Goal: Task Accomplishment & Management: Complete application form

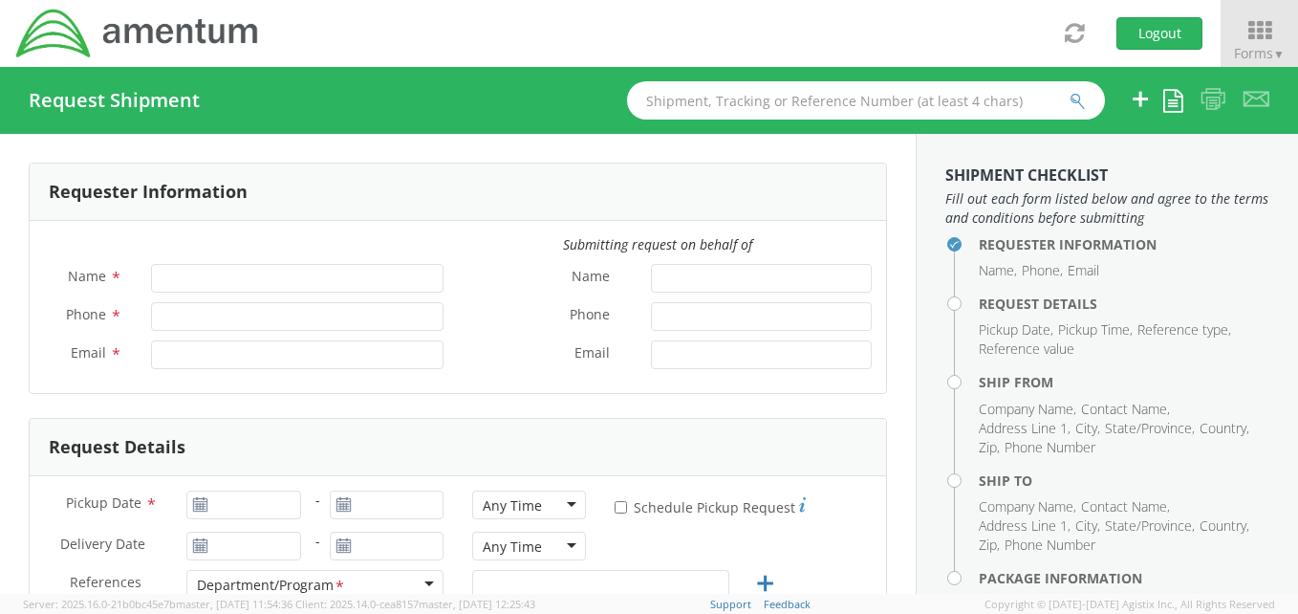
type input "[PERSON_NAME]"
type input "[PHONE_NUMBER]"
type input "[PERSON_NAME][EMAIL_ADDRESS][PERSON_NAME][DOMAIN_NAME]"
select select "OCCP.100154.00000"
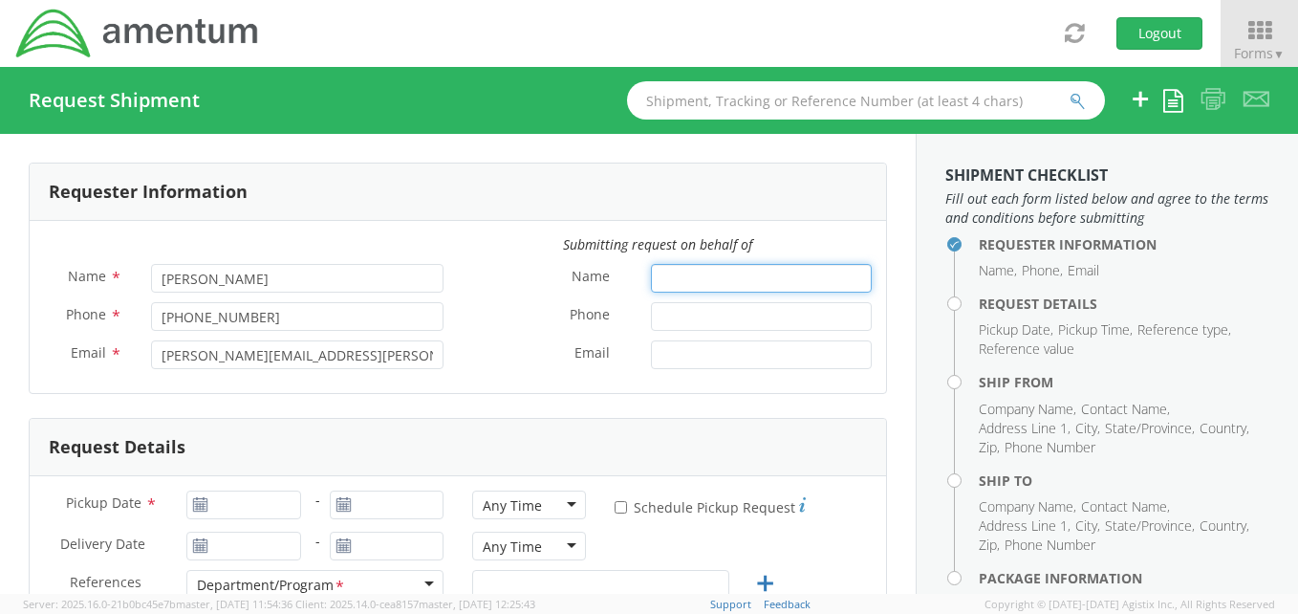
click at [686, 279] on input "Name *" at bounding box center [761, 278] width 221 height 29
type input "[PERSON_NAME]"
type input "5713294968"
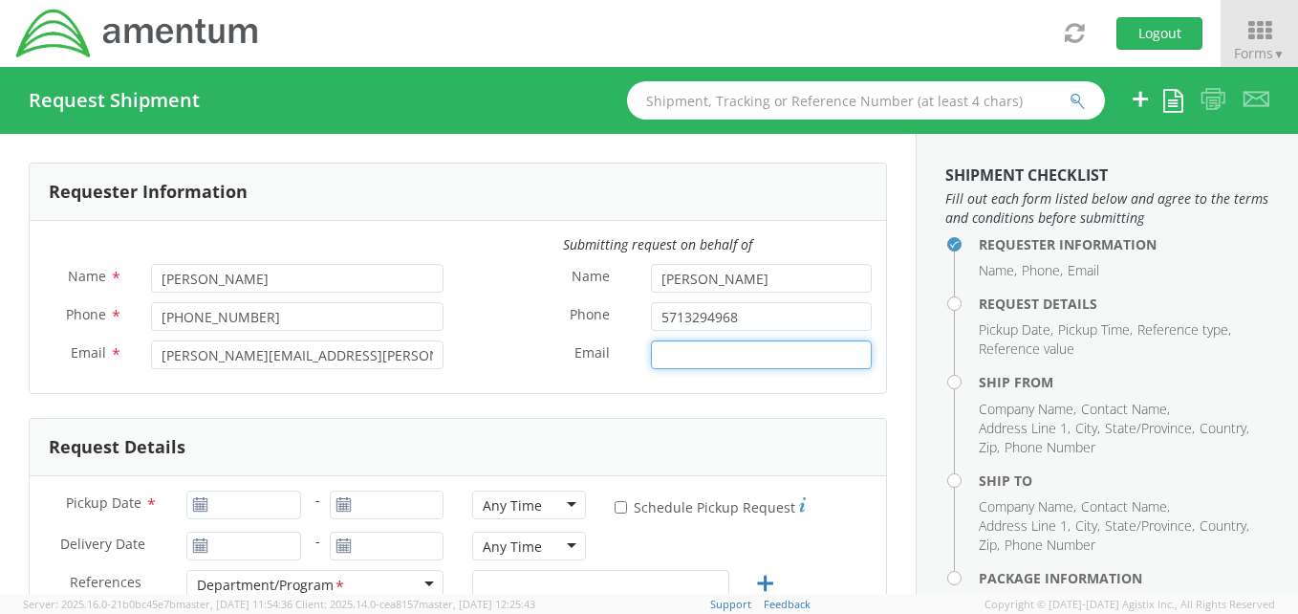
type input "[PERSON_NAME][EMAIL_ADDRESS][PERSON_NAME][DOMAIN_NAME]"
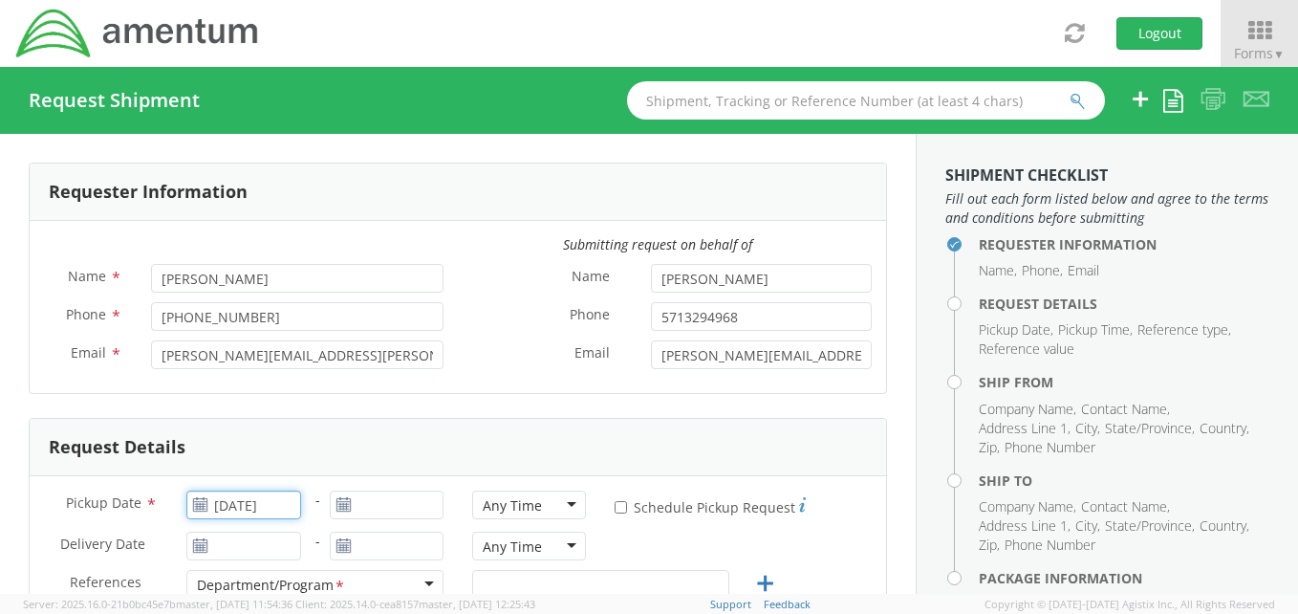
type input "06/17/2025"
type input "06/20/2025"
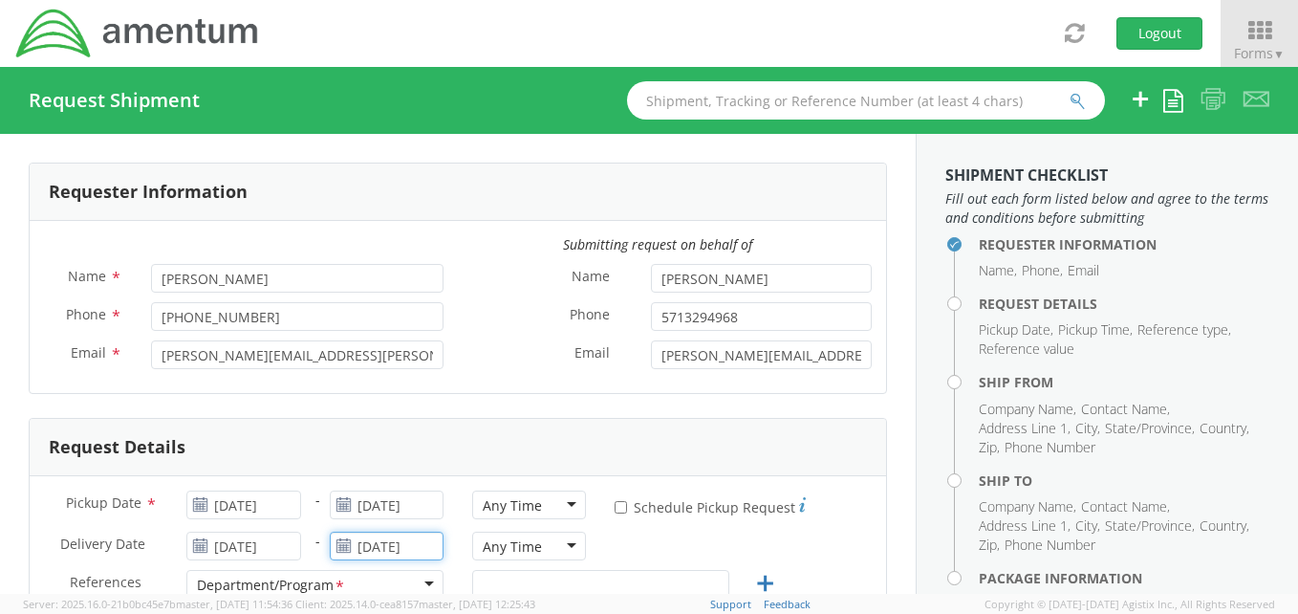
type input "06/20/2025"
type input "Facility"
click at [194, 502] on use at bounding box center [200, 503] width 13 height 13
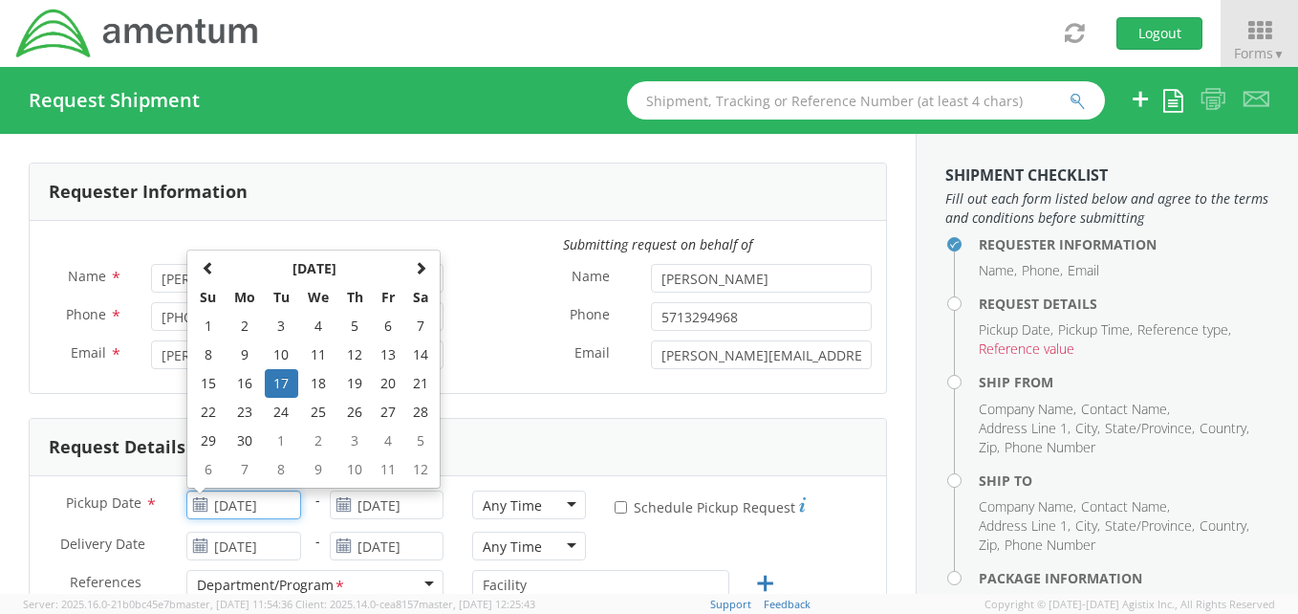
click at [236, 504] on input "06/17/2025" at bounding box center [243, 504] width 114 height 29
click at [419, 263] on span at bounding box center [420, 267] width 13 height 13
click at [356, 377] on td "14" at bounding box center [354, 383] width 33 height 29
type input "[DATE]"
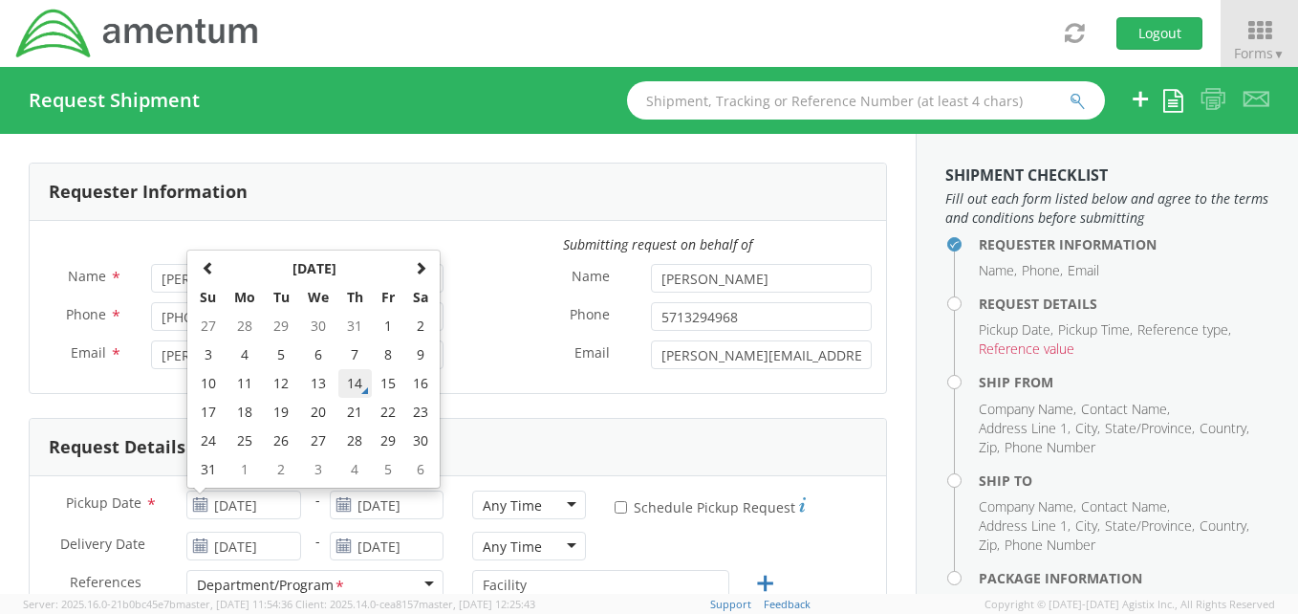
type input "[DATE]"
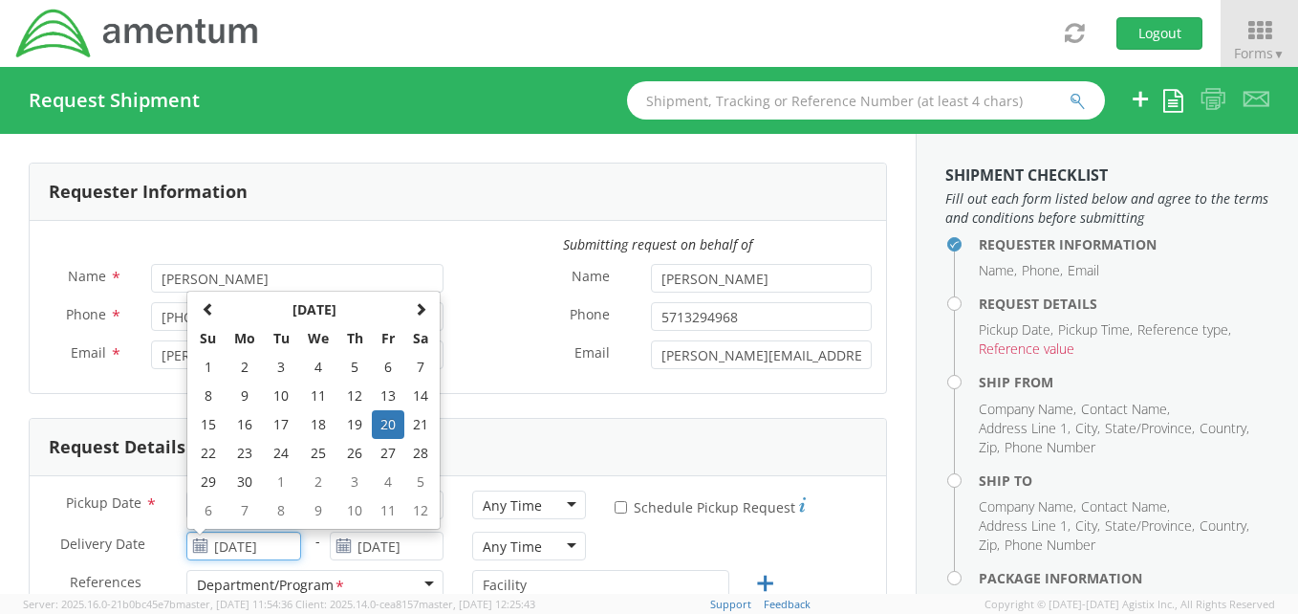
click at [245, 547] on input "06/20/2025" at bounding box center [243, 545] width 114 height 29
click at [246, 451] on td "23" at bounding box center [245, 453] width 40 height 29
type input "06/23/2025"
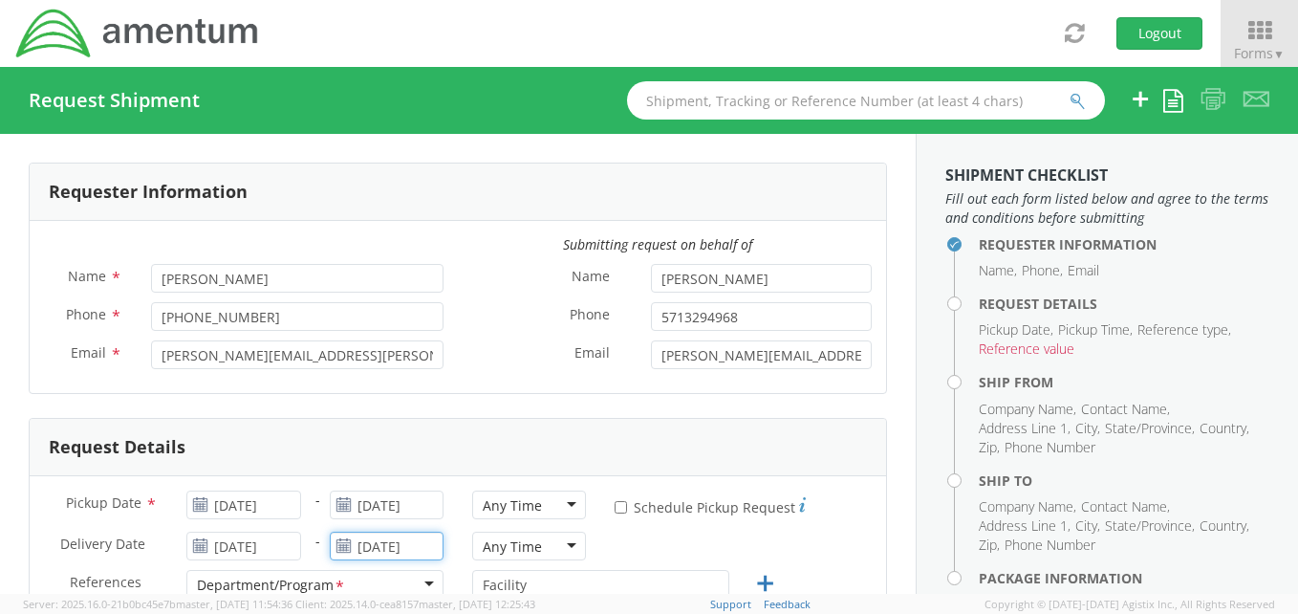
click at [399, 549] on input "06/20/2025" at bounding box center [387, 545] width 114 height 29
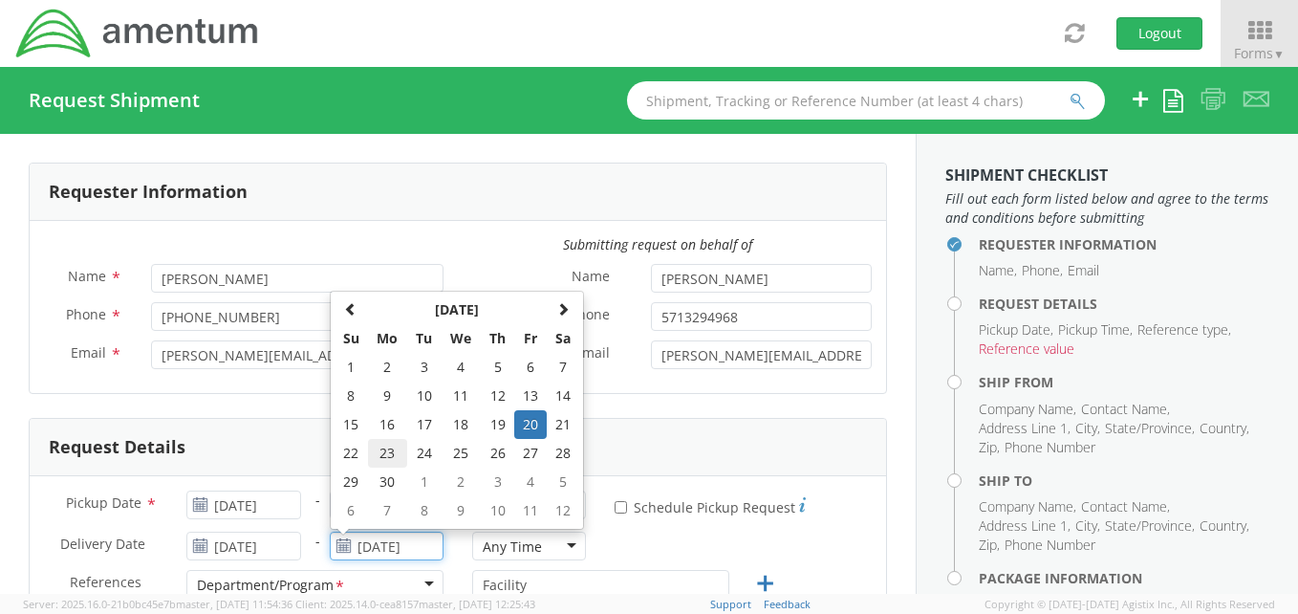
click at [377, 451] on td "23" at bounding box center [388, 453] width 40 height 29
type input "06/23/2025"
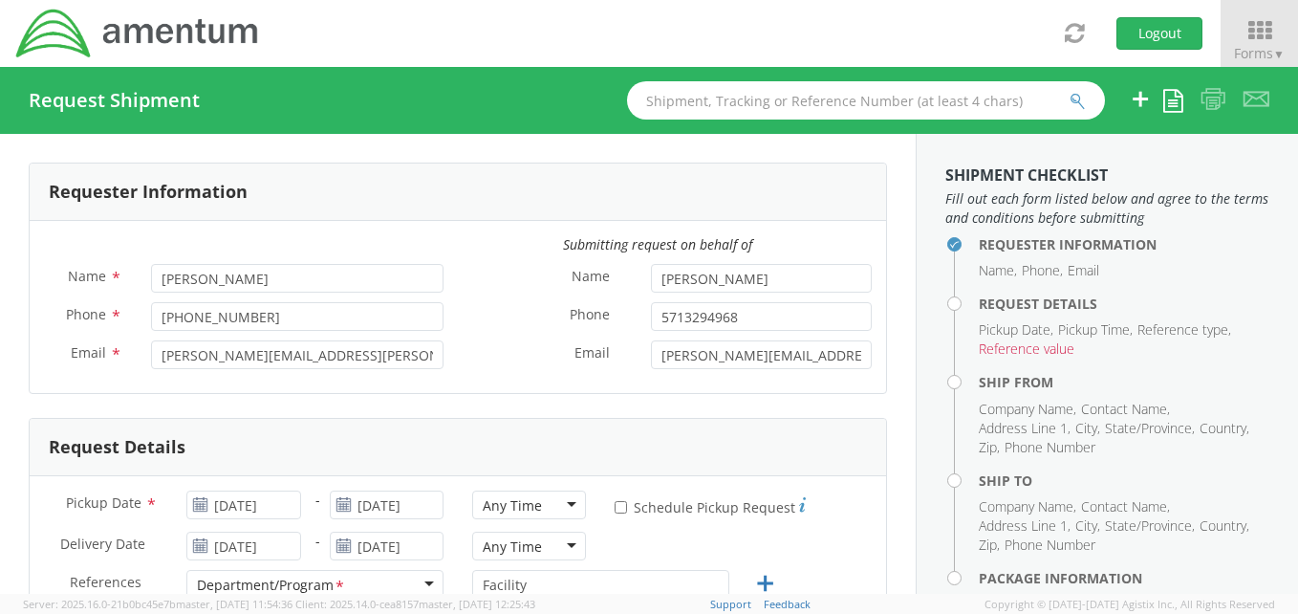
click at [567, 502] on div "Any Time" at bounding box center [529, 504] width 114 height 29
click at [844, 546] on div "Delivery Date * 06/23/2025 - 06/23/2025 Any Time Any Time Any Time 7:00 am - 10…" at bounding box center [458, 550] width 856 height 38
click at [567, 496] on div "Any Time" at bounding box center [529, 504] width 114 height 29
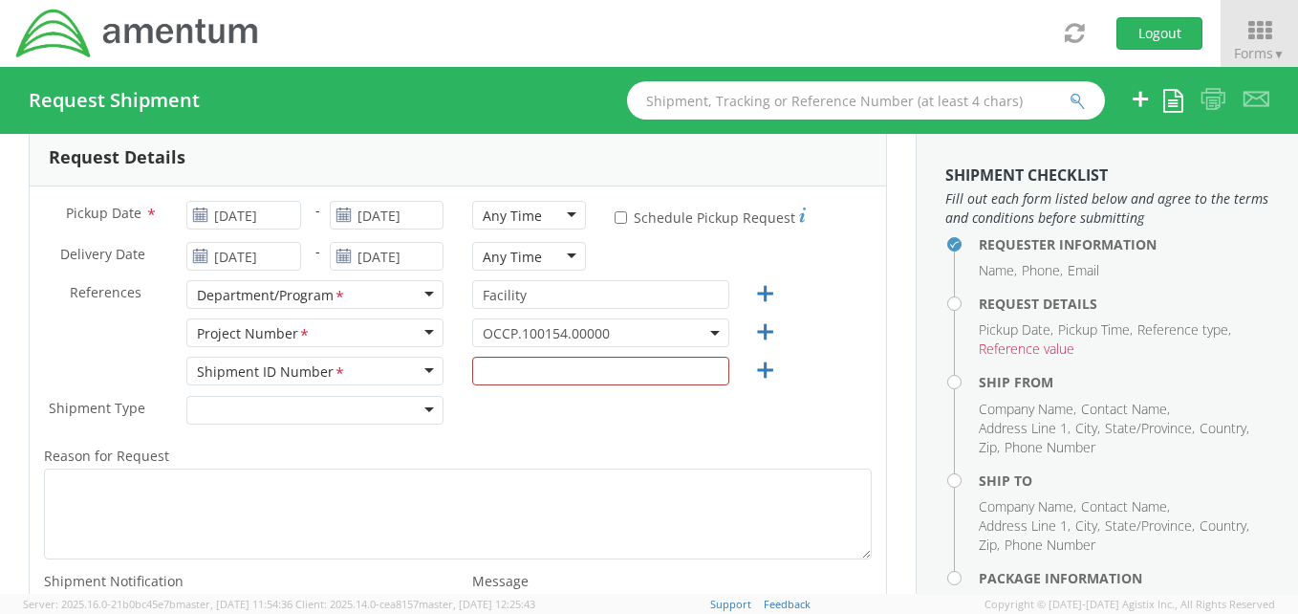
scroll to position [287, 0]
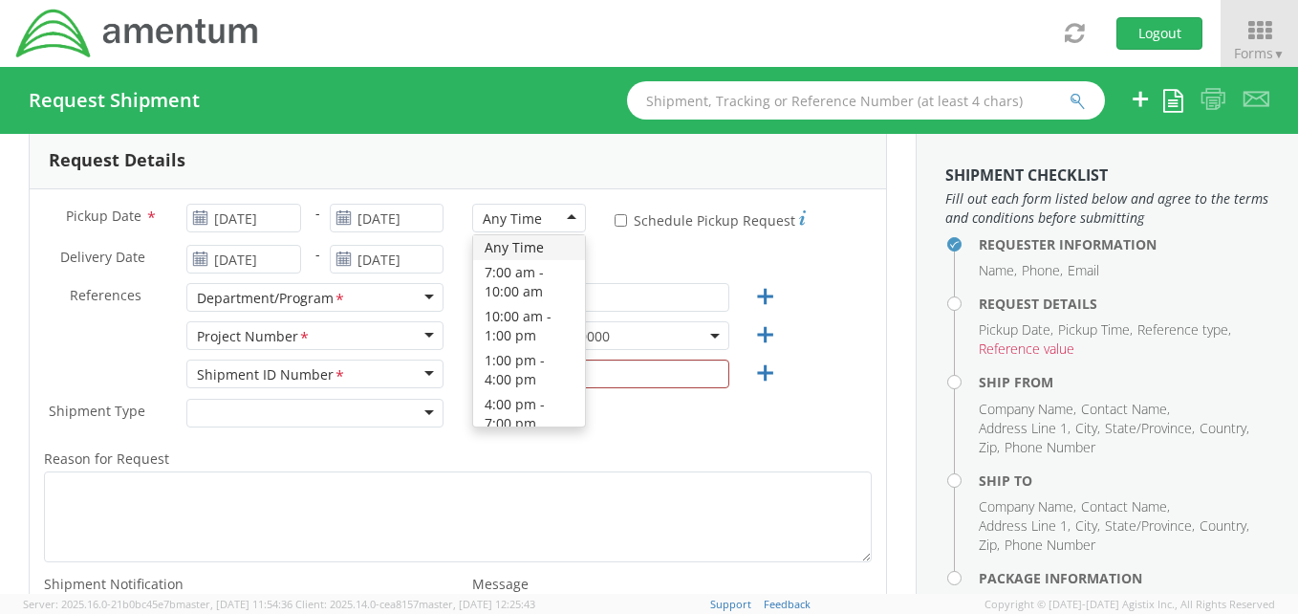
click at [568, 213] on div "Any Time" at bounding box center [529, 218] width 114 height 29
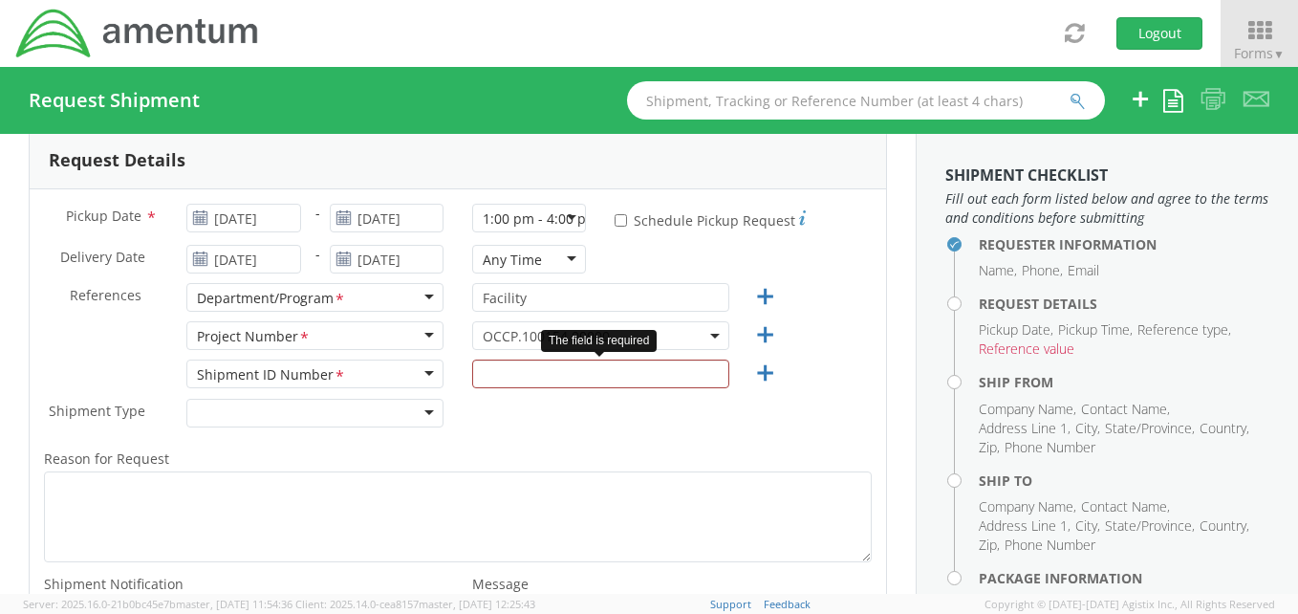
scroll to position [0, 0]
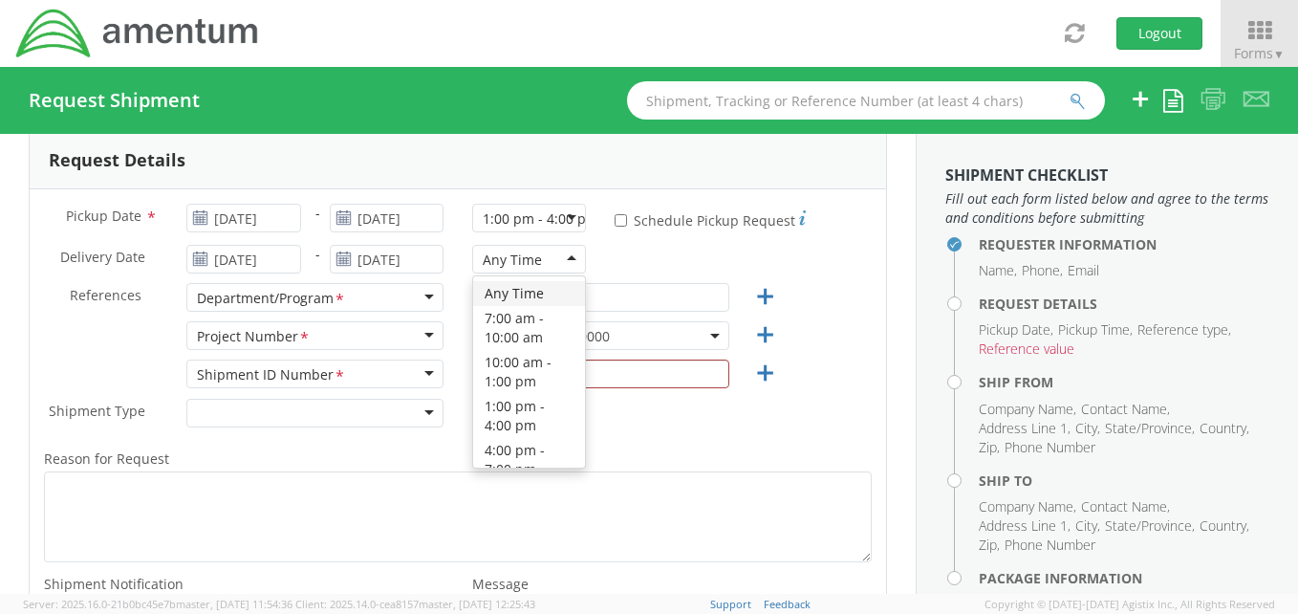
click at [562, 254] on div "Any Time" at bounding box center [529, 259] width 114 height 29
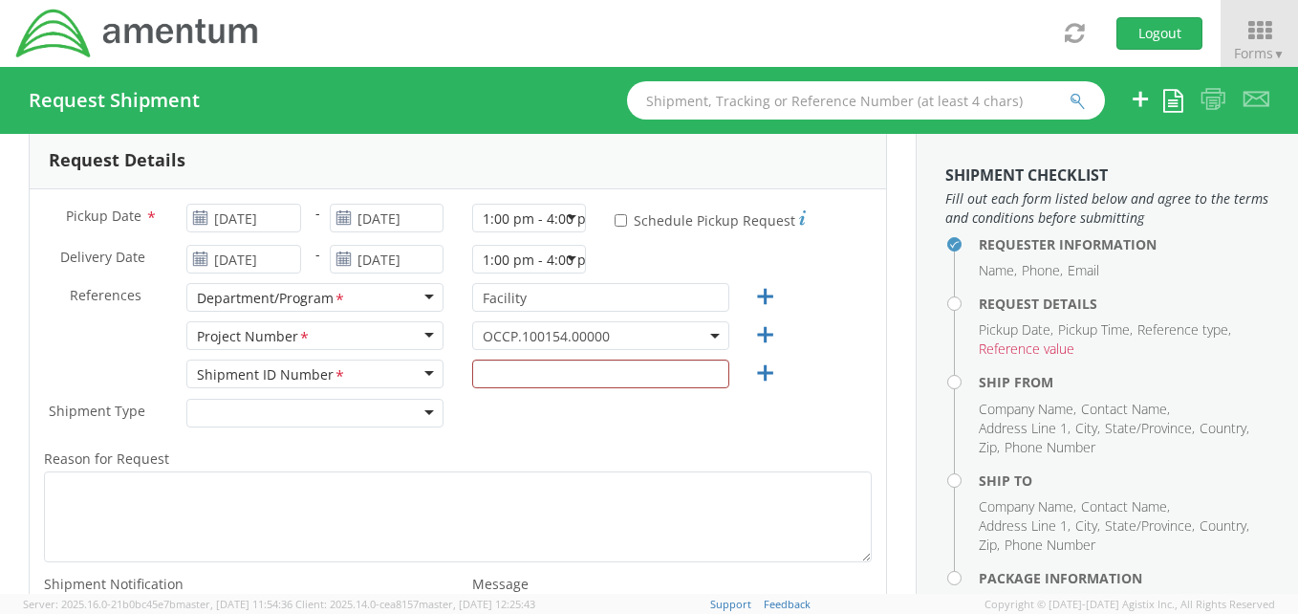
click at [613, 330] on span "OCCP.100154.00000" at bounding box center [601, 336] width 236 height 18
click at [614, 328] on span "OCCP.100154.00000" at bounding box center [601, 336] width 236 height 18
drag, startPoint x: 614, startPoint y: 324, endPoint x: 607, endPoint y: 332, distance: 10.8
click at [614, 324] on span "OCCP.100154.00000" at bounding box center [600, 335] width 257 height 29
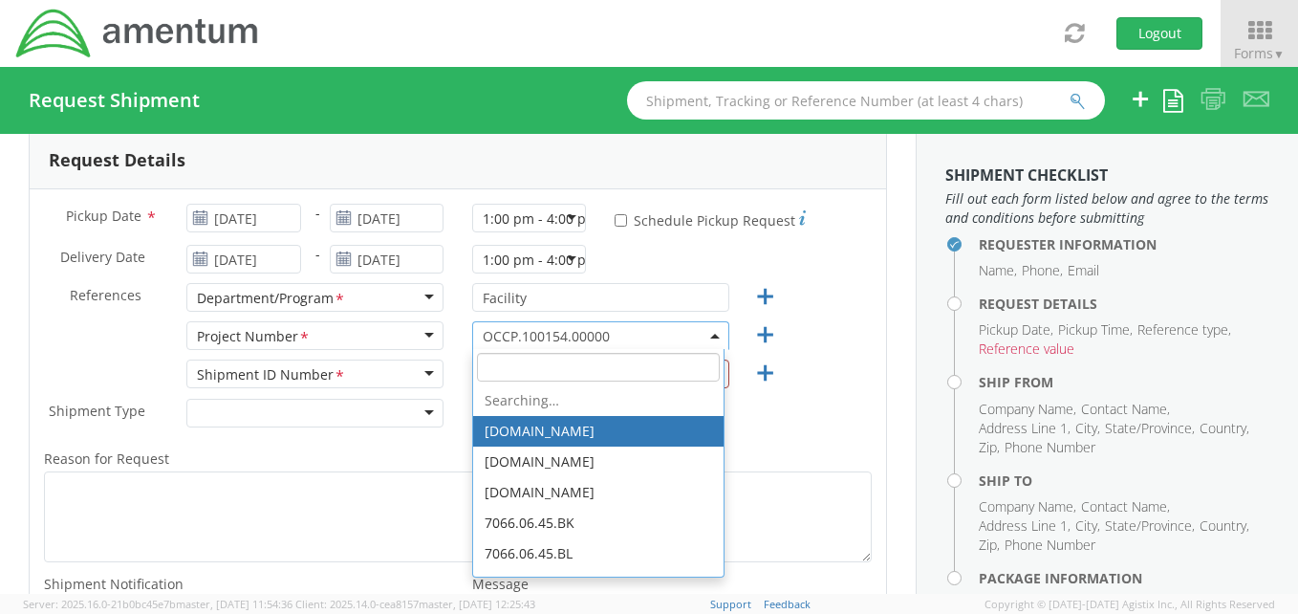
click at [606, 332] on span "OCCP.100154.00000" at bounding box center [601, 336] width 236 height 18
click at [699, 332] on span "OCCP.100154.00000" at bounding box center [601, 336] width 236 height 18
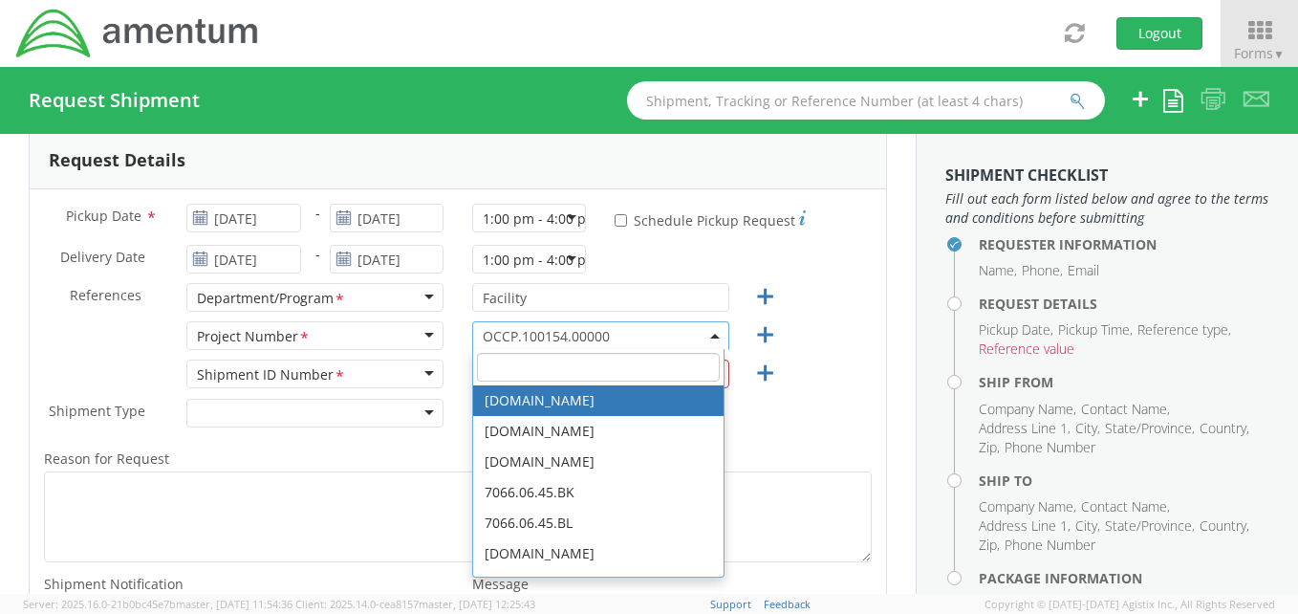
click at [507, 363] on input "search" at bounding box center [598, 367] width 243 height 29
click at [513, 369] on input "search" at bounding box center [598, 367] width 243 height 29
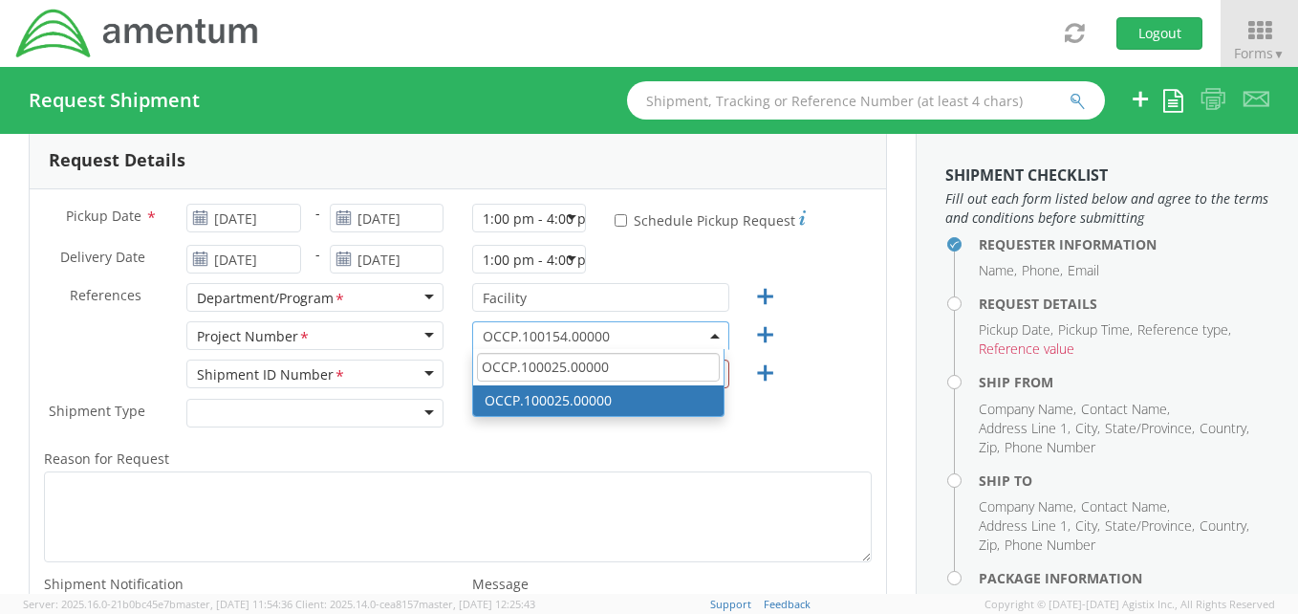
click at [633, 370] on input "OCCP.100025.00000" at bounding box center [598, 367] width 243 height 29
type input "OCCP.100025.00000"
select select "OCCP.100025.00000"
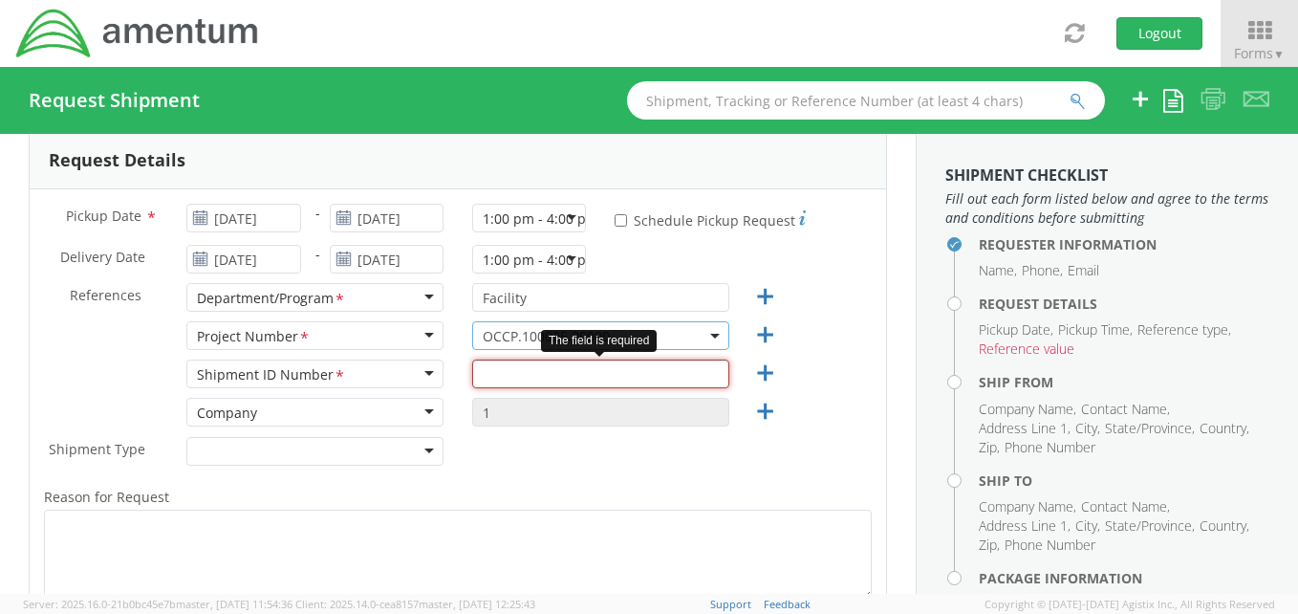
click at [521, 379] on input "text" at bounding box center [600, 373] width 257 height 29
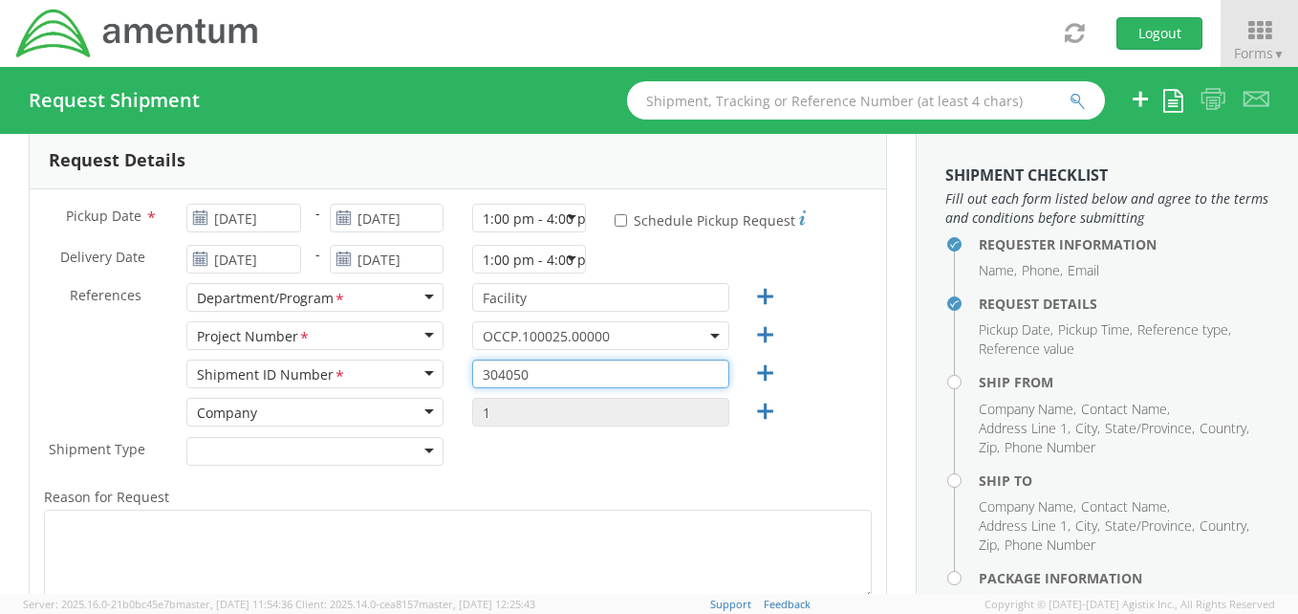
type input "304050"
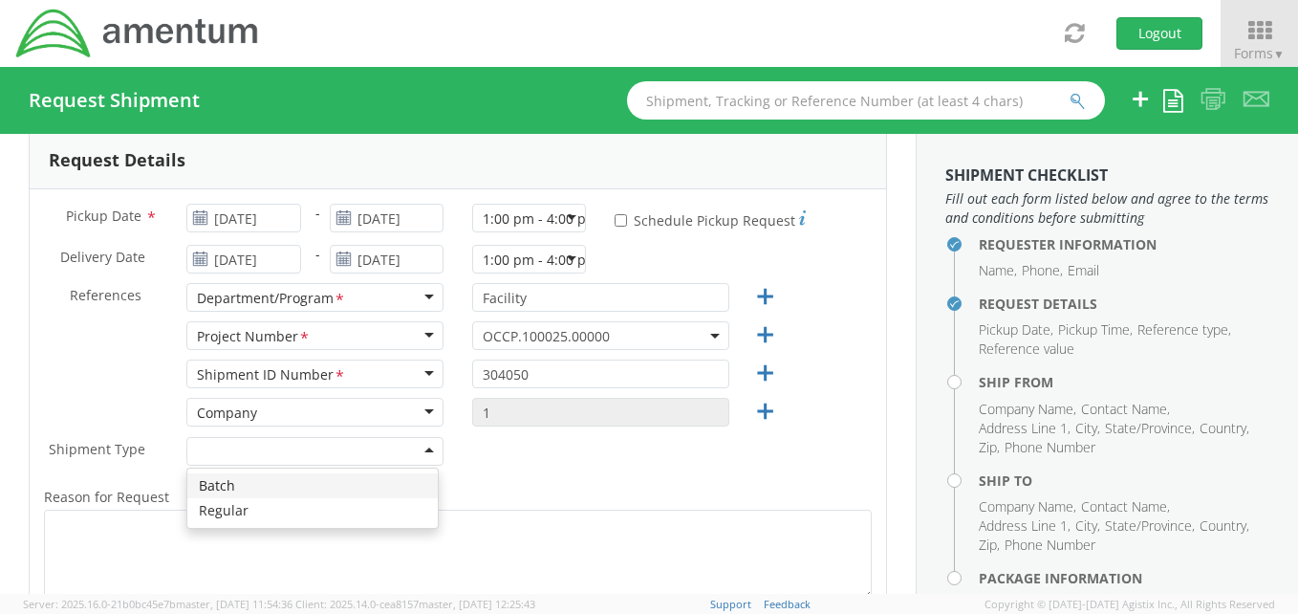
click at [420, 451] on div at bounding box center [314, 451] width 257 height 29
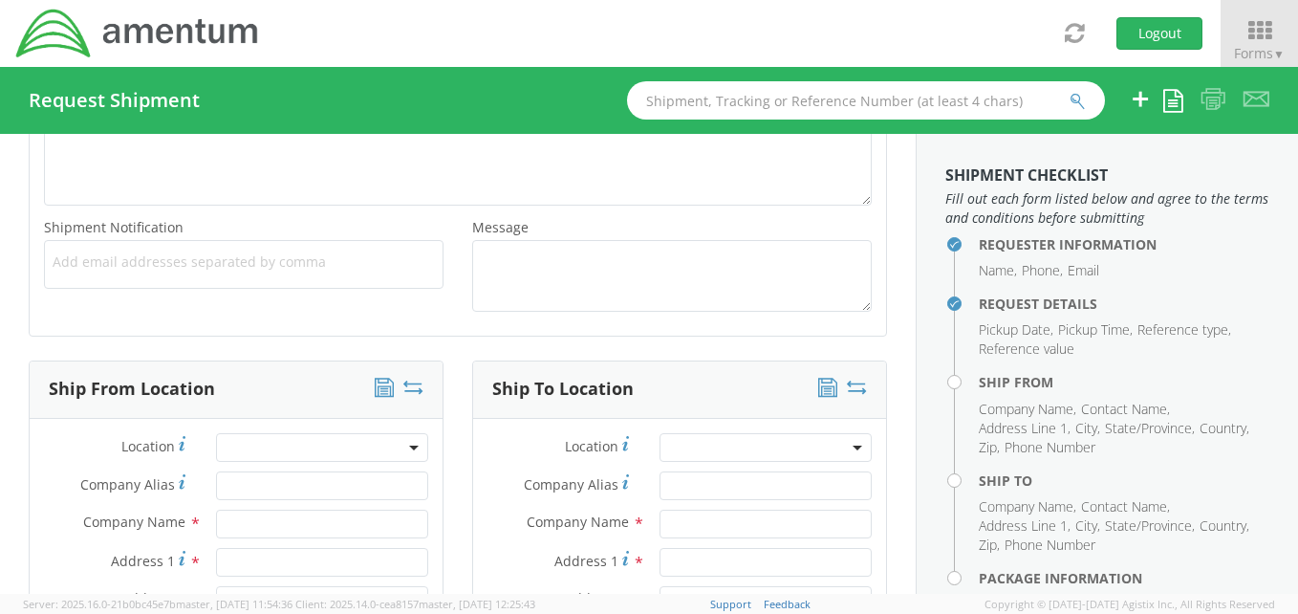
scroll to position [688, 0]
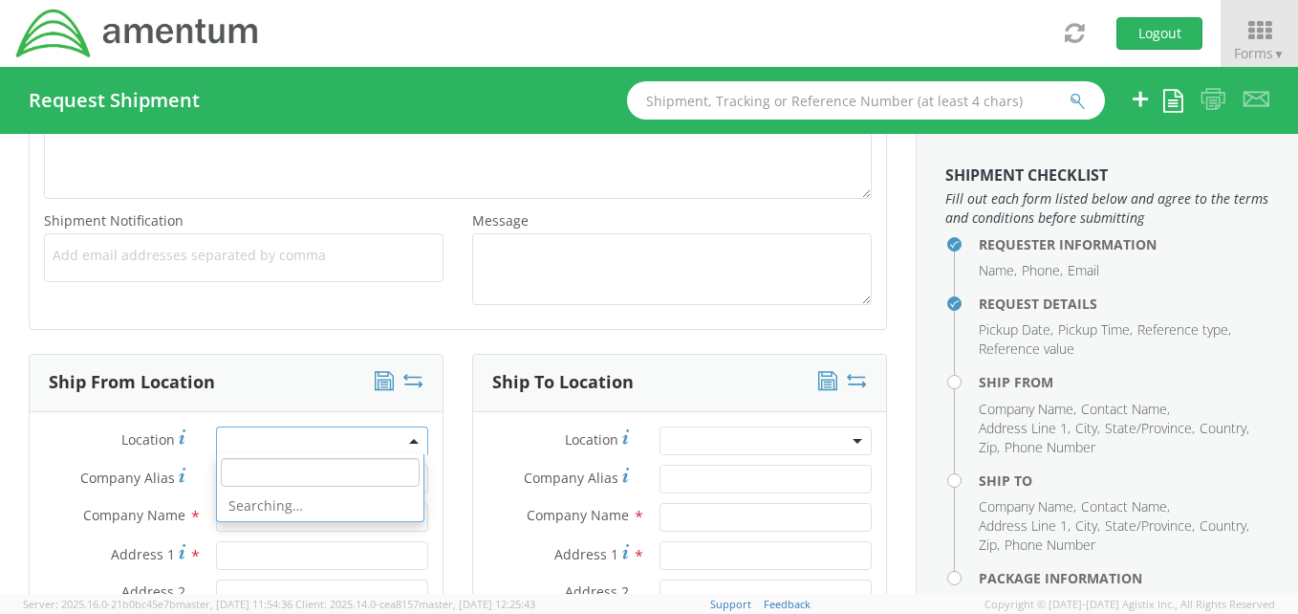
click at [284, 434] on span at bounding box center [322, 440] width 212 height 29
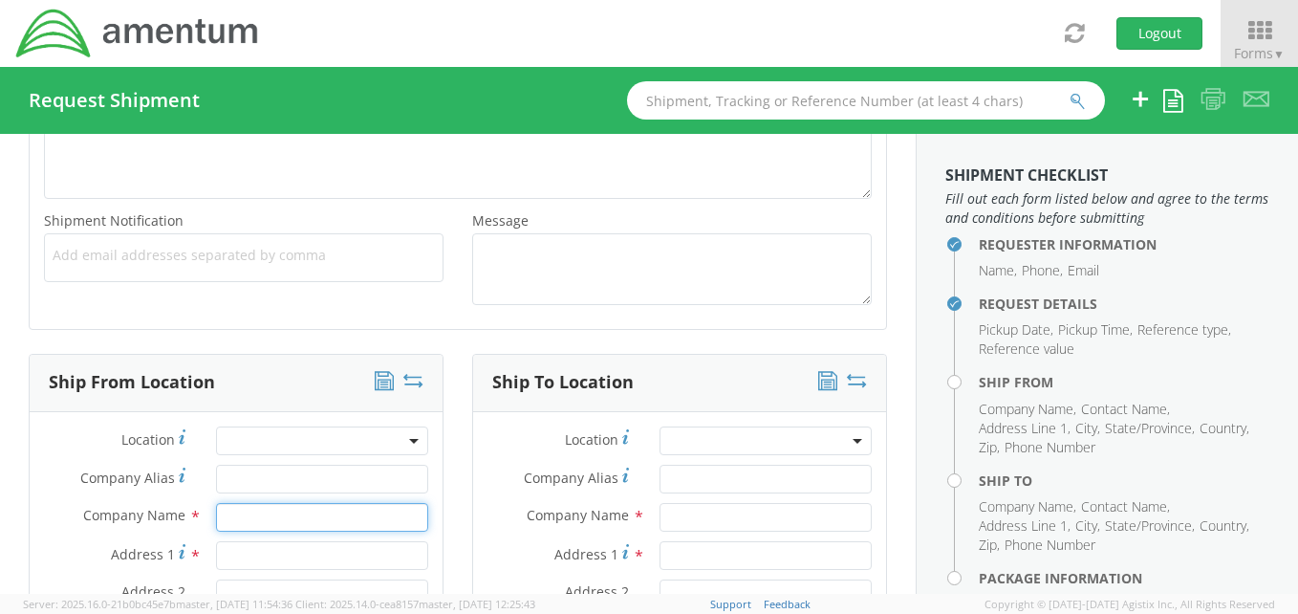
click at [261, 517] on input "text" at bounding box center [322, 517] width 212 height 29
type input "Amentum"
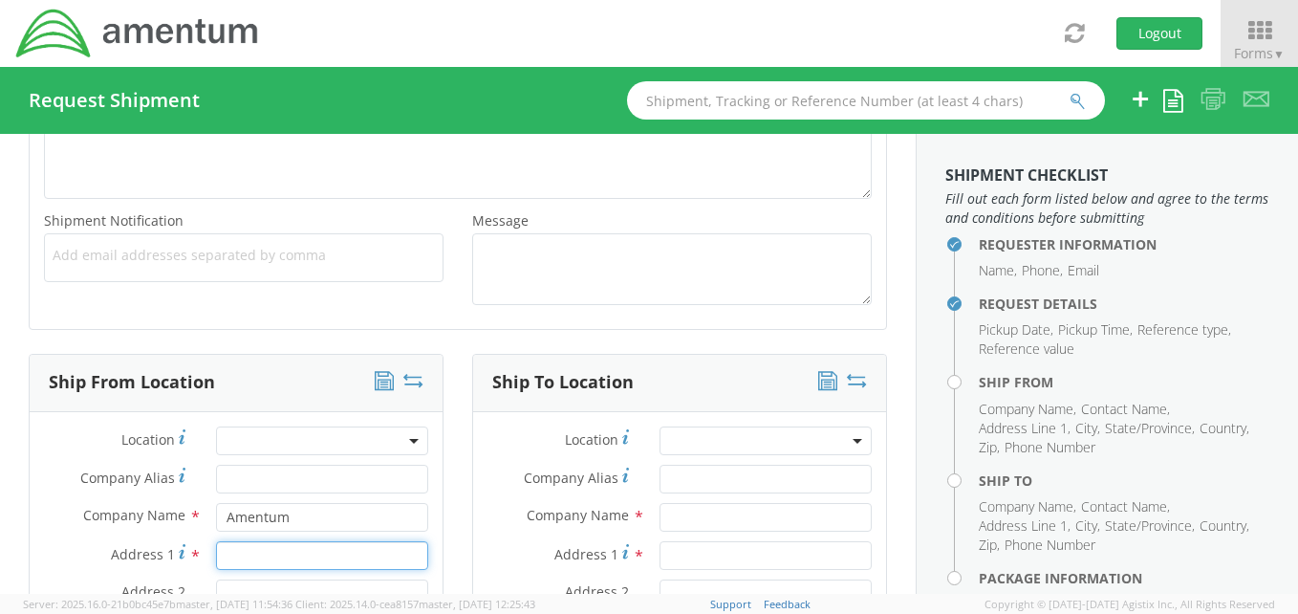
click at [271, 556] on input "Address 1 *" at bounding box center [322, 555] width 212 height 29
type input "300 M ST SE"
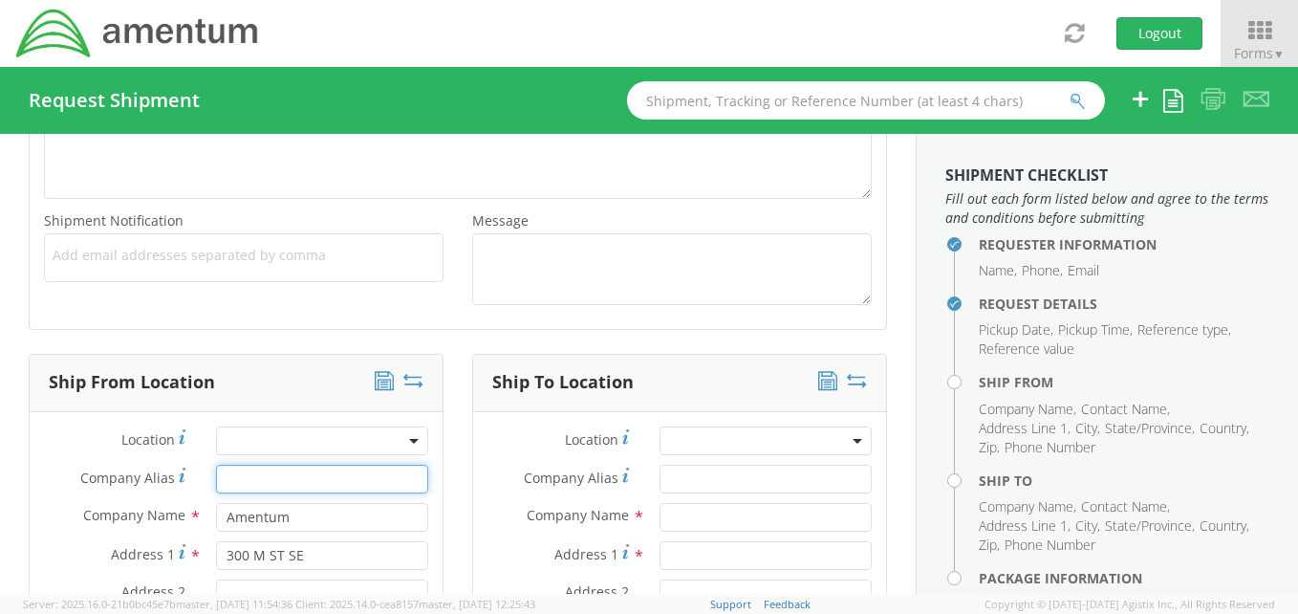
type input "AMENTUM Suite 700"
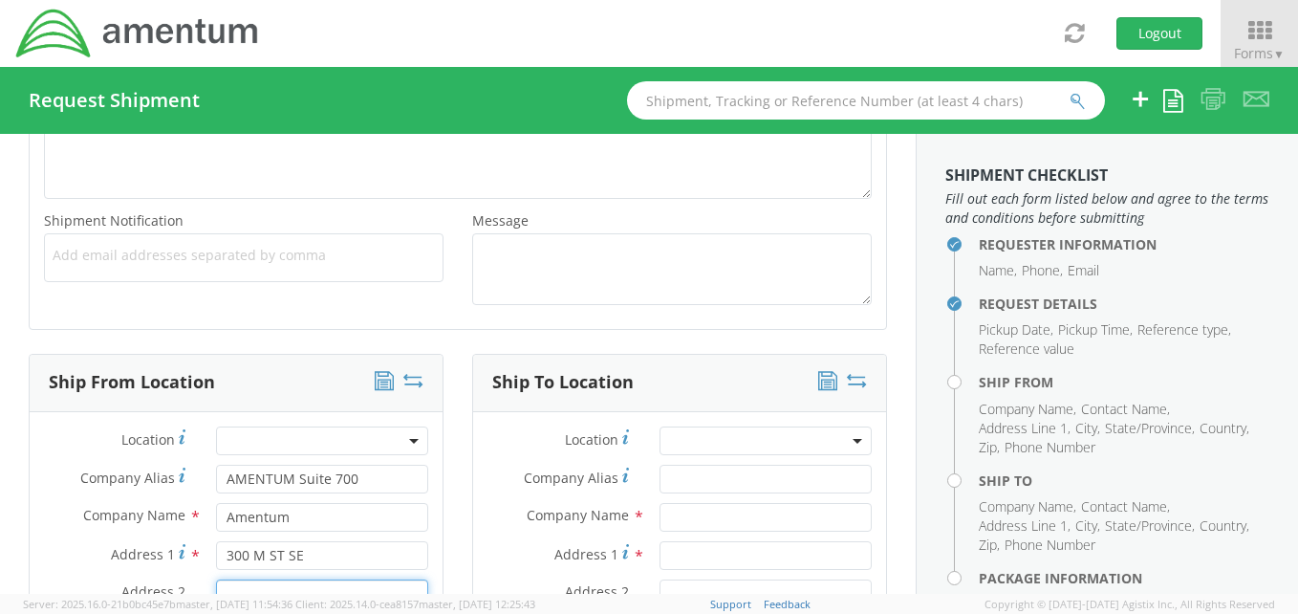
type input "Suite 880"
type input "[US_STATE]"
type input "20003"
type input "[PERSON_NAME]"
type input "5713294968"
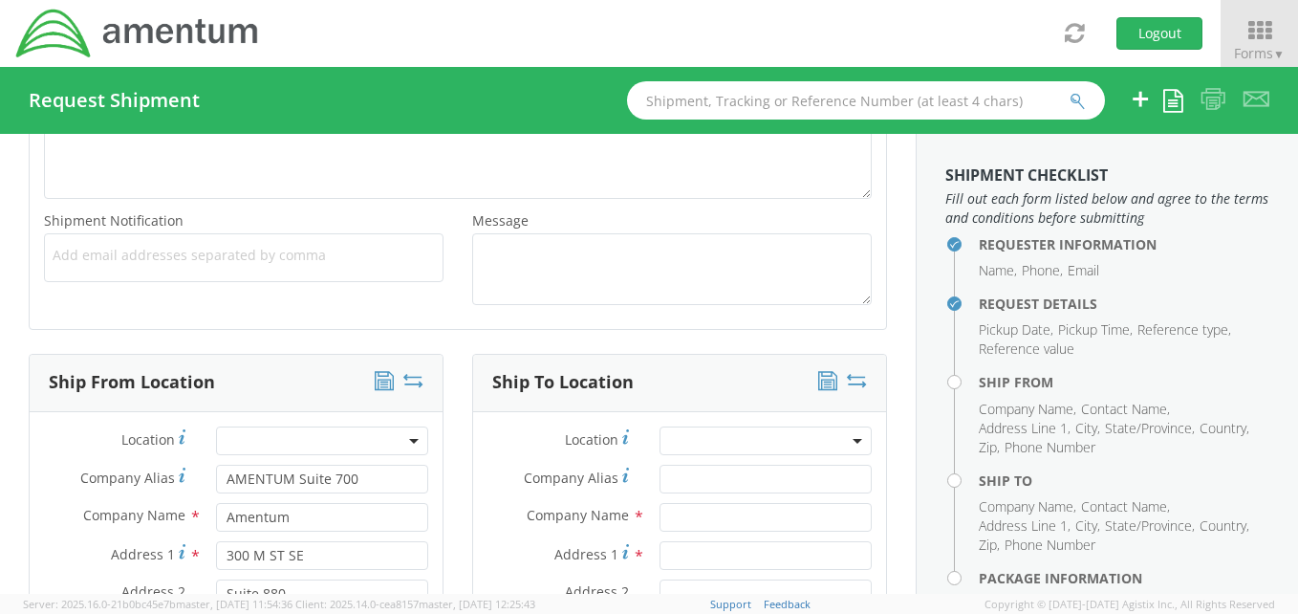
type input "[PERSON_NAME][EMAIL_ADDRESS][PERSON_NAME][DOMAIN_NAME]"
type input "AMENTUM Suite 700"
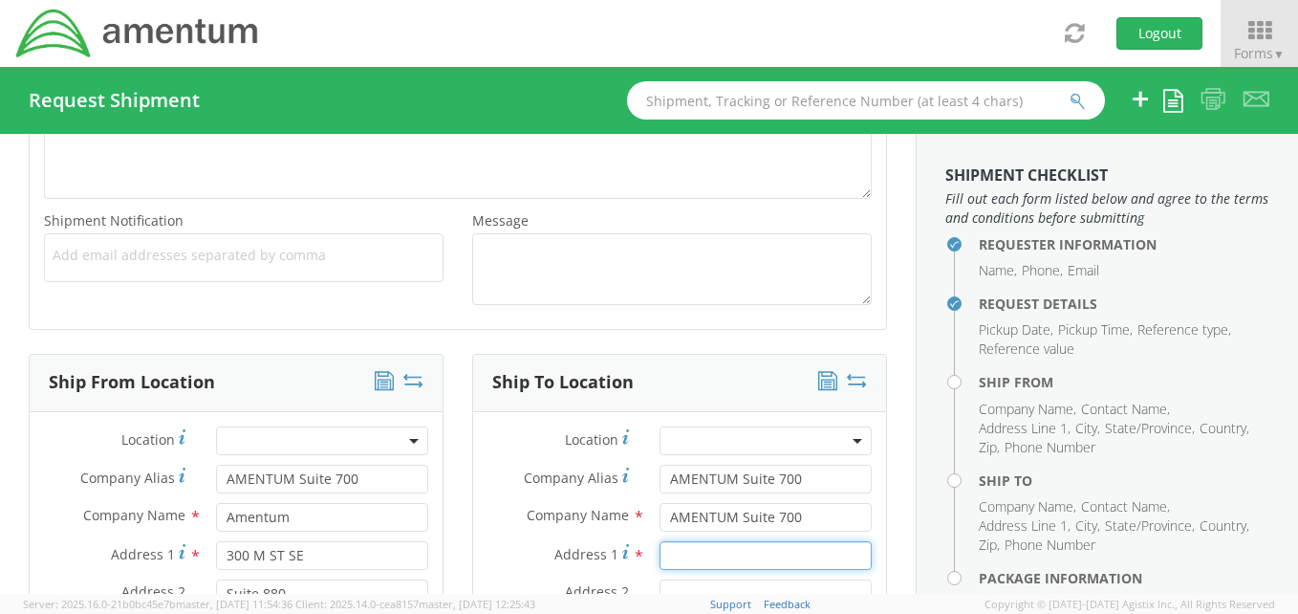
type input "300 M ST SE"
type input "Suite 880"
type input "[US_STATE]"
type input "20003"
type input "[PERSON_NAME]"
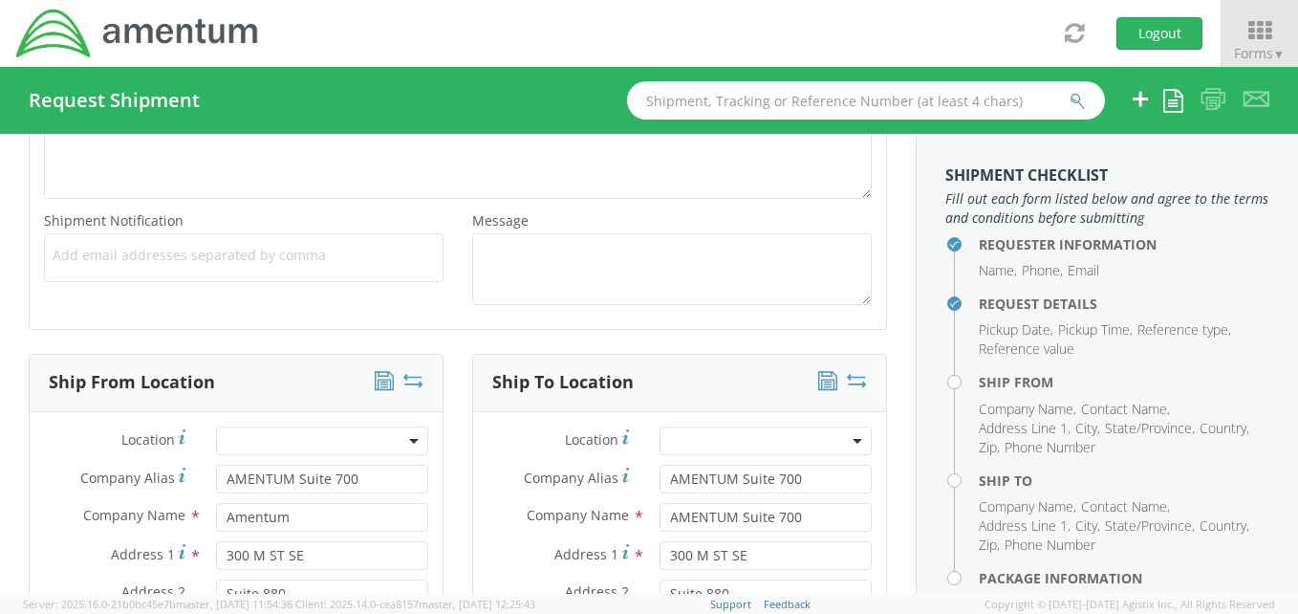
type input "5713294968"
type input "[PERSON_NAME][EMAIL_ADDRESS][PERSON_NAME][DOMAIN_NAME]"
type input "AMENTUM Suite 700"
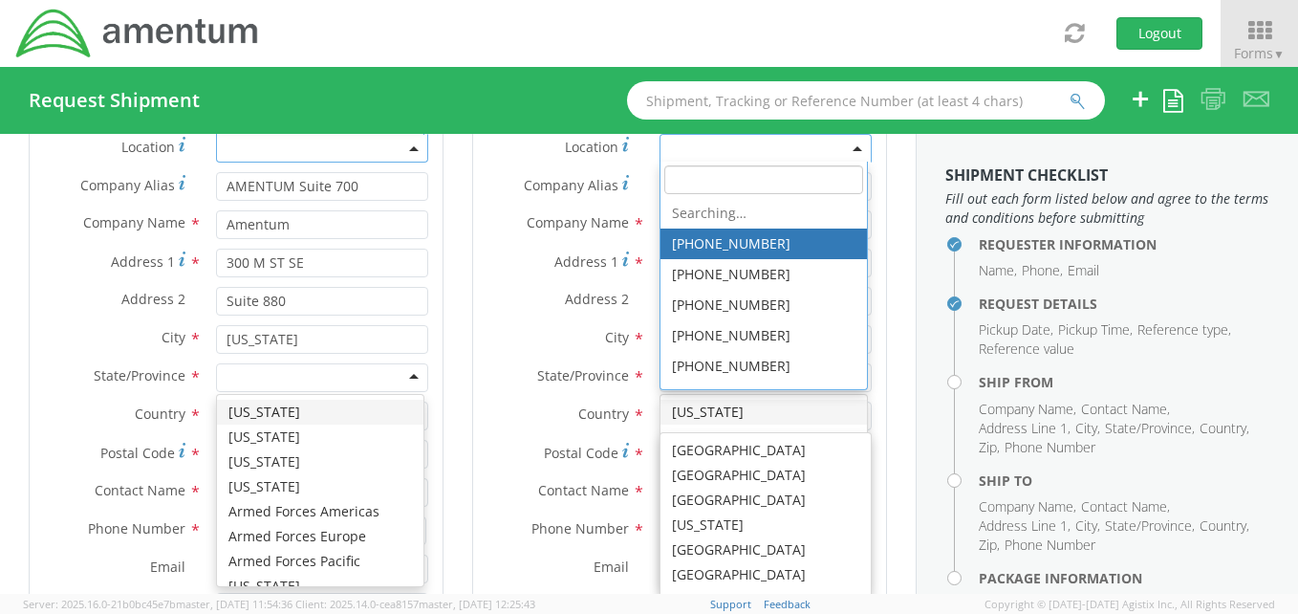
scroll to position [0, 0]
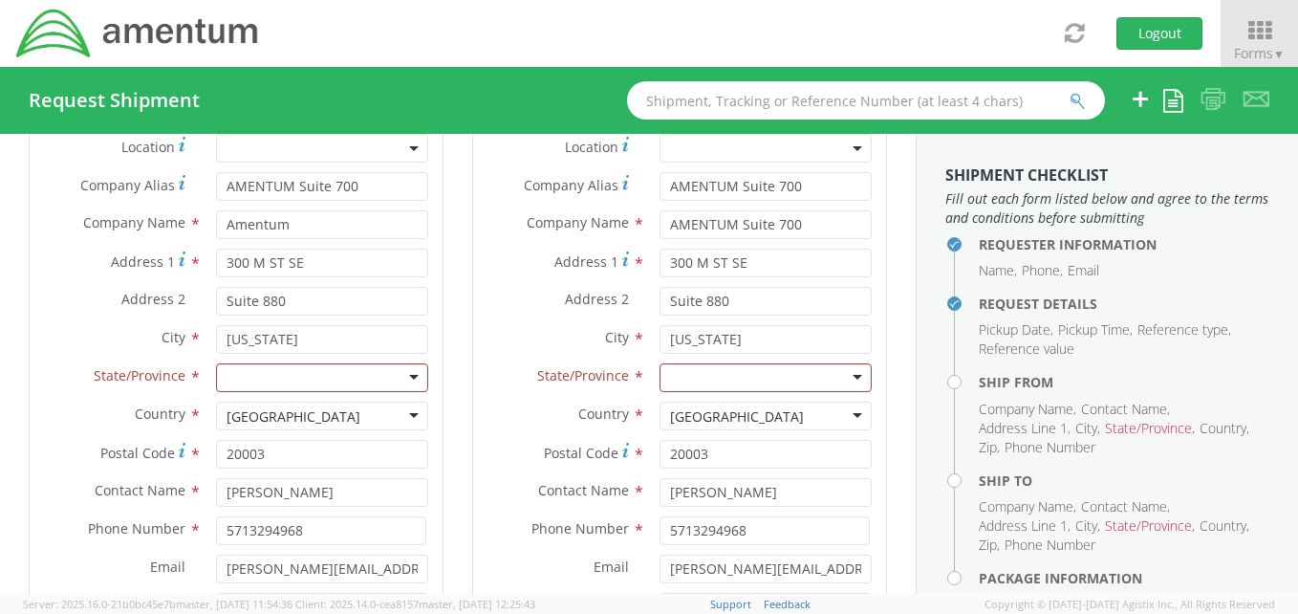
click at [458, 405] on div "Ship To Location Location * Company Alias * AMENTUM Suite 700 Company Name * AM…" at bounding box center [679, 383] width 443 height 645
click at [797, 225] on input "AMENTUM Suite 700" at bounding box center [765, 224] width 212 height 29
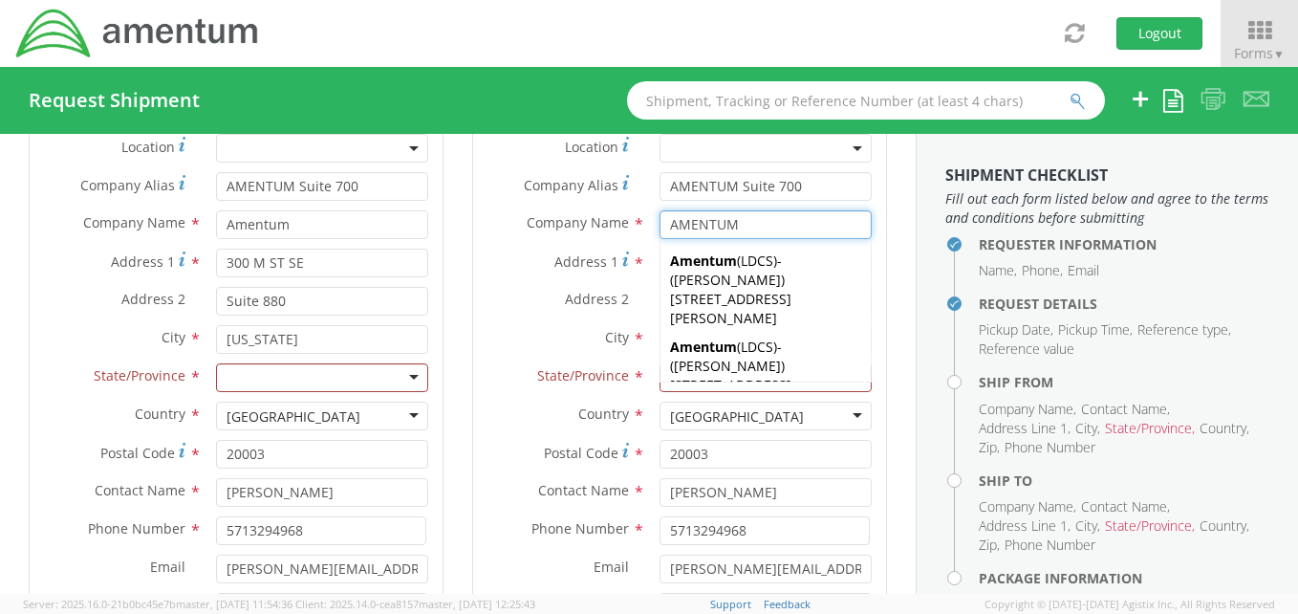
type input "AMENTUM"
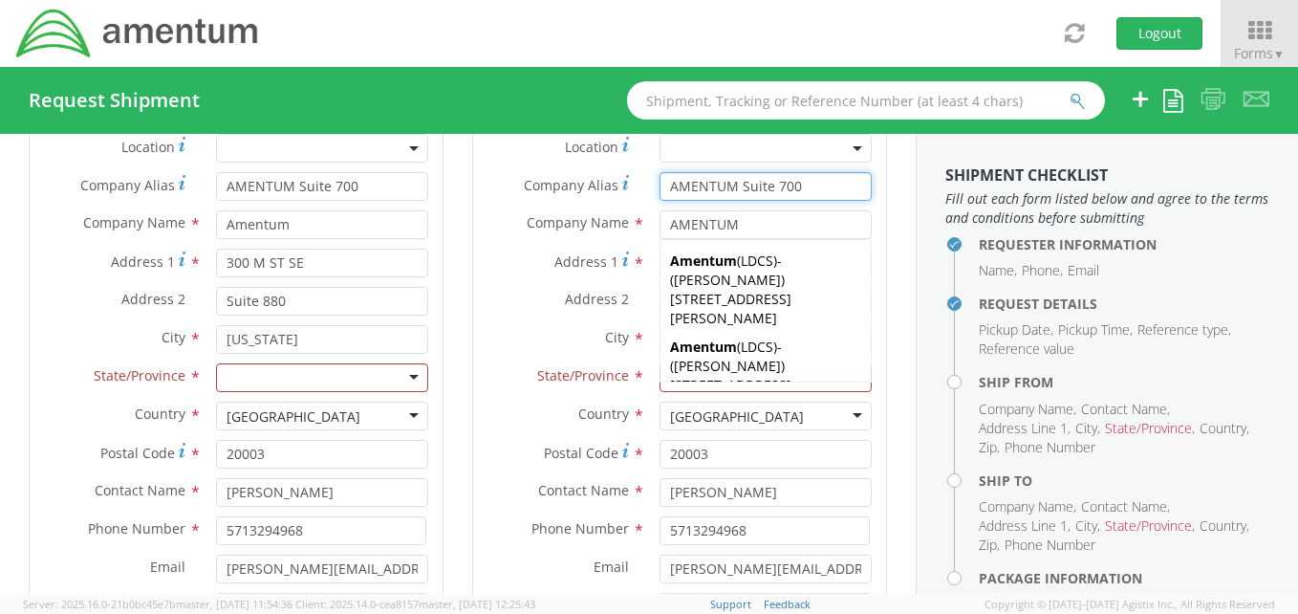
click at [802, 185] on input "AMENTUM Suite 700" at bounding box center [765, 186] width 212 height 29
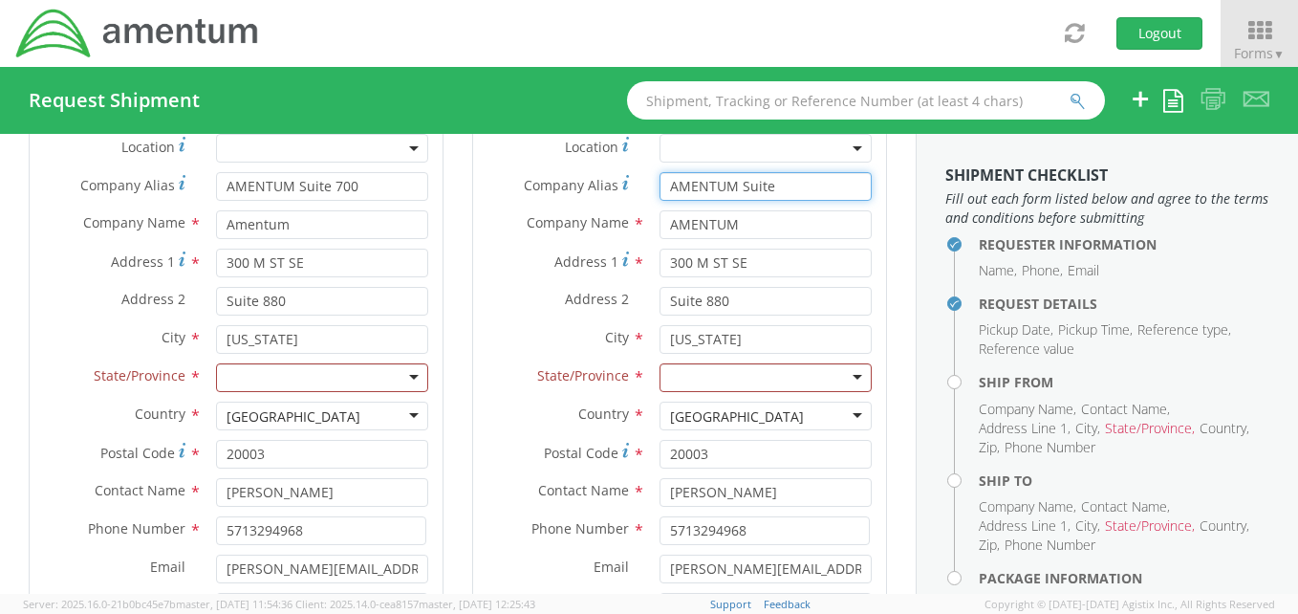
type input "AMENTUM Suite"
click at [845, 374] on div at bounding box center [765, 377] width 212 height 29
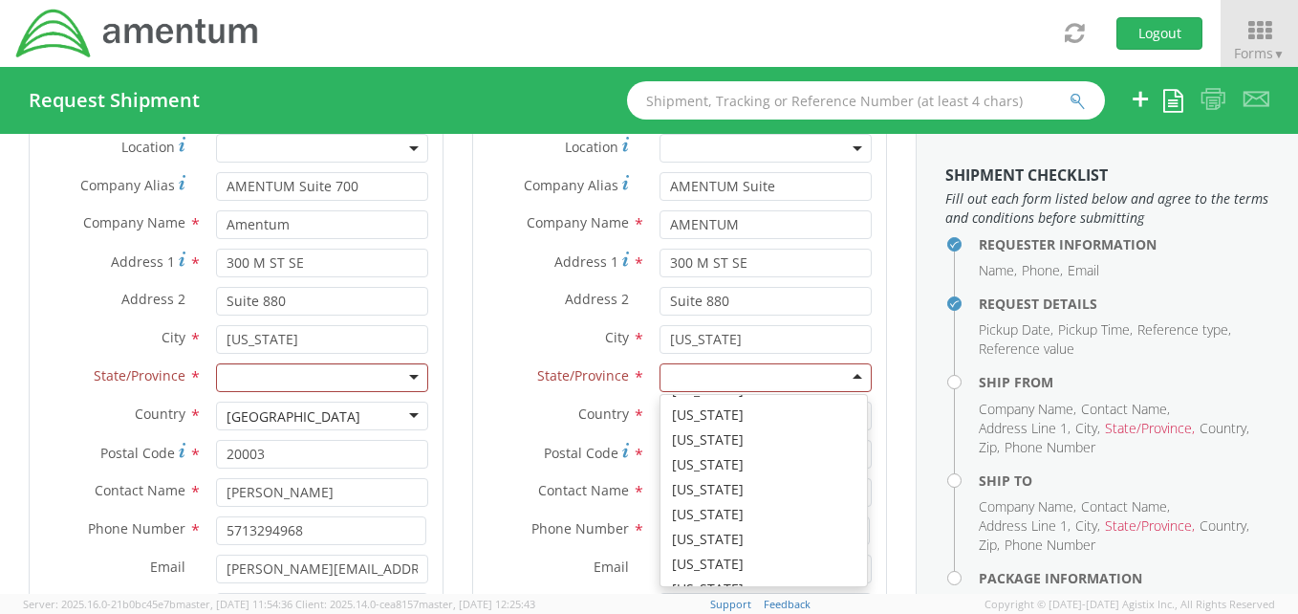
scroll to position [1210, 0]
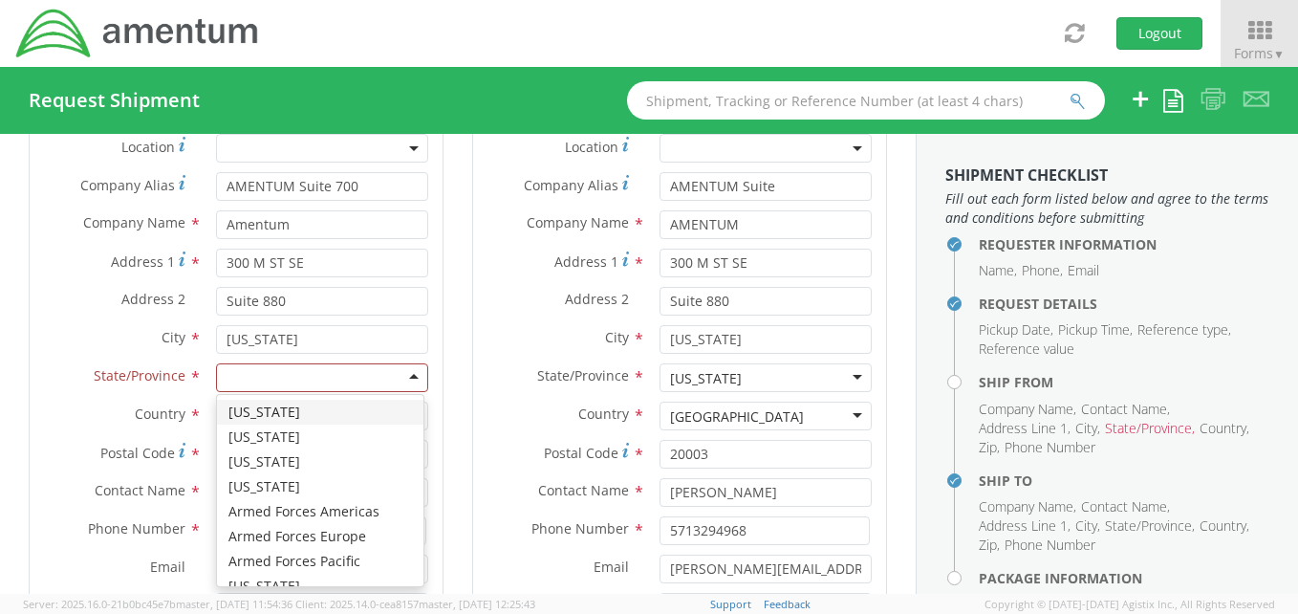
click at [406, 377] on div at bounding box center [322, 377] width 212 height 29
click at [447, 348] on div "Ship From Location Location * Company Alias * AMENTUM Suite 700 Company Name * …" at bounding box center [235, 383] width 443 height 645
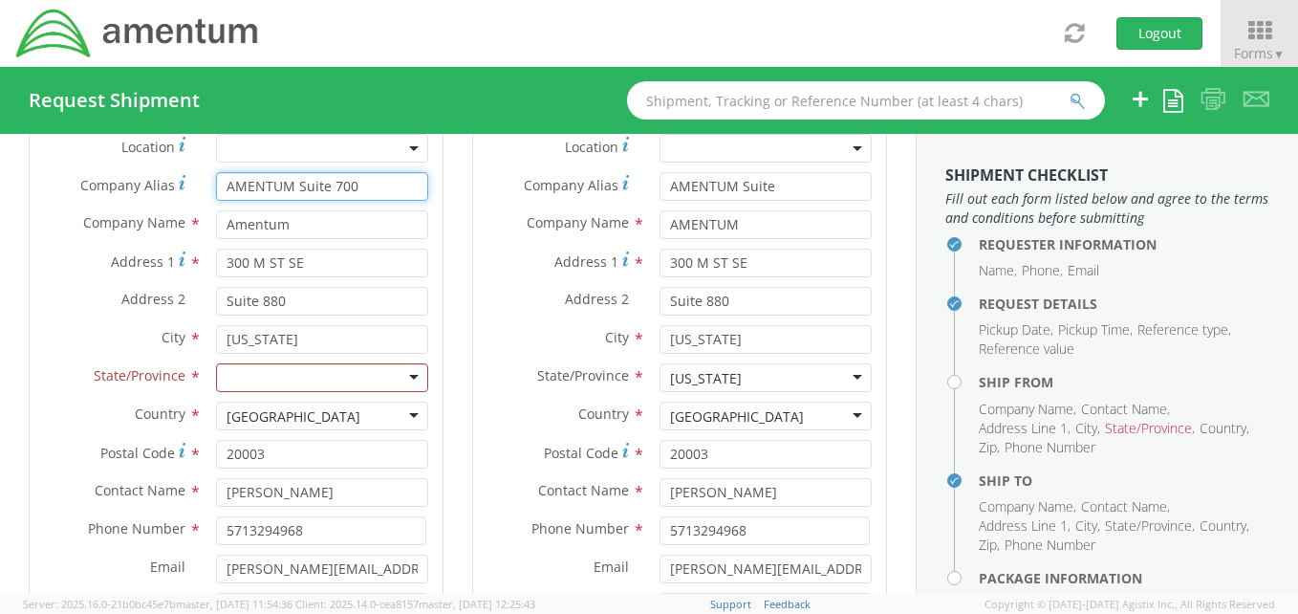
click at [370, 190] on input "AMENTUM Suite 700" at bounding box center [322, 186] width 212 height 29
type input "A"
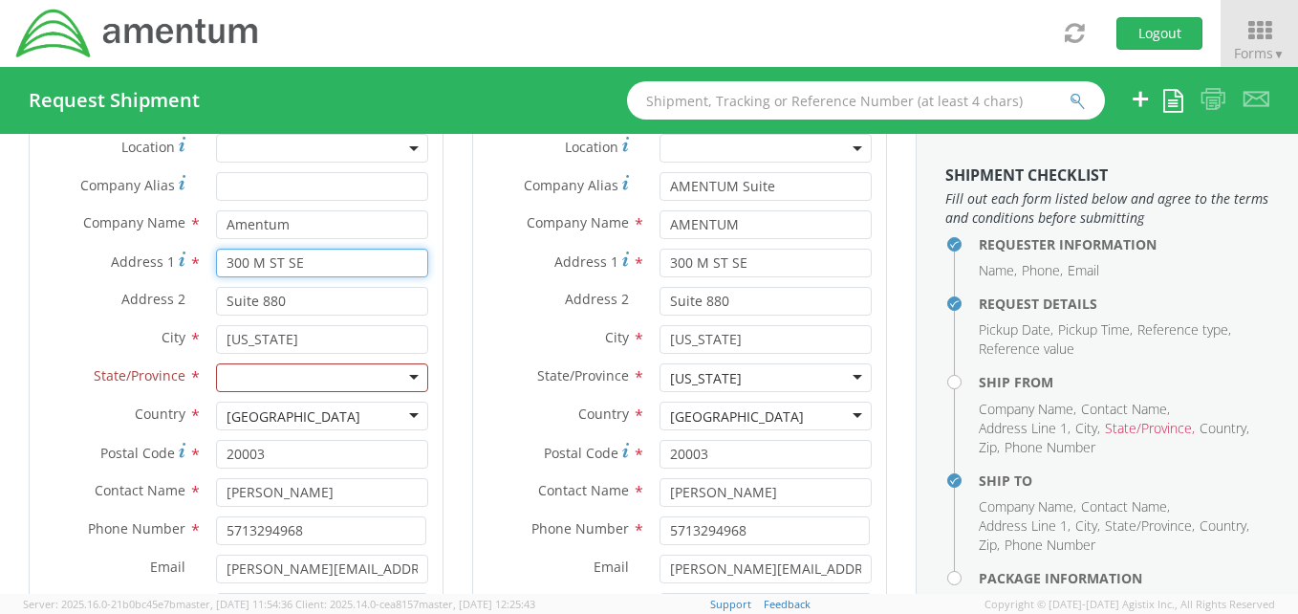
click at [313, 259] on input "300 M ST SE" at bounding box center [322, 262] width 212 height 29
type input "3"
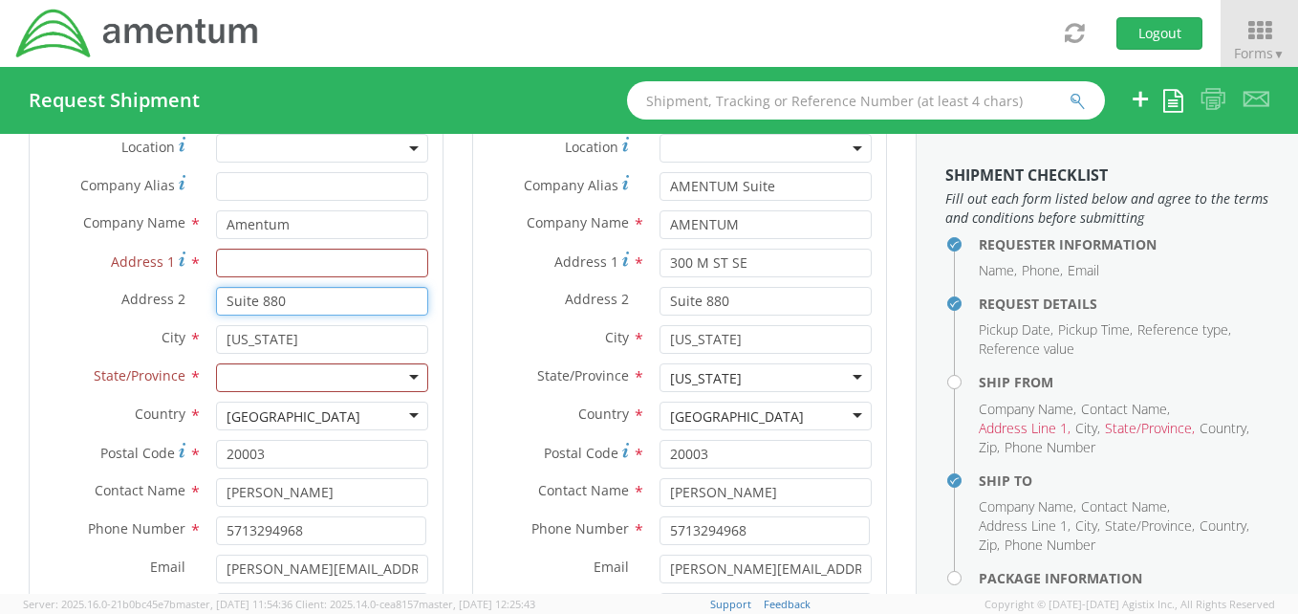
click at [286, 301] on input "Suite 880" at bounding box center [322, 301] width 212 height 29
type input "S"
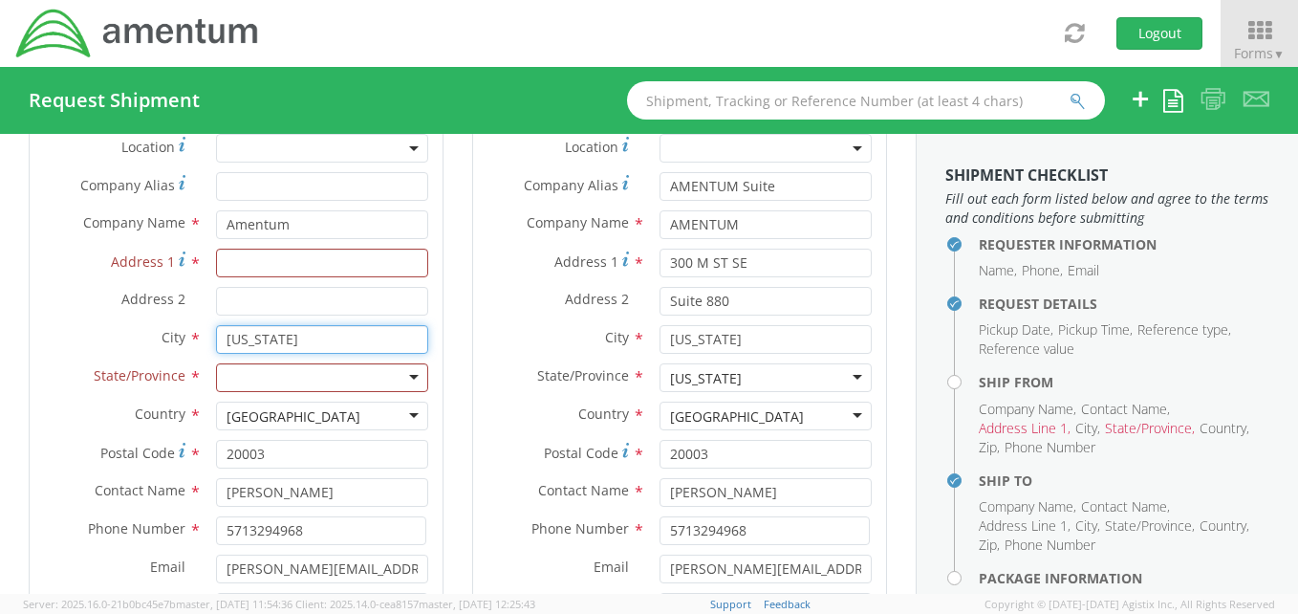
click at [332, 338] on input "[US_STATE]" at bounding box center [322, 339] width 212 height 29
type input "W"
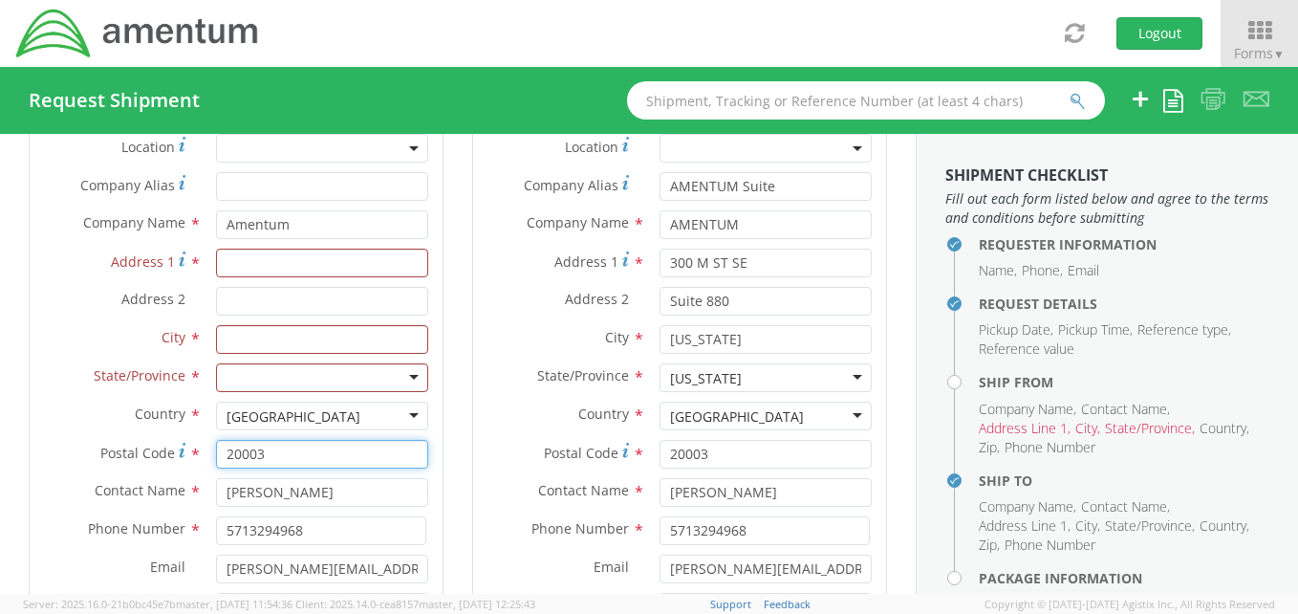
click at [292, 458] on input "20003" at bounding box center [322, 454] width 212 height 29
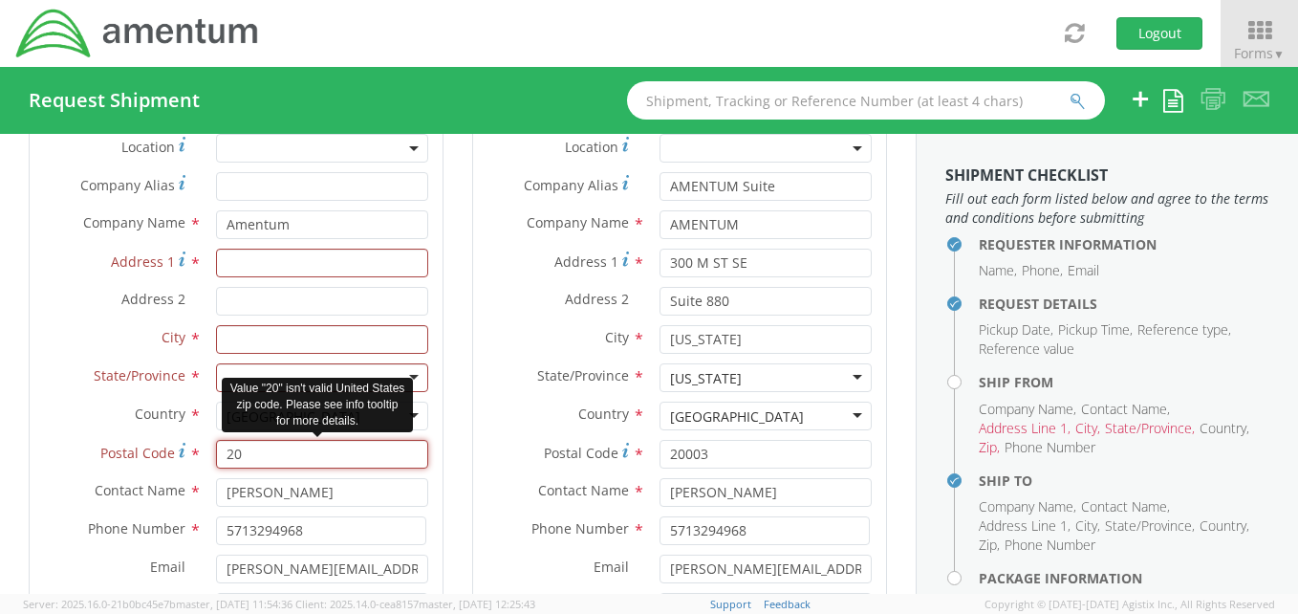
type input "2"
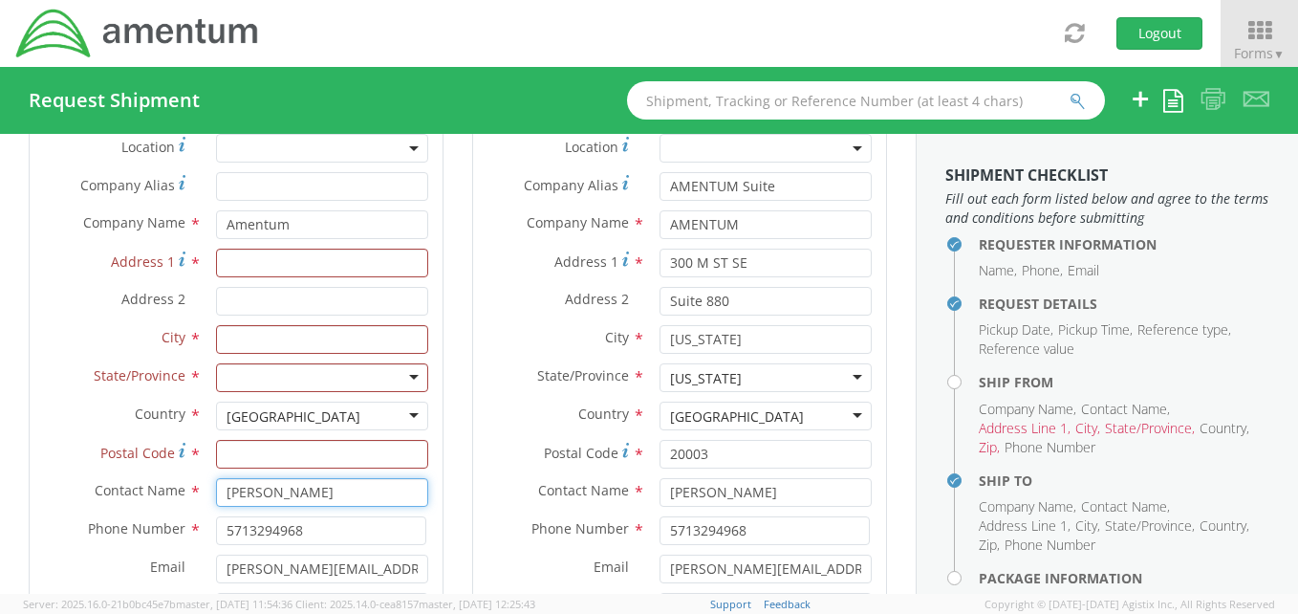
click at [352, 490] on input "[PERSON_NAME]" at bounding box center [322, 492] width 212 height 29
type input "P"
click at [312, 532] on input "5713294968" at bounding box center [321, 530] width 210 height 29
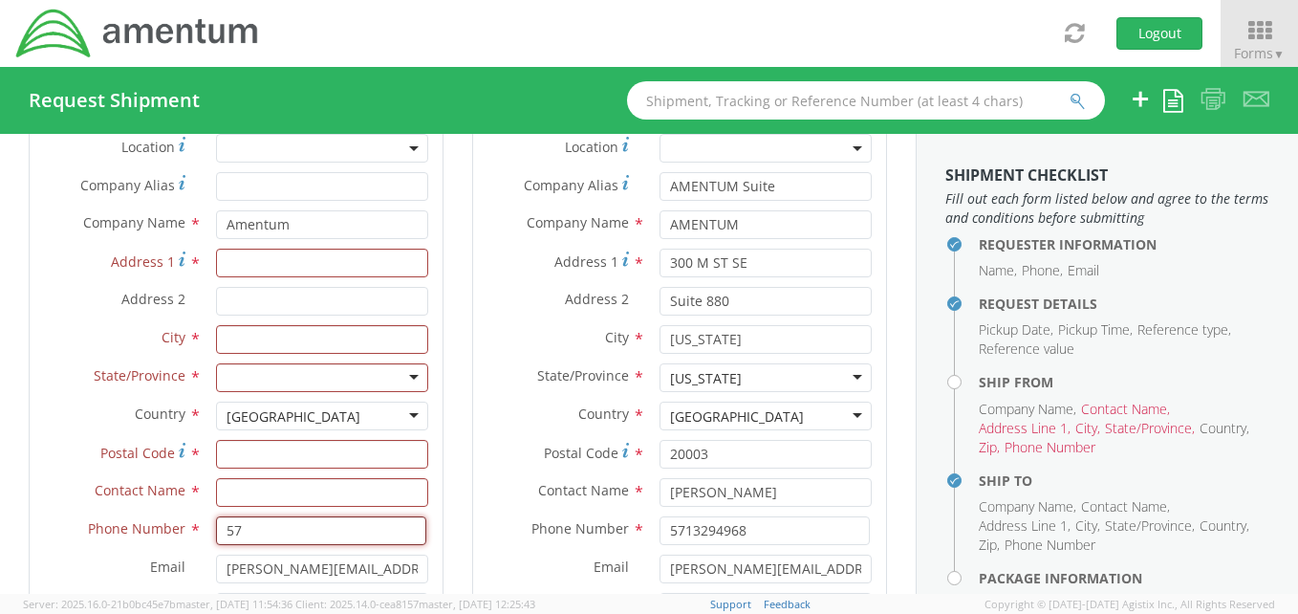
type input "5"
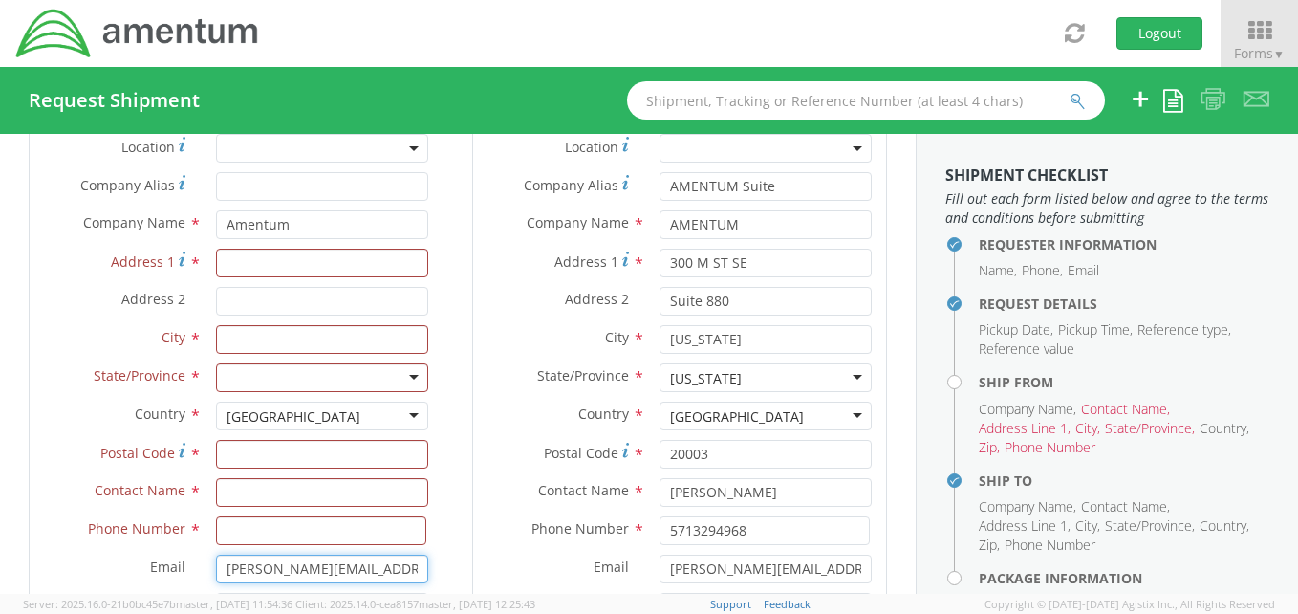
click at [411, 564] on input "[PERSON_NAME][EMAIL_ADDRESS][PERSON_NAME][DOMAIN_NAME]" at bounding box center [322, 568] width 212 height 29
click at [417, 566] on input "[PERSON_NAME][EMAIL_ADDRESS][PERSON_NAME][DOMAIN_NAME]" at bounding box center [322, 568] width 212 height 29
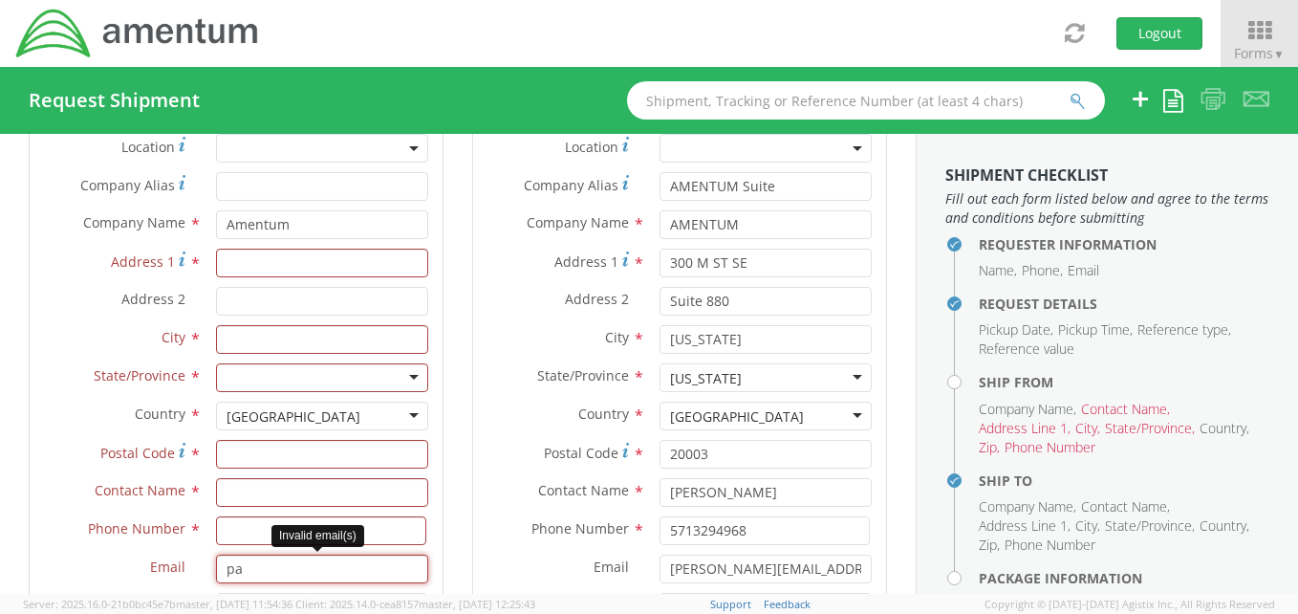
type input "p"
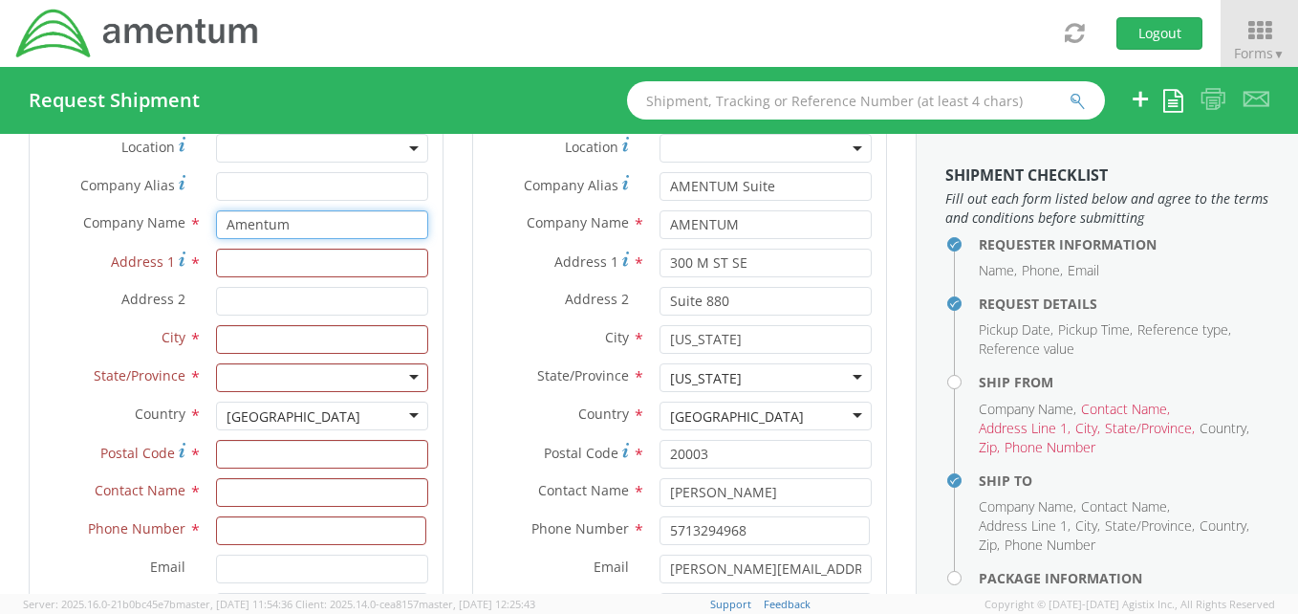
click at [302, 227] on input "Amentum" at bounding box center [322, 224] width 212 height 29
type input "A"
click at [458, 313] on div "Ship To Location Location * Company Alias * AMENTUM Suite Company Name * AMENTU…" at bounding box center [679, 383] width 443 height 645
click at [448, 580] on div "Ship From Location Location * Company Alias * Company Name * Amentu Address 1 *…" at bounding box center [235, 383] width 443 height 645
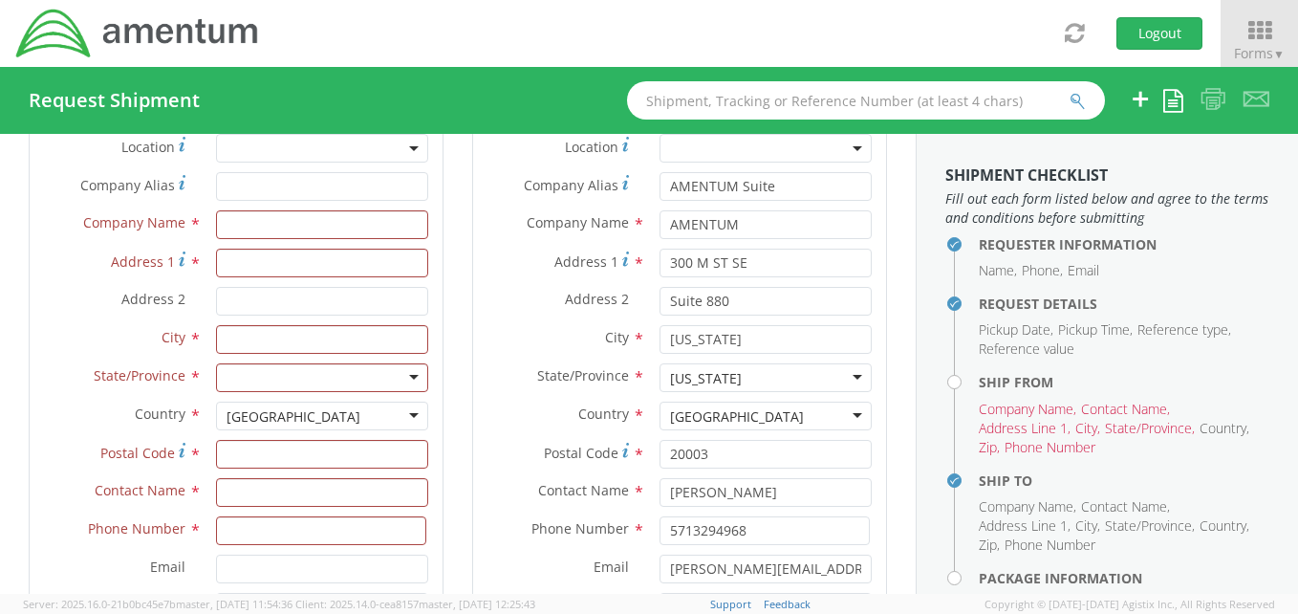
click at [448, 580] on div "Ship From Location Location * Company Alias * Company Name * Amentu Address 1 *…" at bounding box center [235, 383] width 443 height 645
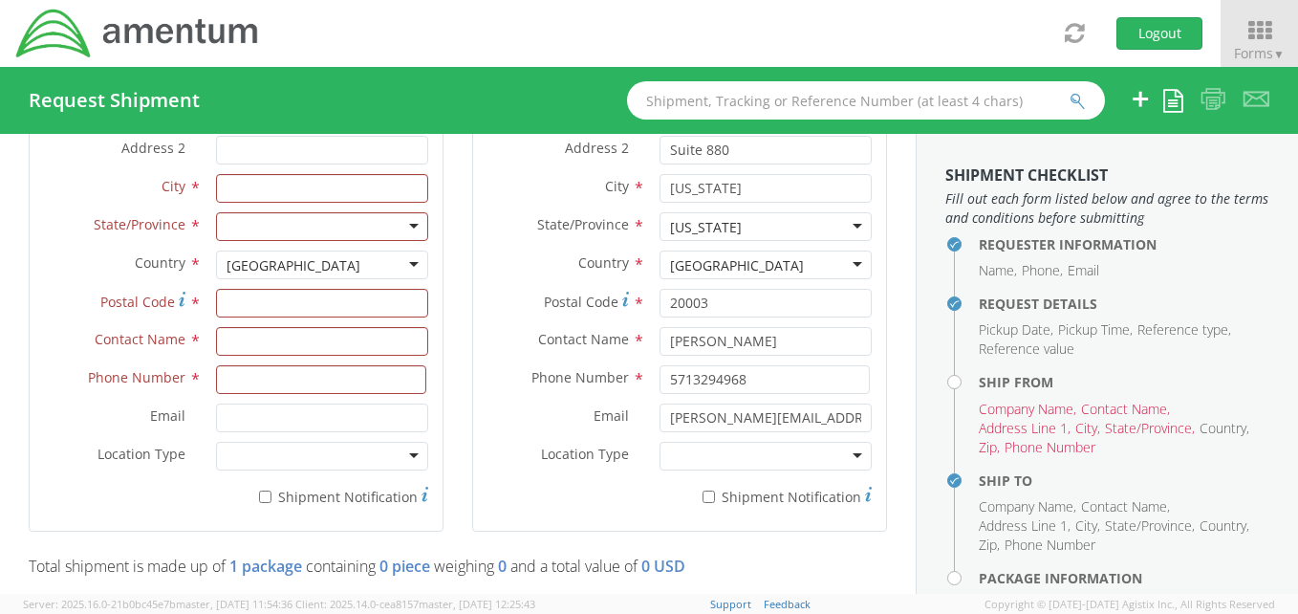
scroll to position [1133, 0]
click at [844, 453] on div at bounding box center [765, 454] width 212 height 29
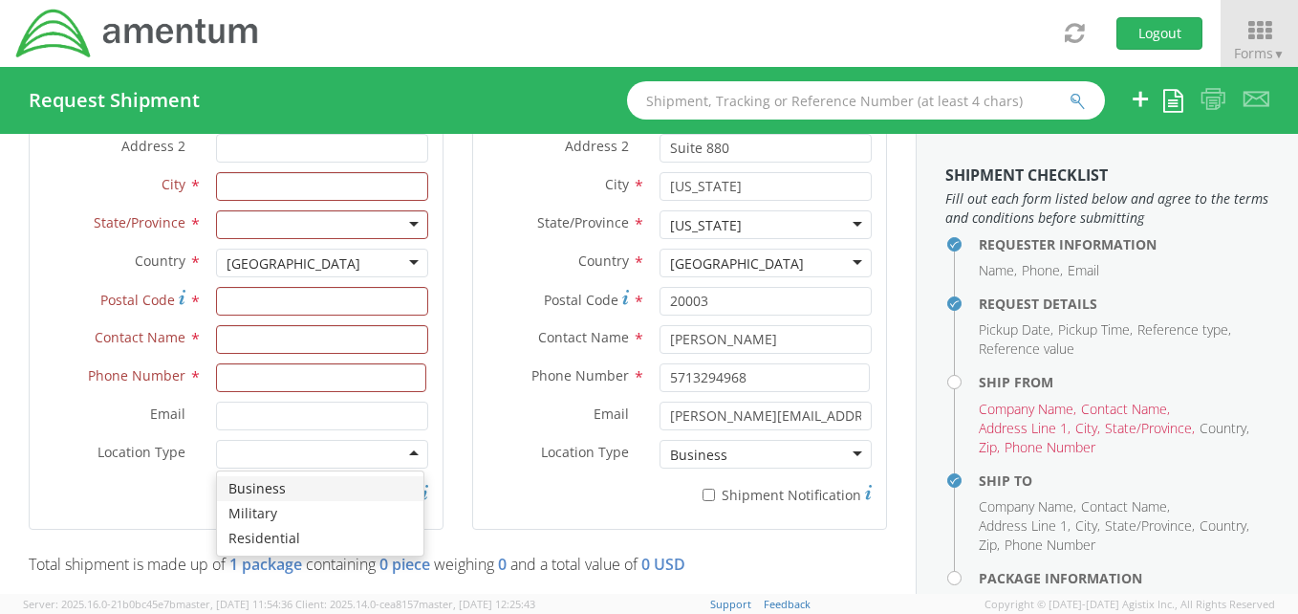
click at [409, 446] on div at bounding box center [322, 454] width 212 height 29
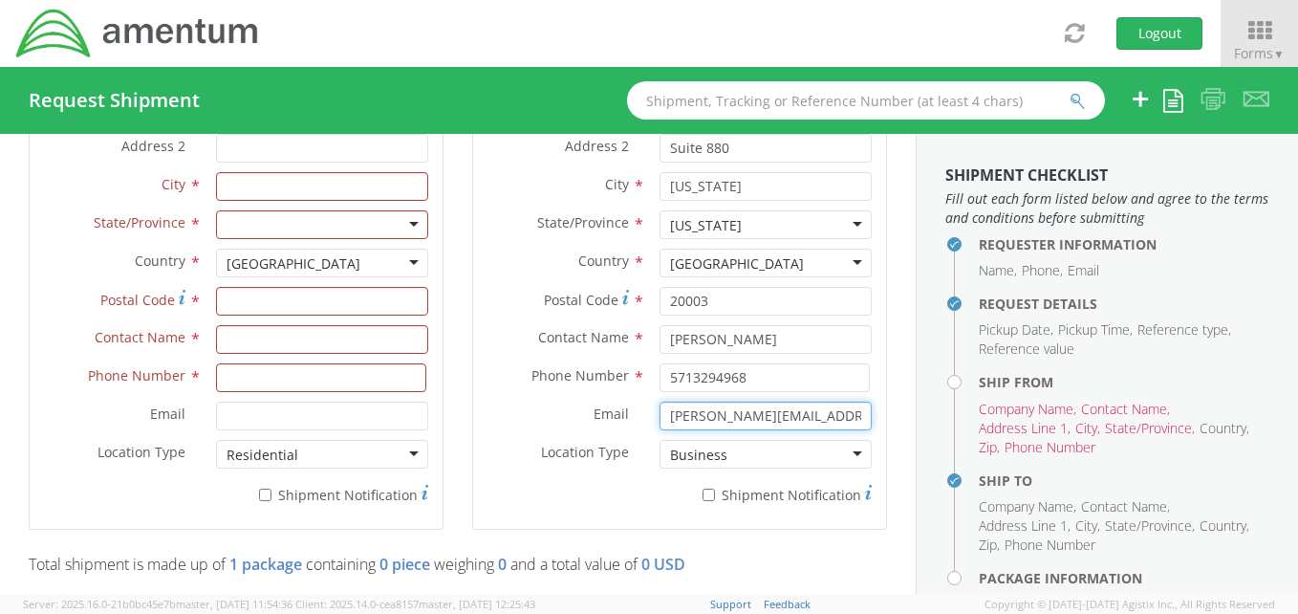
click at [458, 439] on div "Ship To Location Location * Company Alias * AMENTUM Suite Company Name * AMENTU…" at bounding box center [679, 230] width 443 height 645
click at [895, 531] on div "Requester Information Submitting request on behalf of Name * Patrick Tompkins P…" at bounding box center [458, 544] width 916 height 3089
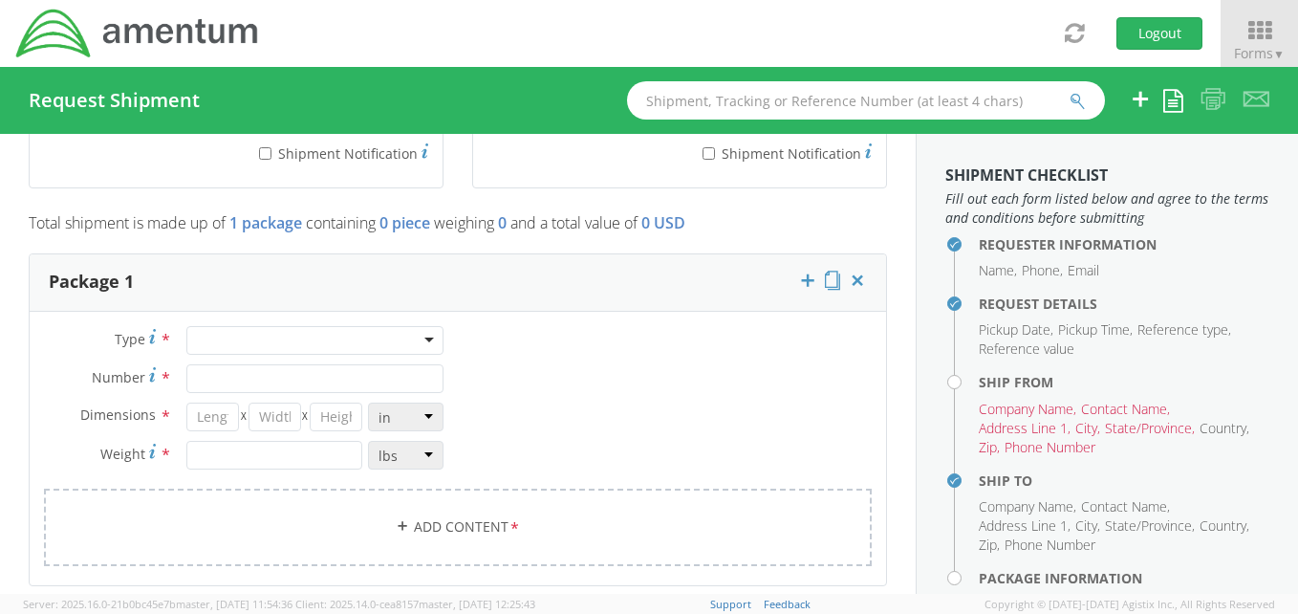
scroll to position [1477, 0]
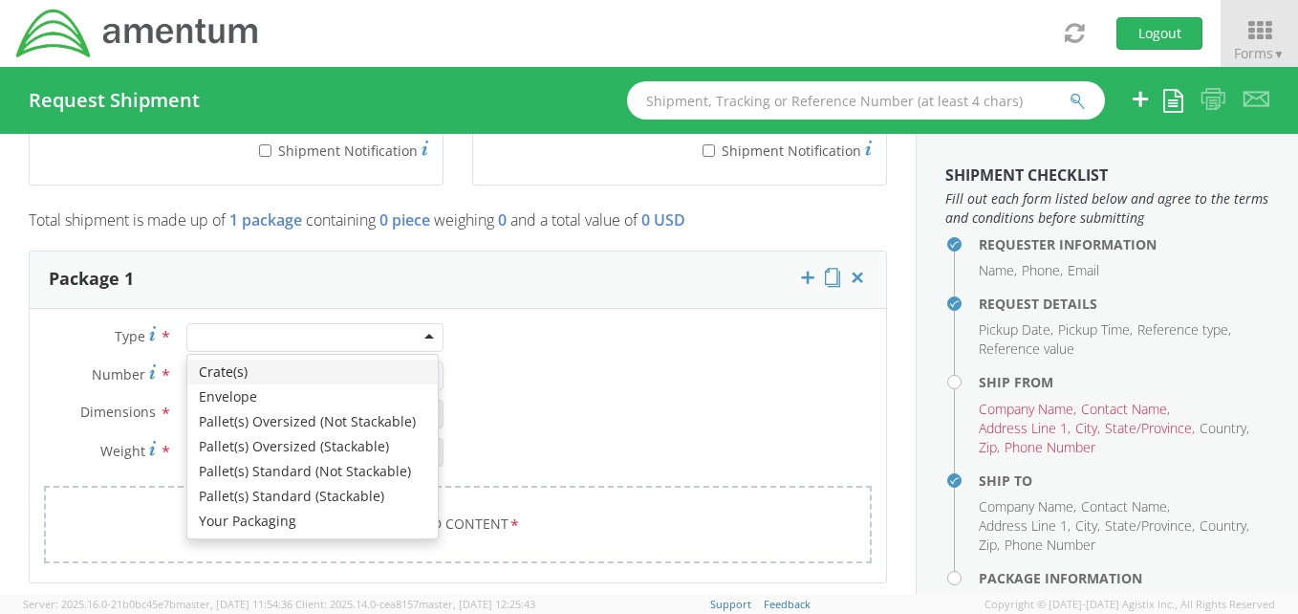
click at [424, 330] on div at bounding box center [314, 337] width 257 height 29
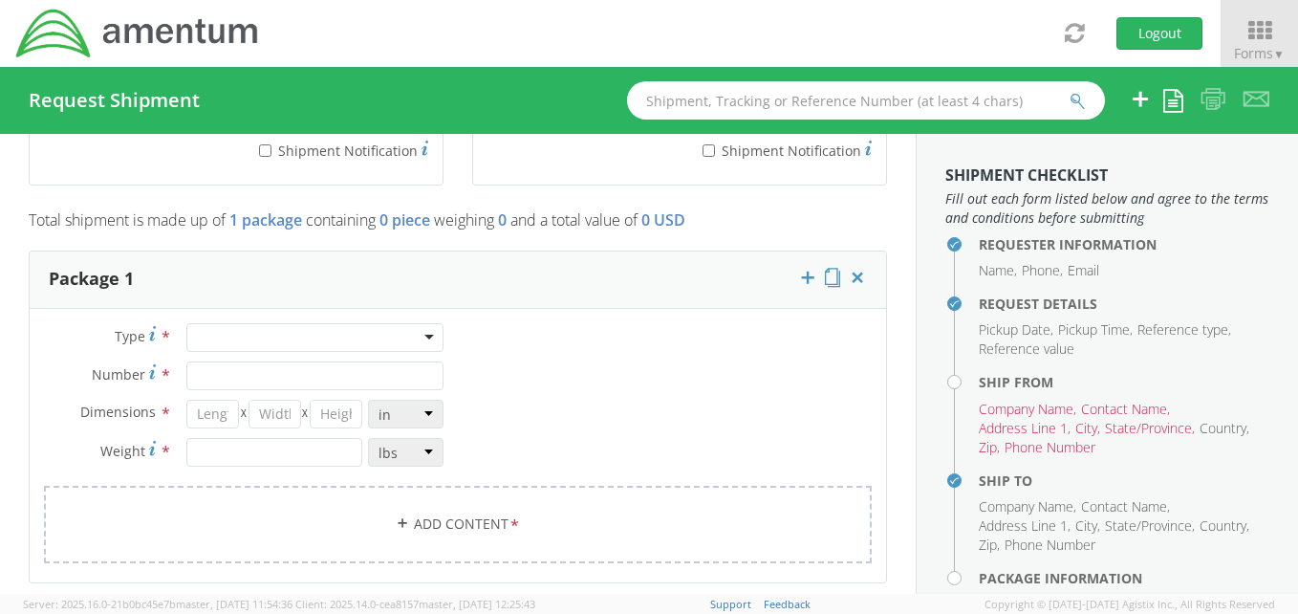
click at [423, 330] on div at bounding box center [314, 337] width 257 height 29
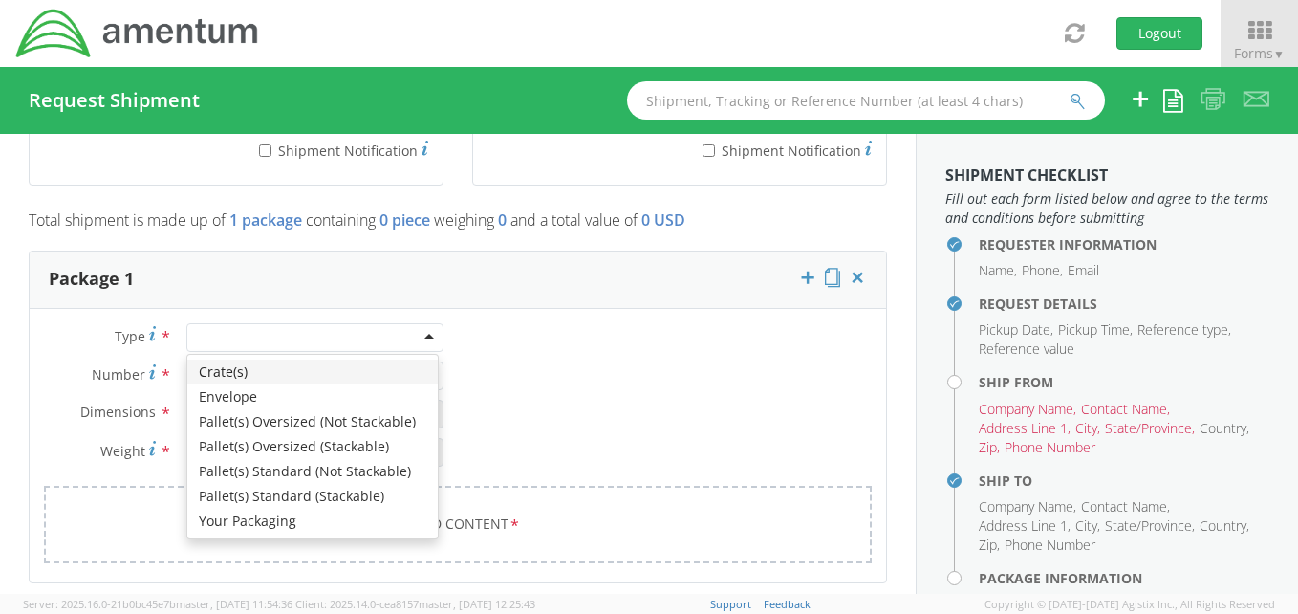
click at [655, 358] on div "Type * Crate(s) Envelope Pallet(s) Oversized (Not Stackable) Pallet(s) Oversize…" at bounding box center [458, 455] width 856 height 264
click at [422, 335] on div at bounding box center [314, 337] width 257 height 29
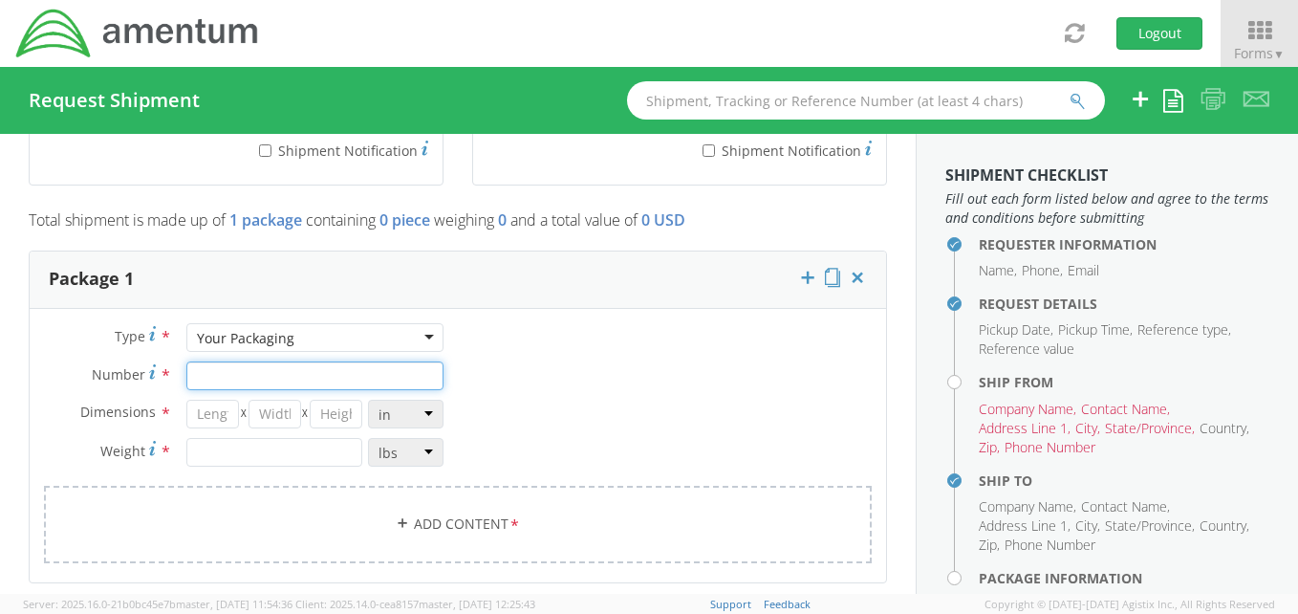
click at [218, 375] on input "Number *" at bounding box center [314, 375] width 257 height 29
click at [553, 381] on div "Type * Your Packaging Your Packaging Crate(s) Envelope Pallet(s) Oversized (Not…" at bounding box center [458, 455] width 856 height 264
click at [466, 528] on link "Add Content *" at bounding box center [458, 523] width 828 height 77
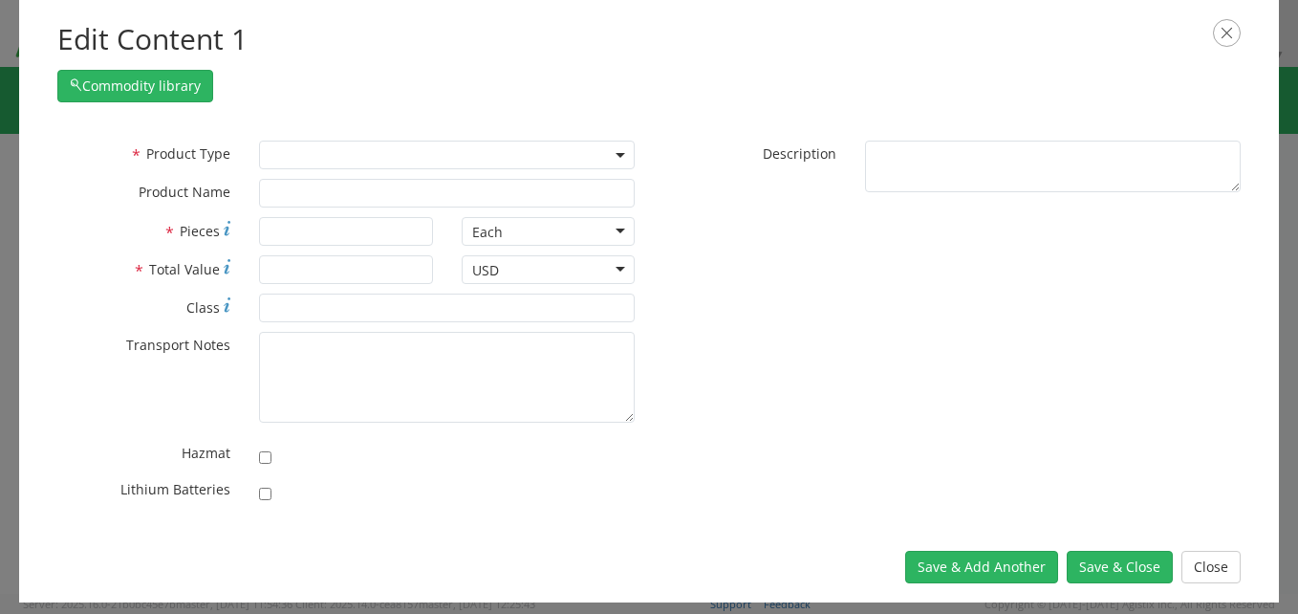
click at [466, 528] on div "* Product Type Documents General Commodity * Product Name * Pieces Each Each Ba…" at bounding box center [649, 326] width 1260 height 410
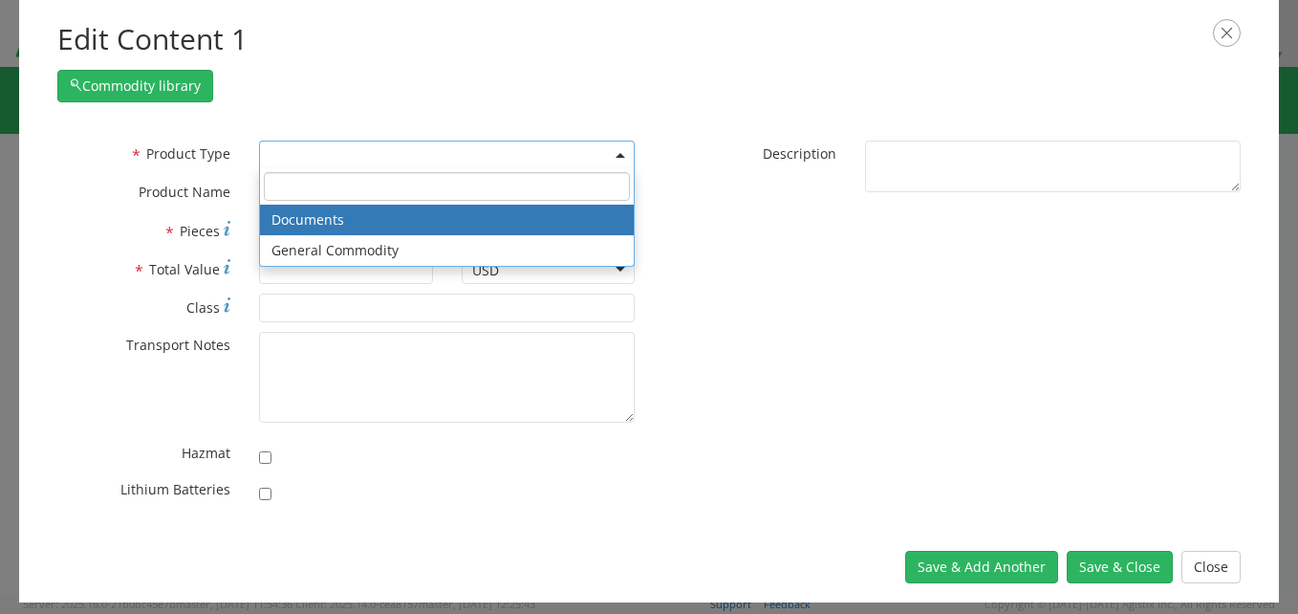
click at [617, 155] on b at bounding box center [620, 155] width 10 height 5
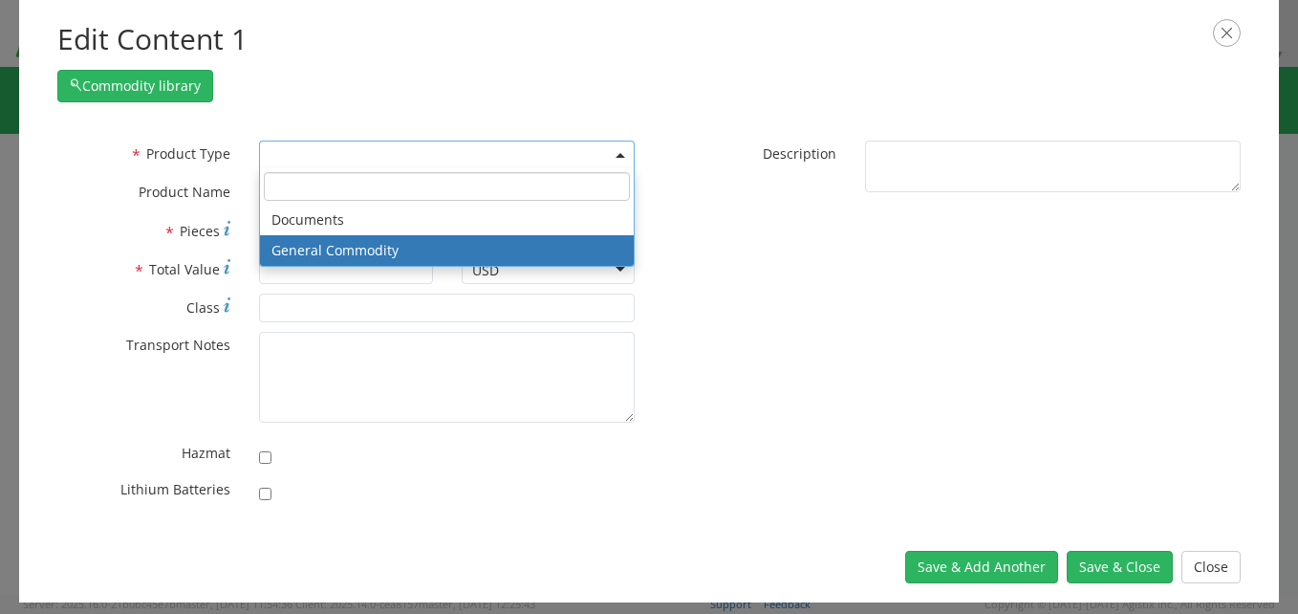
select select "COMMODITY"
type input "General Commodity"
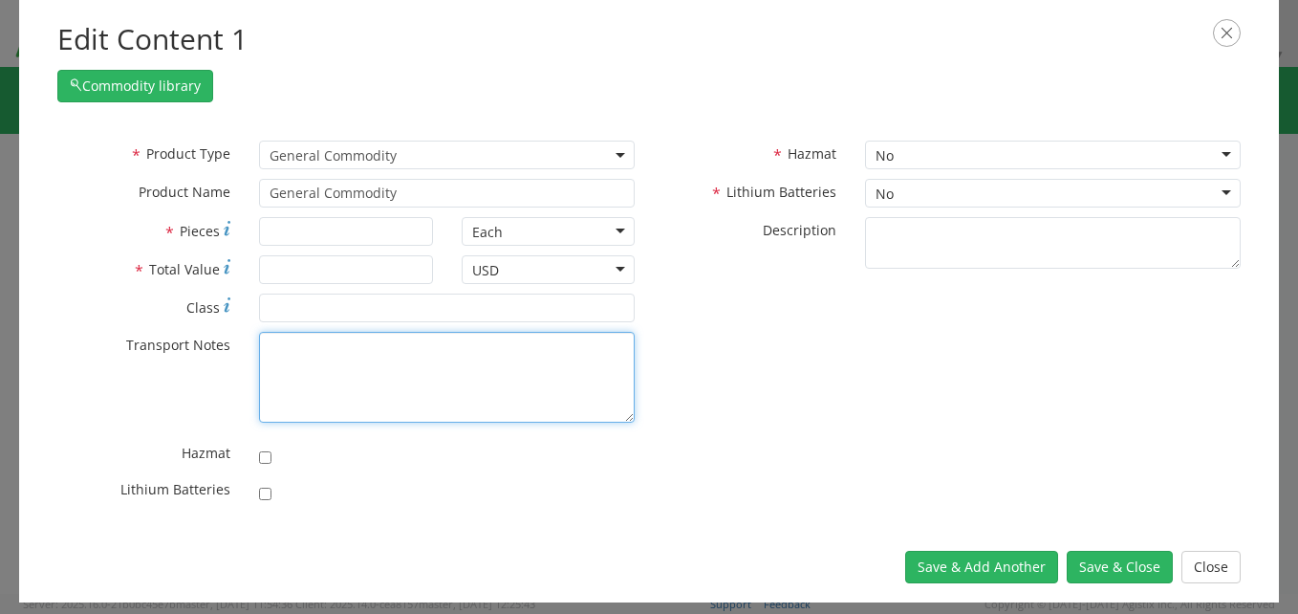
click at [283, 345] on textarea "* Transport Notes" at bounding box center [447, 377] width 376 height 91
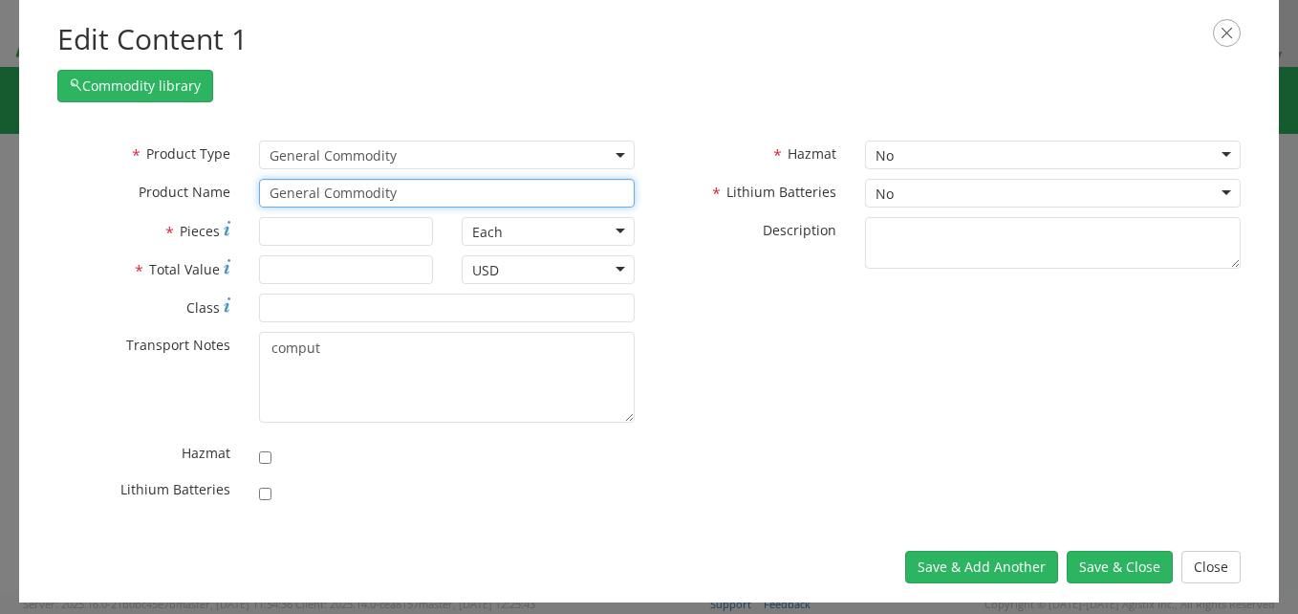
click at [322, 187] on input "General Commodity" at bounding box center [447, 193] width 376 height 29
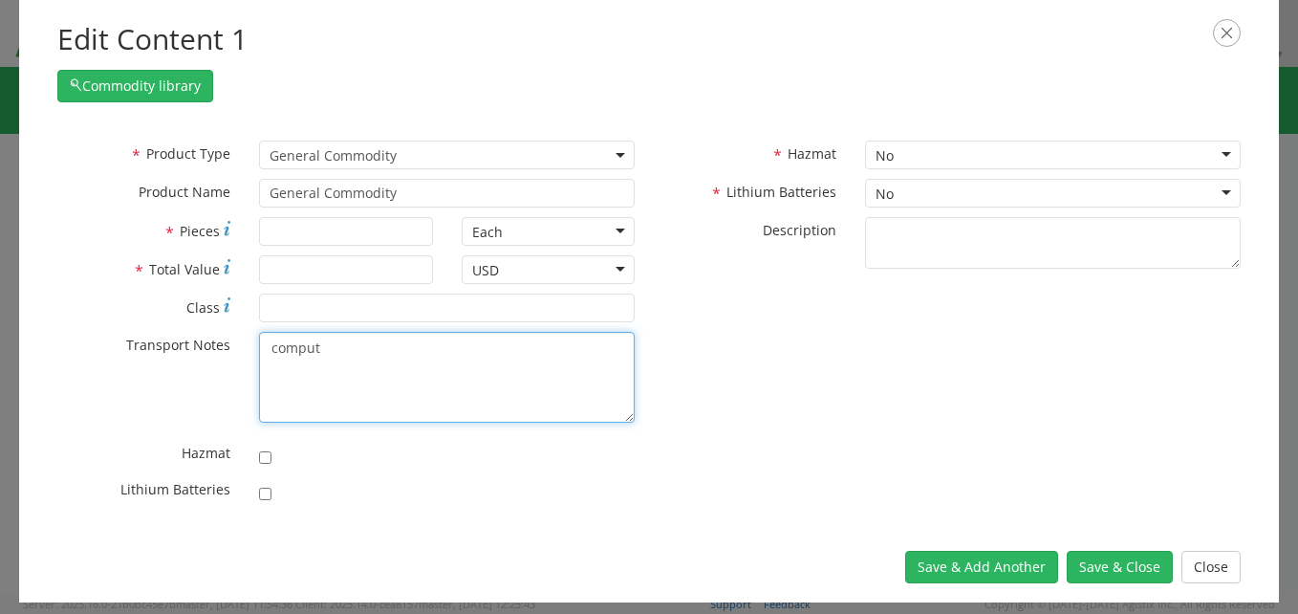
click at [327, 344] on textarea "comput" at bounding box center [447, 377] width 376 height 91
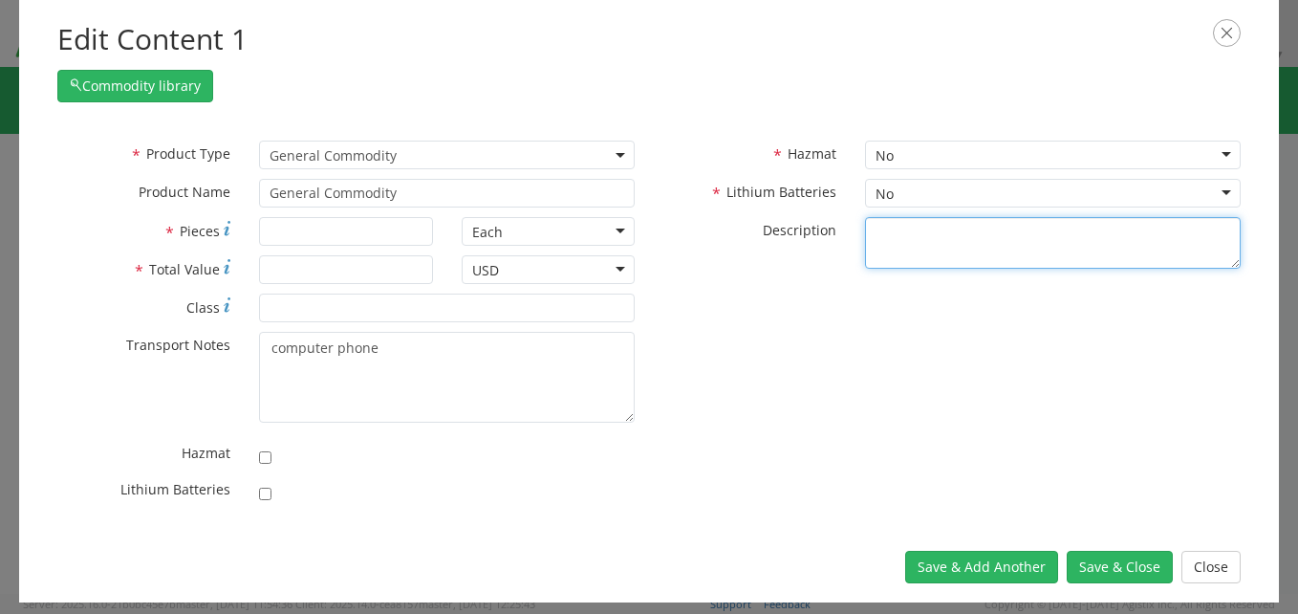
click at [888, 228] on textarea "* Description" at bounding box center [1053, 243] width 376 height 53
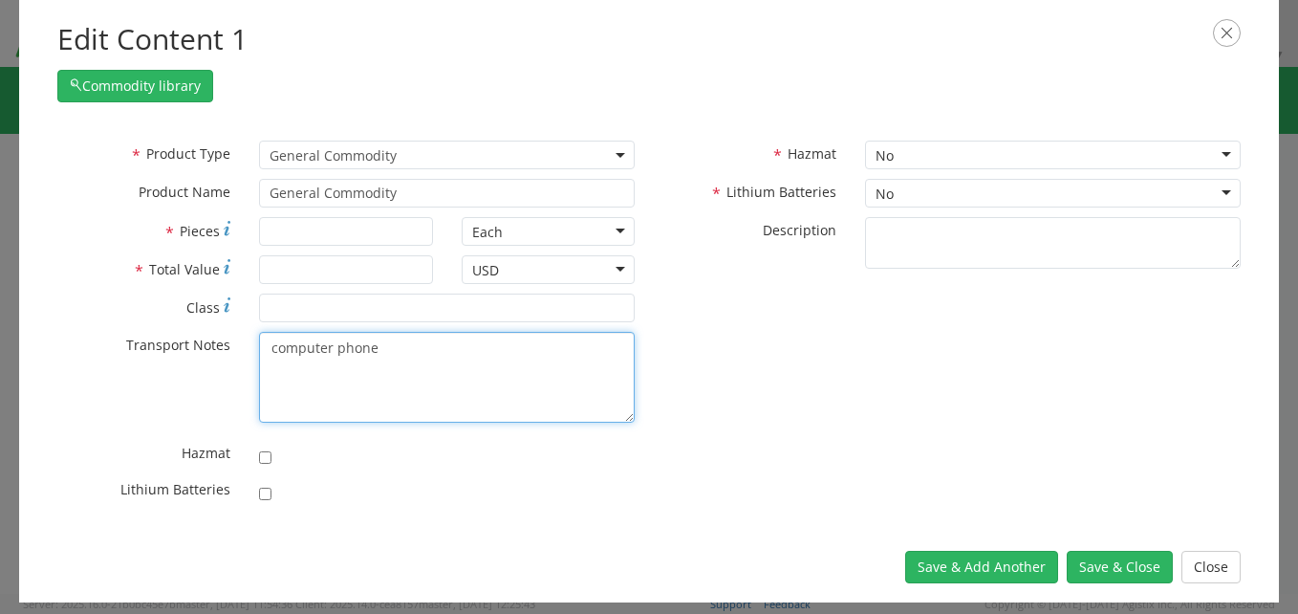
click at [276, 335] on textarea "computer phone" at bounding box center [447, 377] width 376 height 91
drag, startPoint x: 380, startPoint y: 346, endPoint x: 252, endPoint y: 357, distance: 128.6
click at [252, 357] on div "omputer phonec" at bounding box center [447, 377] width 404 height 91
type textarea "omputer phonec"
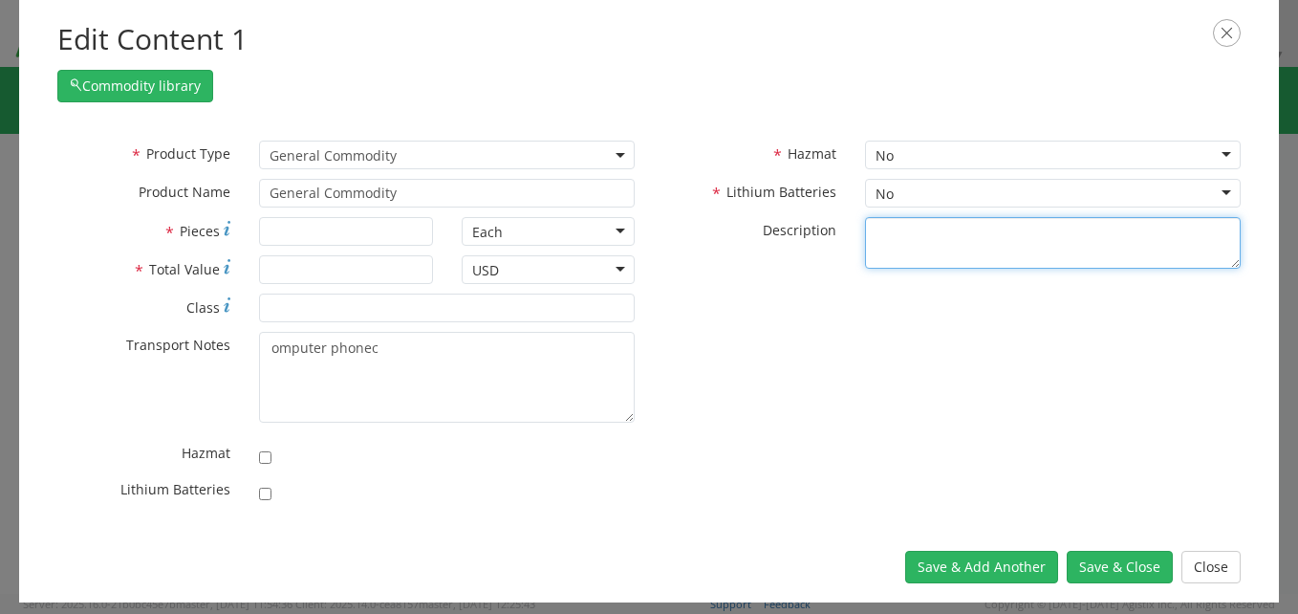
click at [886, 231] on textarea "* Description" at bounding box center [1053, 243] width 376 height 53
click at [895, 224] on textarea "* Description" at bounding box center [1053, 243] width 376 height 53
paste textarea "omputer phonec"
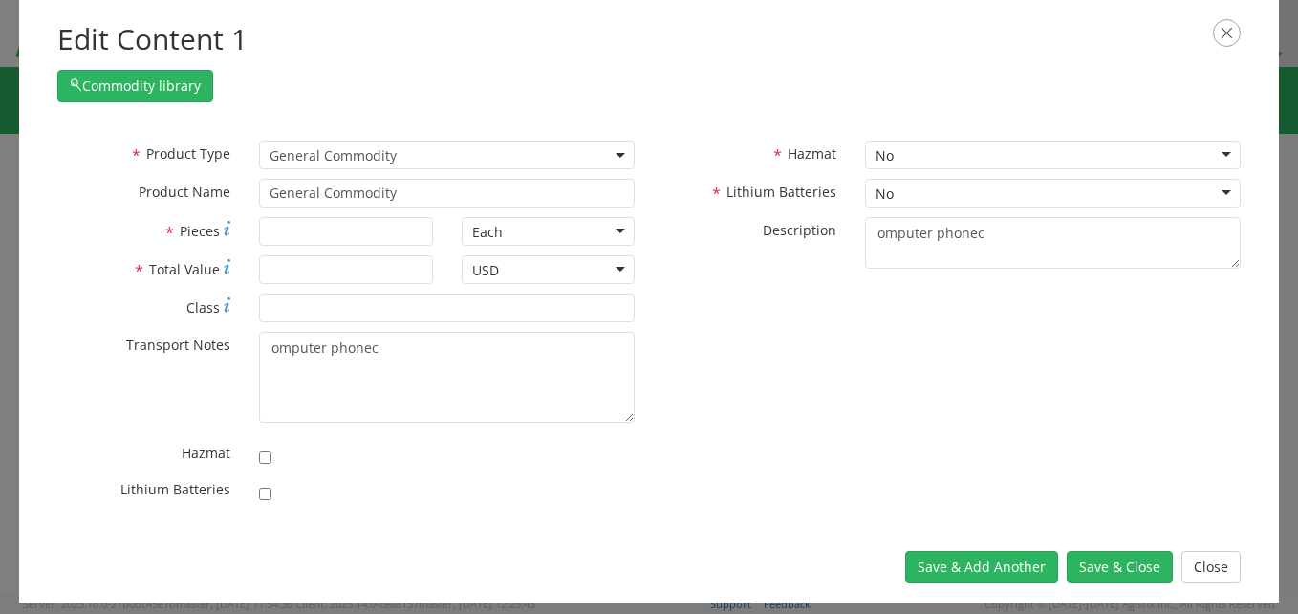
drag, startPoint x: 866, startPoint y: 345, endPoint x: 817, endPoint y: 284, distance: 78.2
drag, startPoint x: 817, startPoint y: 284, endPoint x: 782, endPoint y: 311, distance: 44.3
click at [782, 311] on div "* Product Type Documents General Commodity General Commodity * Product Name Gen…" at bounding box center [649, 326] width 1212 height 372
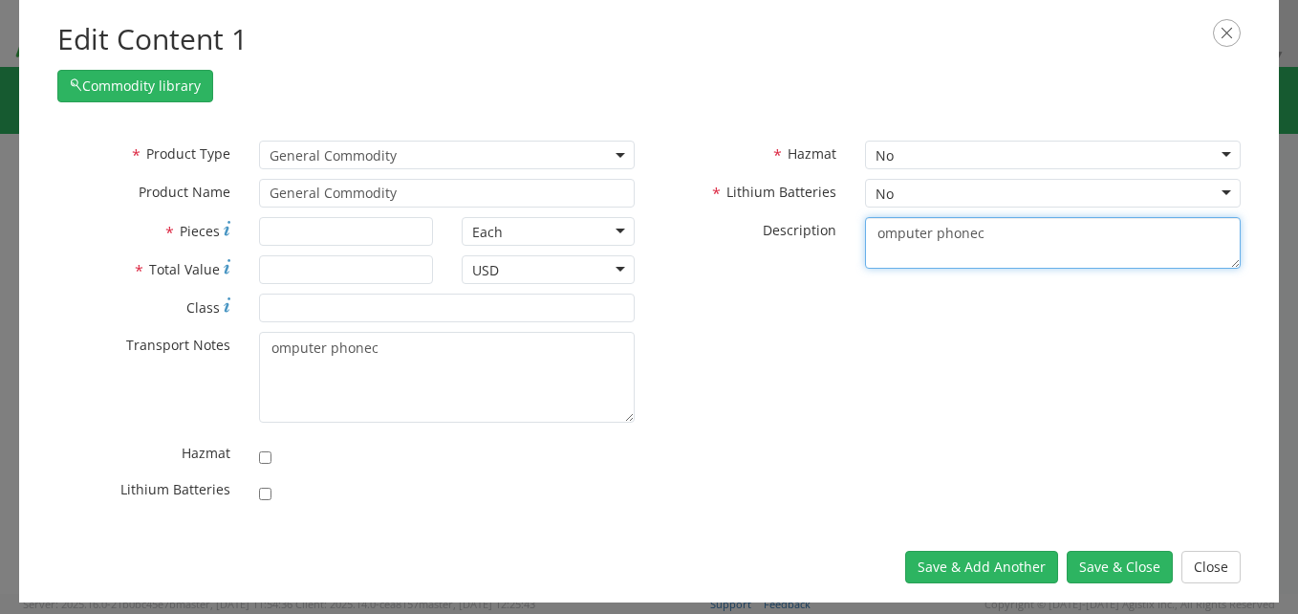
click at [872, 228] on textarea "omputer phonec" at bounding box center [1053, 243] width 376 height 53
type textarea "Computer phone"
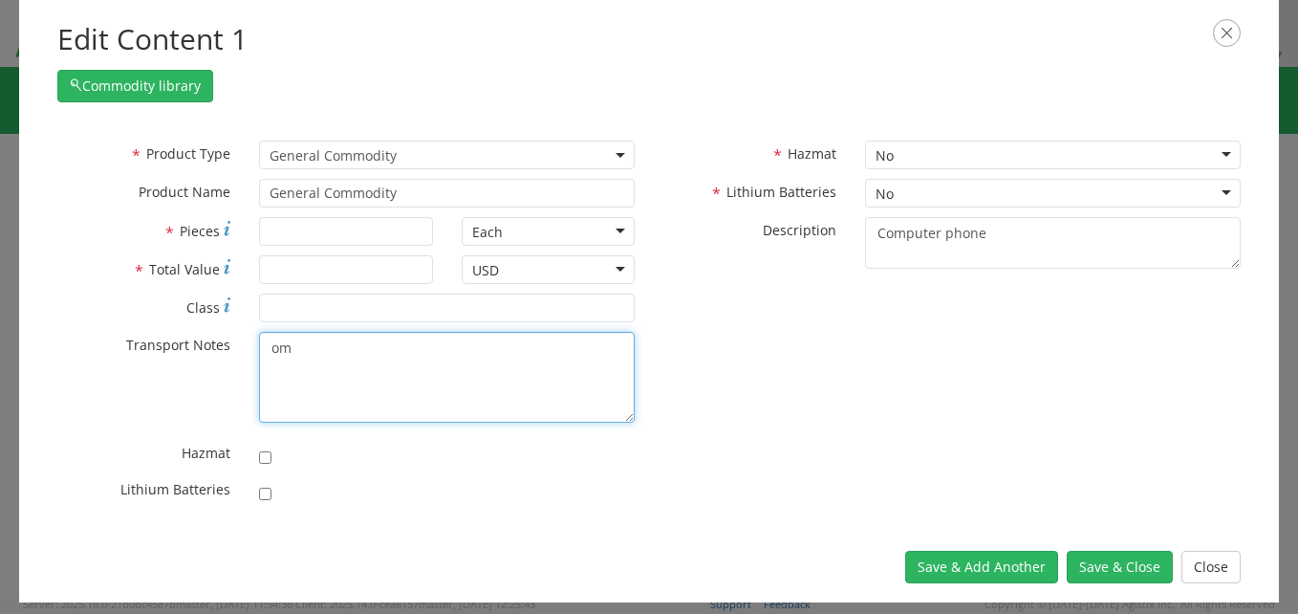
type textarea "o"
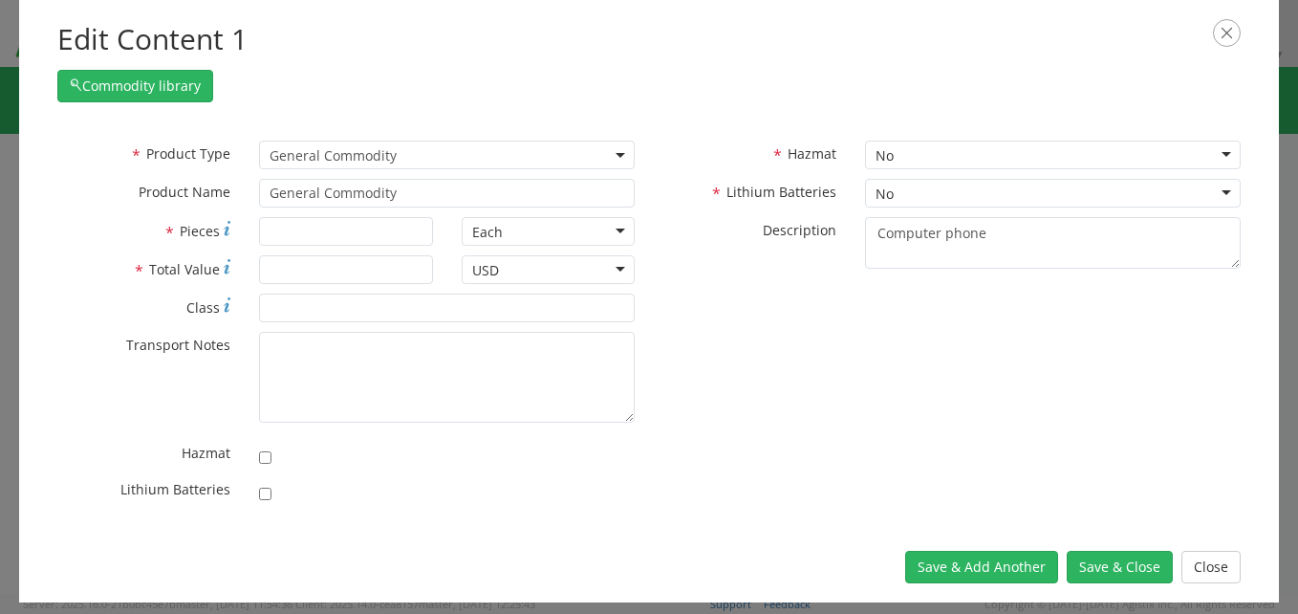
click at [738, 473] on div "* Product Type Documents General Commodity General Commodity * Product Name Gen…" at bounding box center [649, 326] width 1212 height 372
click at [1113, 560] on button "Save & Close" at bounding box center [1120, 566] width 106 height 32
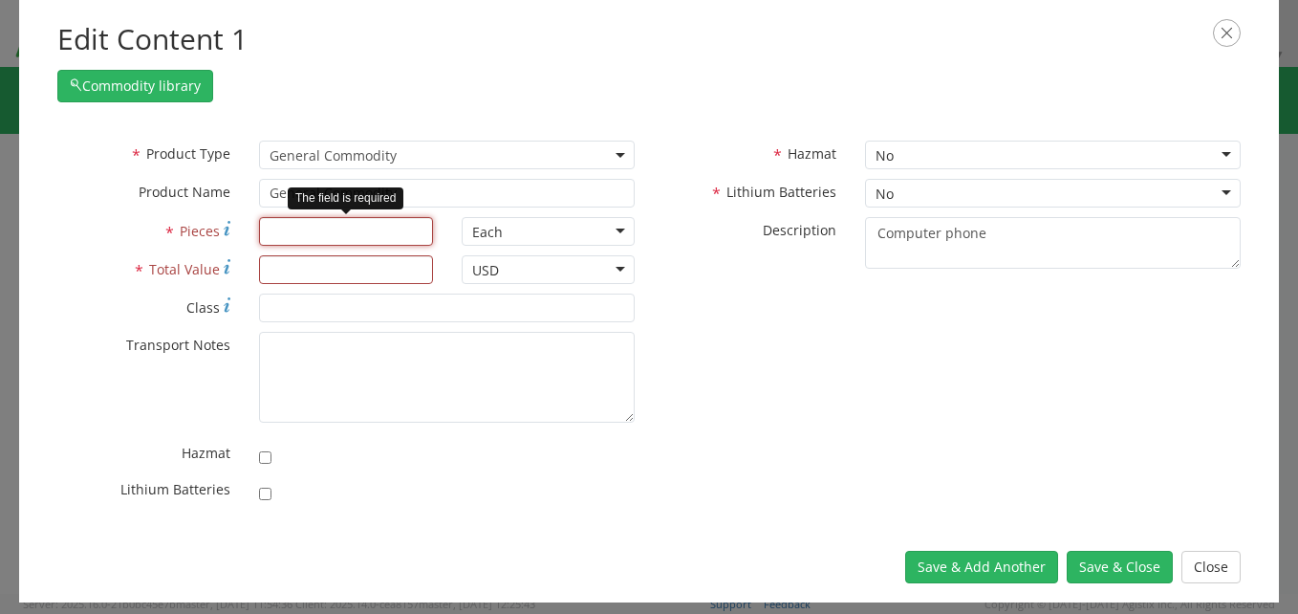
click at [316, 238] on input "* Pieces" at bounding box center [345, 231] width 173 height 29
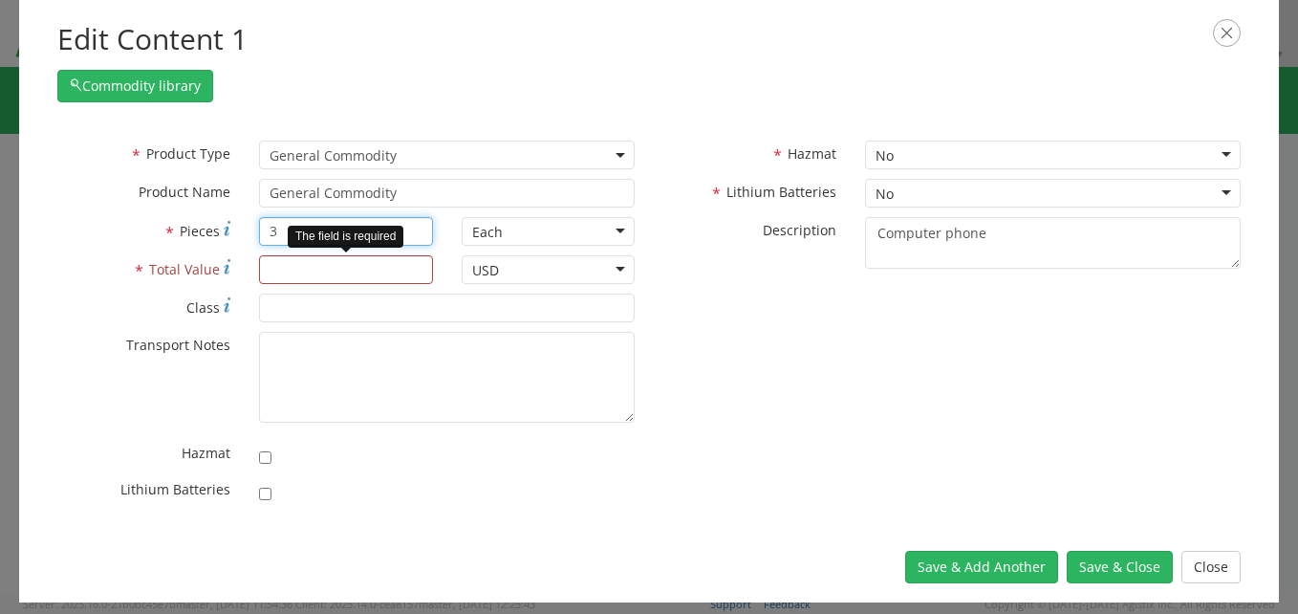
type input "3"
click at [306, 269] on input "* Total Value" at bounding box center [345, 269] width 173 height 29
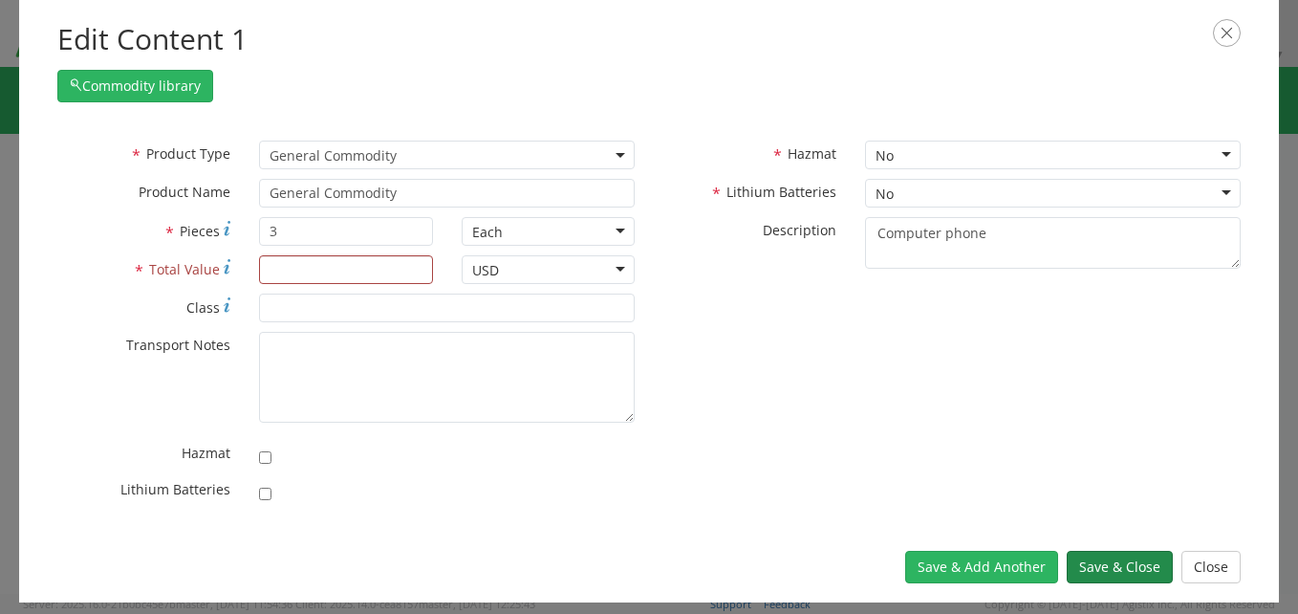
click at [1087, 570] on button "Save & Close" at bounding box center [1120, 566] width 106 height 32
click at [1094, 570] on button "Save & Close" at bounding box center [1120, 566] width 106 height 32
click at [310, 266] on input "* Total Value" at bounding box center [345, 269] width 173 height 29
type input "1,000"
click at [660, 411] on div "* Product Type Documents General Commodity General Commodity * Product Name Gen…" at bounding box center [649, 326] width 1212 height 372
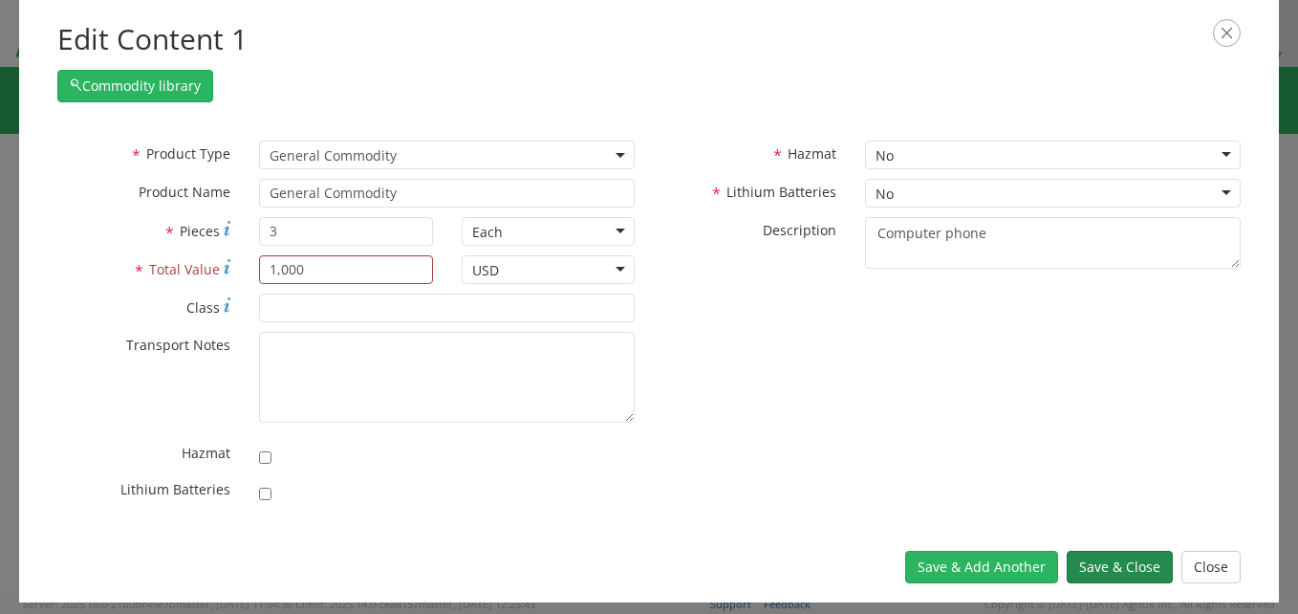
click at [1109, 566] on button "Save & Close" at bounding box center [1120, 566] width 106 height 32
click at [1128, 563] on button "Save & Close" at bounding box center [1120, 566] width 106 height 32
drag, startPoint x: 1108, startPoint y: 597, endPoint x: 1067, endPoint y: 578, distance: 45.3
click at [1067, 578] on div "Edit Content 1 Commodity library * Product Type Documents General Commodity Gen…" at bounding box center [649, 307] width 1298 height 614
drag, startPoint x: 1067, startPoint y: 578, endPoint x: 1123, endPoint y: 563, distance: 58.4
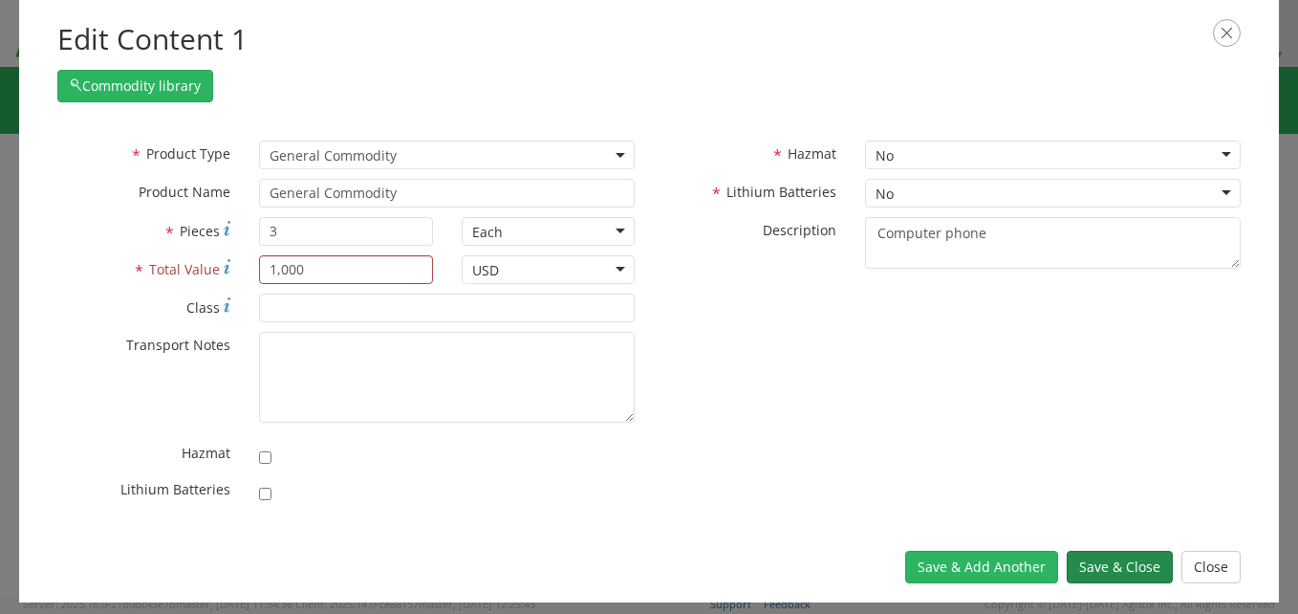
click at [1123, 563] on button "Save & Close" at bounding box center [1120, 566] width 106 height 32
click at [621, 267] on div "USD" at bounding box center [548, 269] width 173 height 29
click at [712, 288] on div "* Product Type Documents General Commodity General Commodity * Product Name Gen…" at bounding box center [649, 326] width 1212 height 372
click at [269, 497] on input "checkbox" at bounding box center [265, 493] width 12 height 12
checkbox input "true"
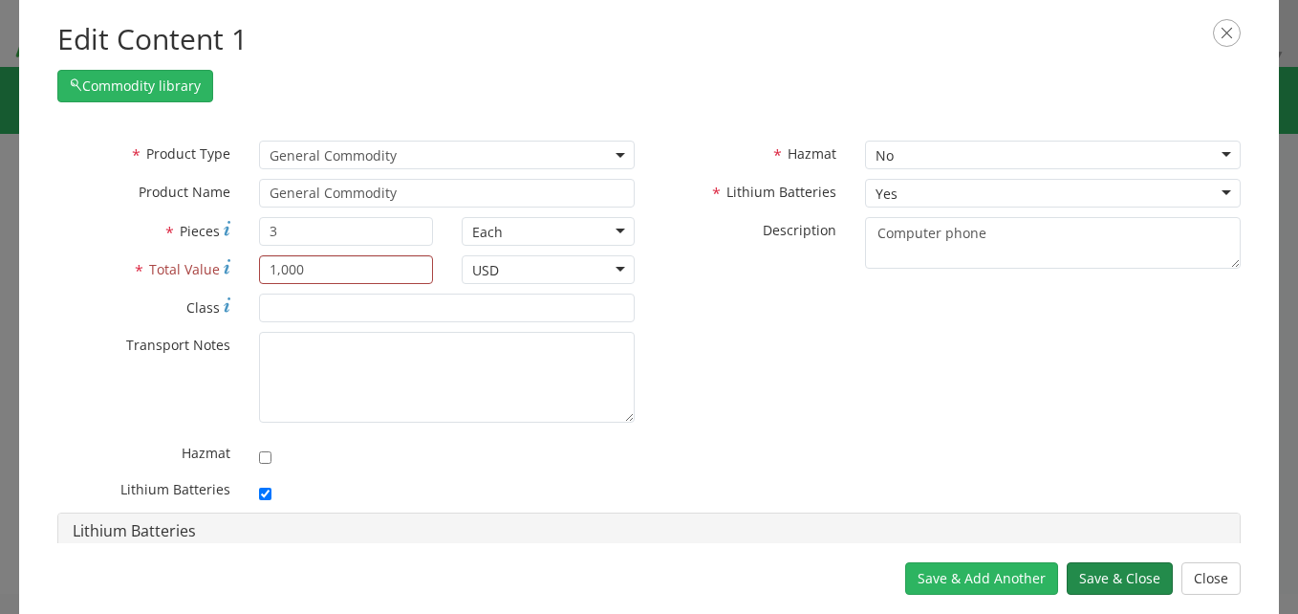
click at [1133, 572] on button "Save & Close" at bounding box center [1120, 578] width 106 height 32
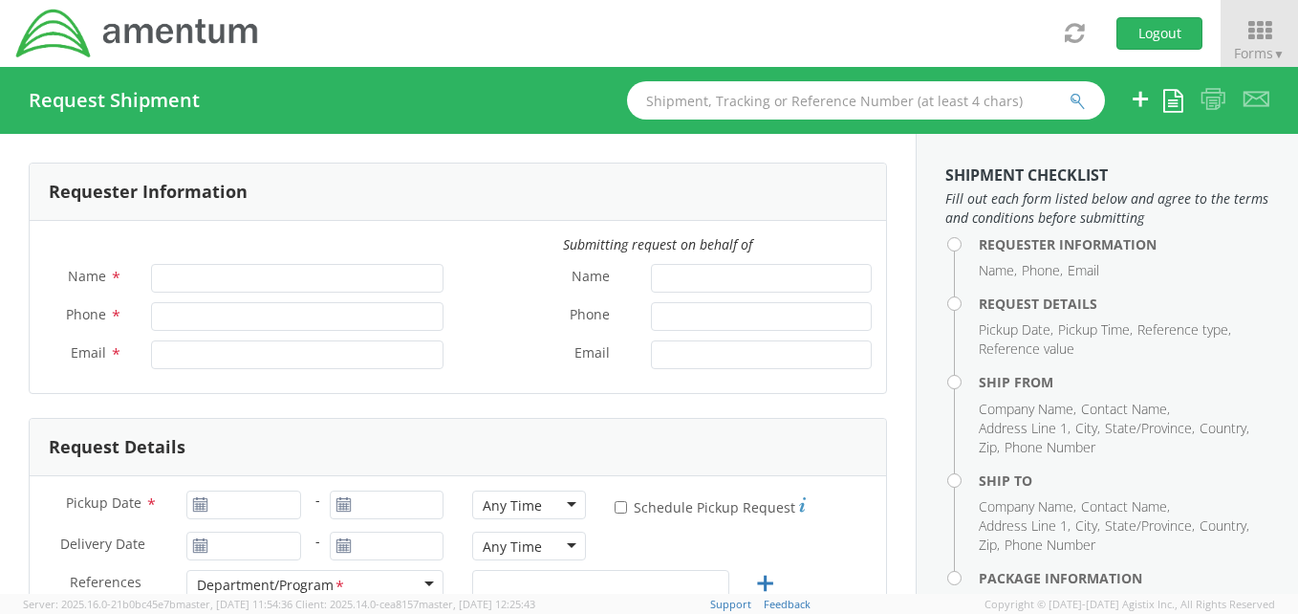
type input "[PERSON_NAME]"
type input "[PHONE_NUMBER]"
type input "[PERSON_NAME][EMAIL_ADDRESS][PERSON_NAME][DOMAIN_NAME]"
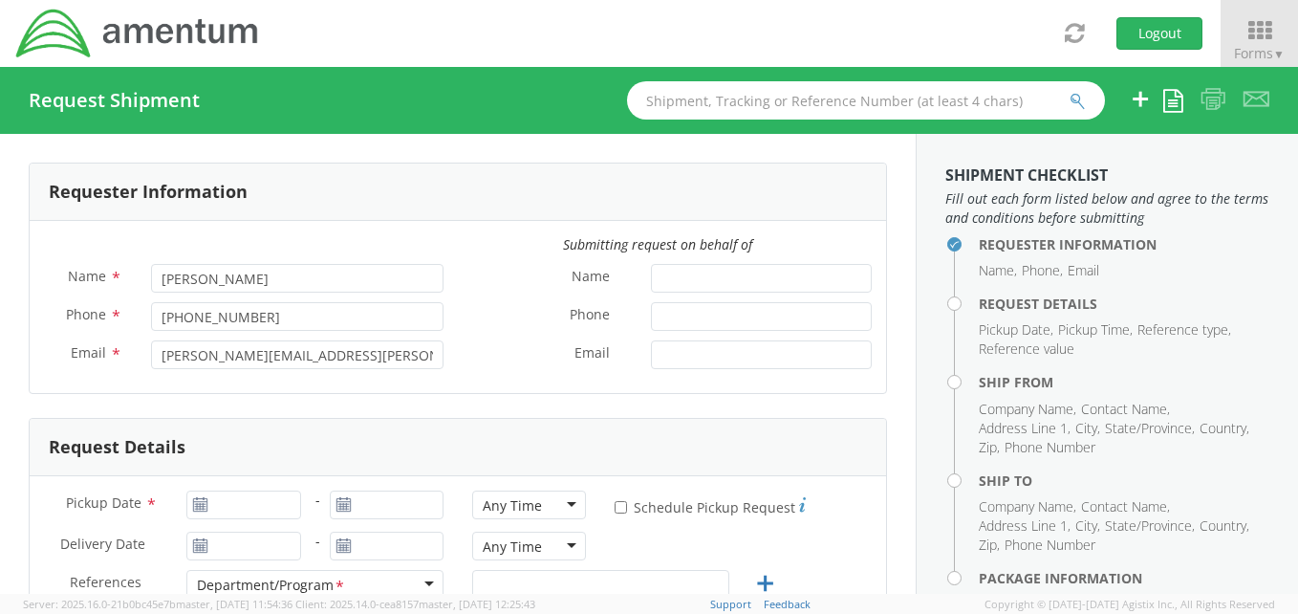
select select "OCCP.100154.00000"
click at [200, 509] on icon at bounding box center [200, 504] width 16 height 15
type input "[DATE]"
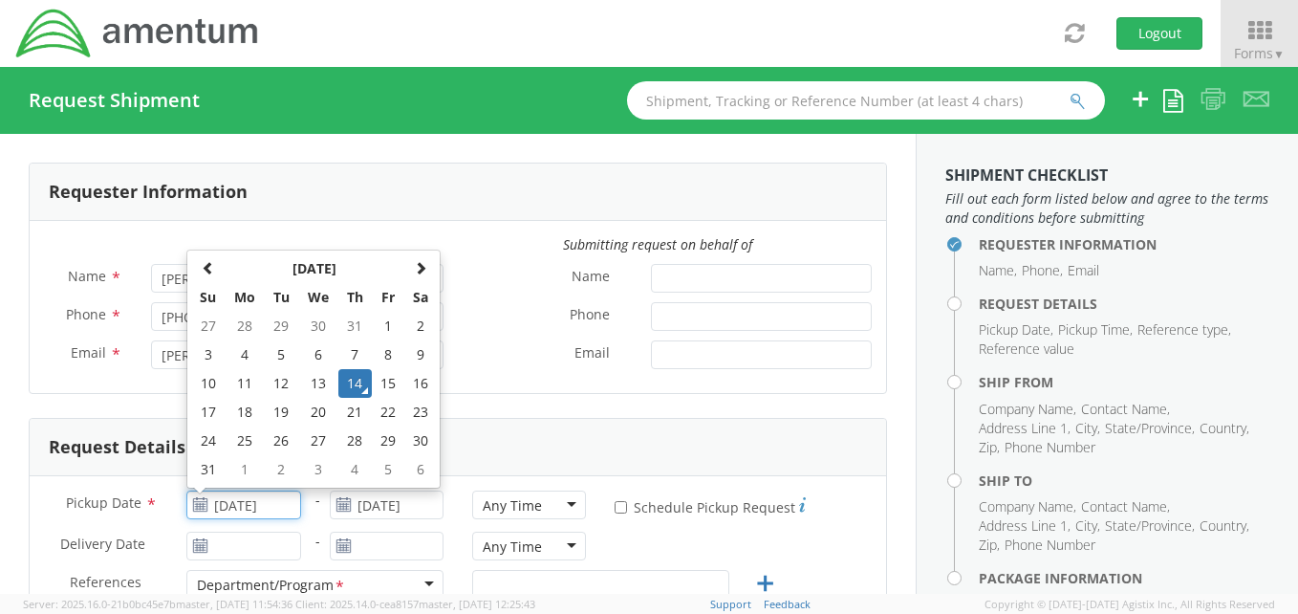
click at [228, 503] on input "[DATE]" at bounding box center [243, 504] width 114 height 29
click at [349, 377] on td "14" at bounding box center [354, 383] width 33 height 29
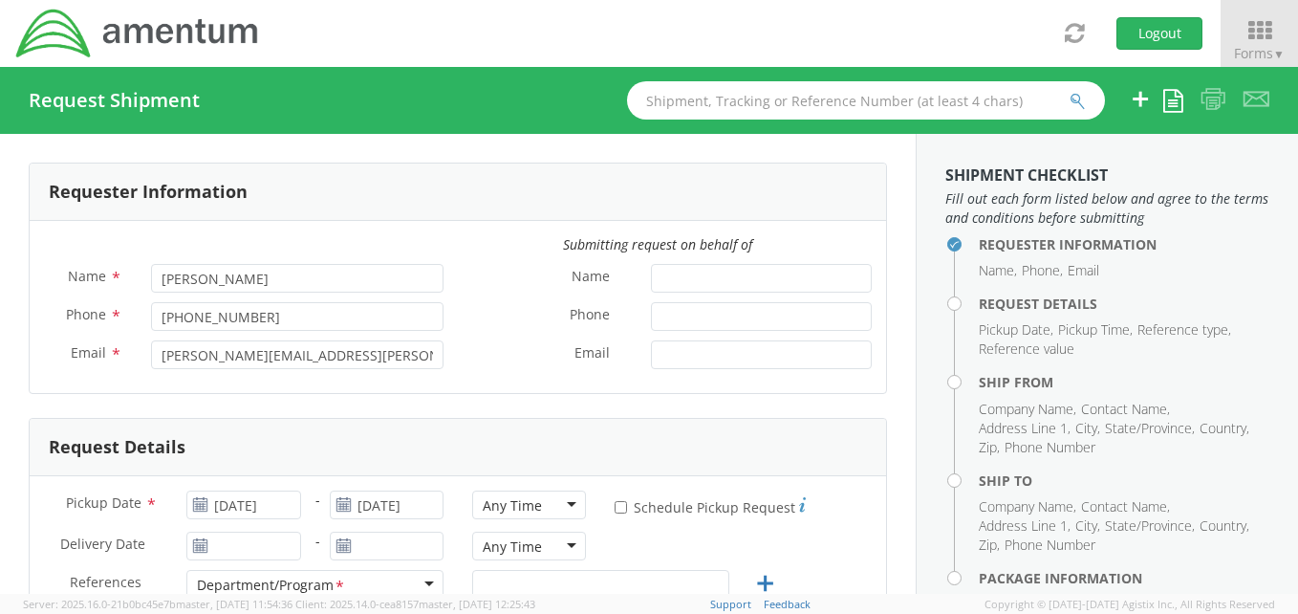
click at [198, 550] on use at bounding box center [200, 544] width 13 height 13
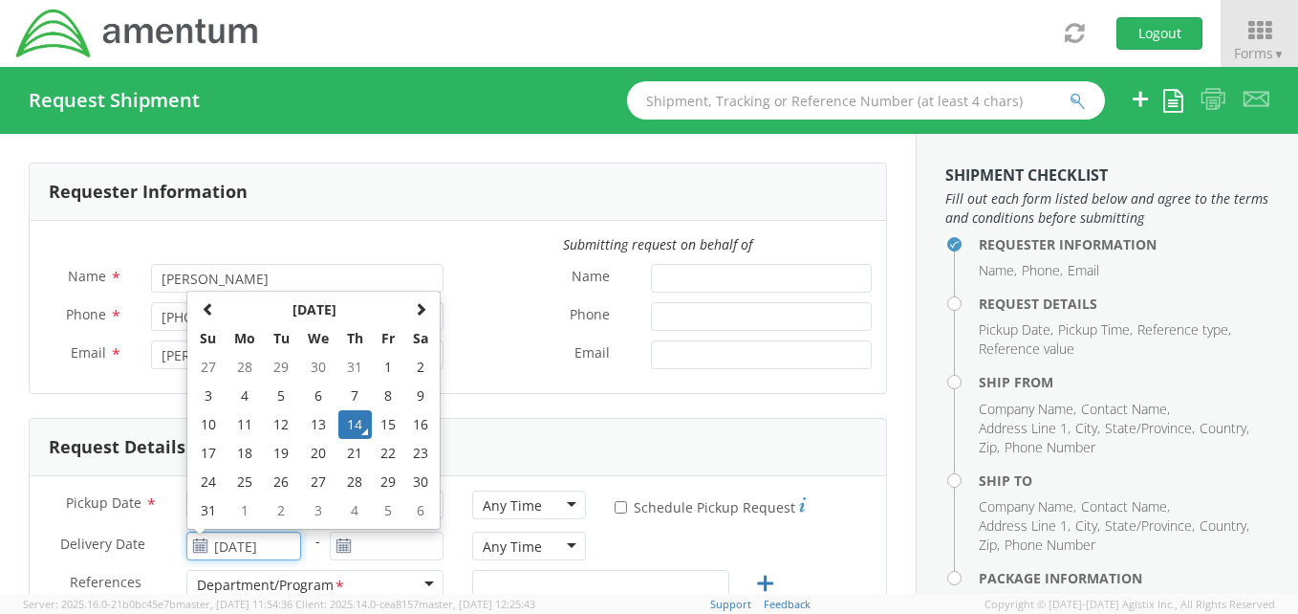
click at [233, 538] on input "[DATE]" at bounding box center [243, 545] width 114 height 29
click at [240, 451] on td "18" at bounding box center [245, 453] width 40 height 29
type input "[DATE]"
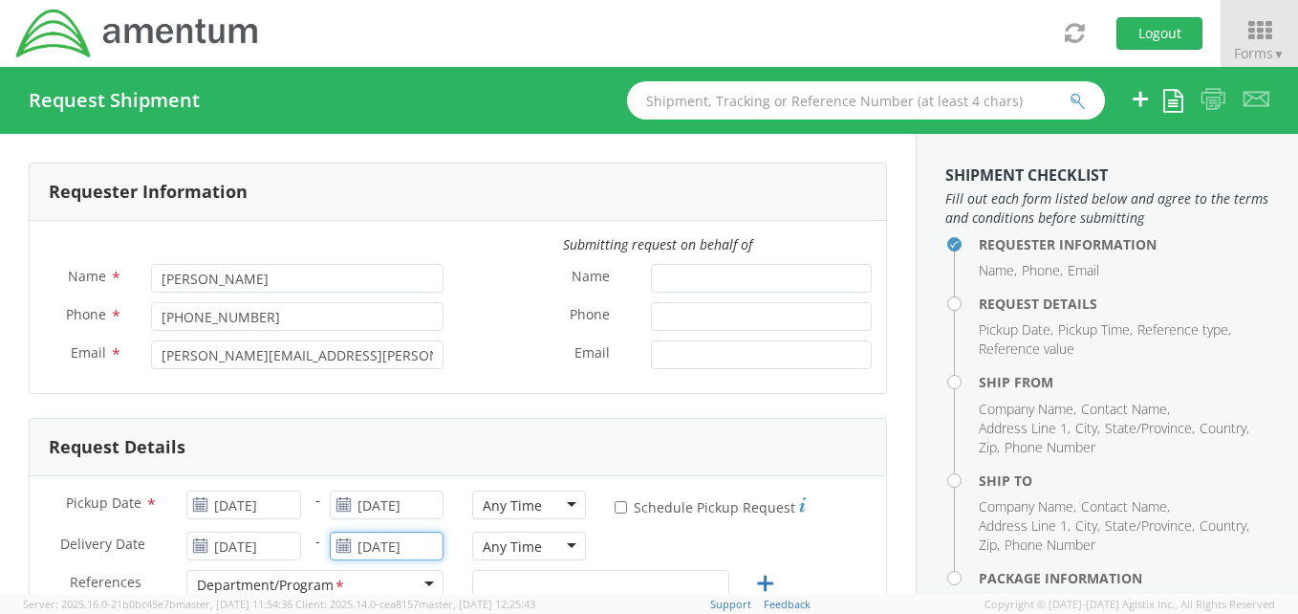
click at [396, 551] on input "[DATE]" at bounding box center [387, 545] width 114 height 29
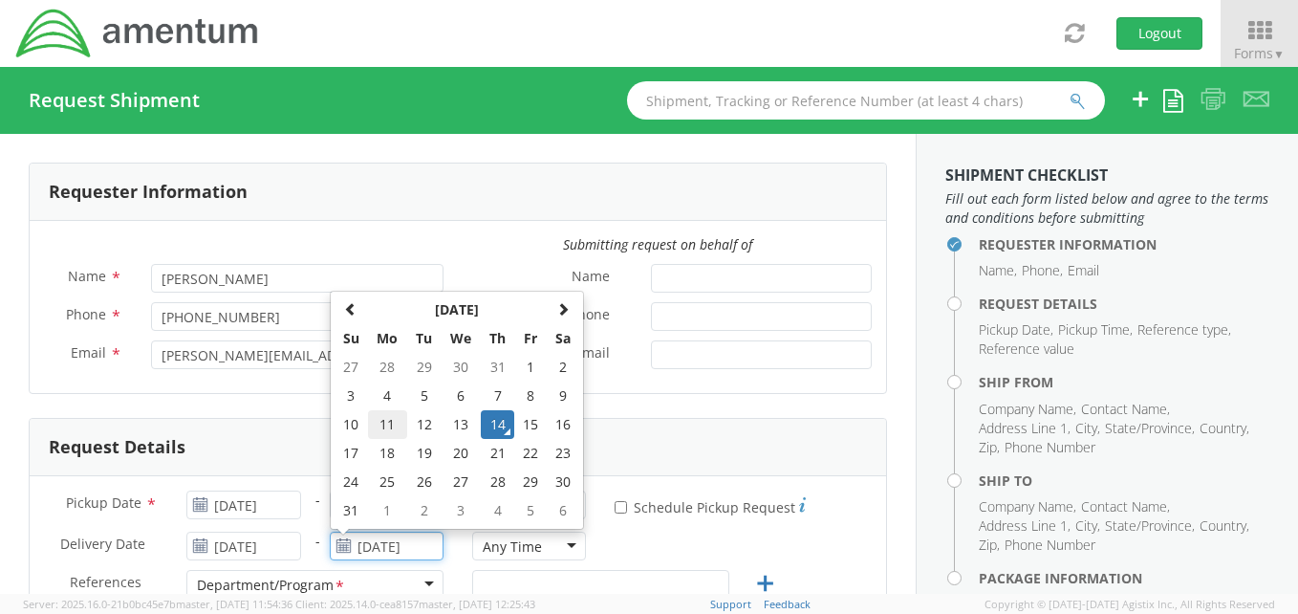
click at [392, 436] on tbody "27 28 29 30 31 1 2 3 4 5 6 7 8 9 10 11 12 13 14 15 16 17 18 19 20 21 22 23 24 2…" at bounding box center [456, 439] width 245 height 172
click at [389, 454] on td "18" at bounding box center [388, 453] width 40 height 29
type input "[DATE]"
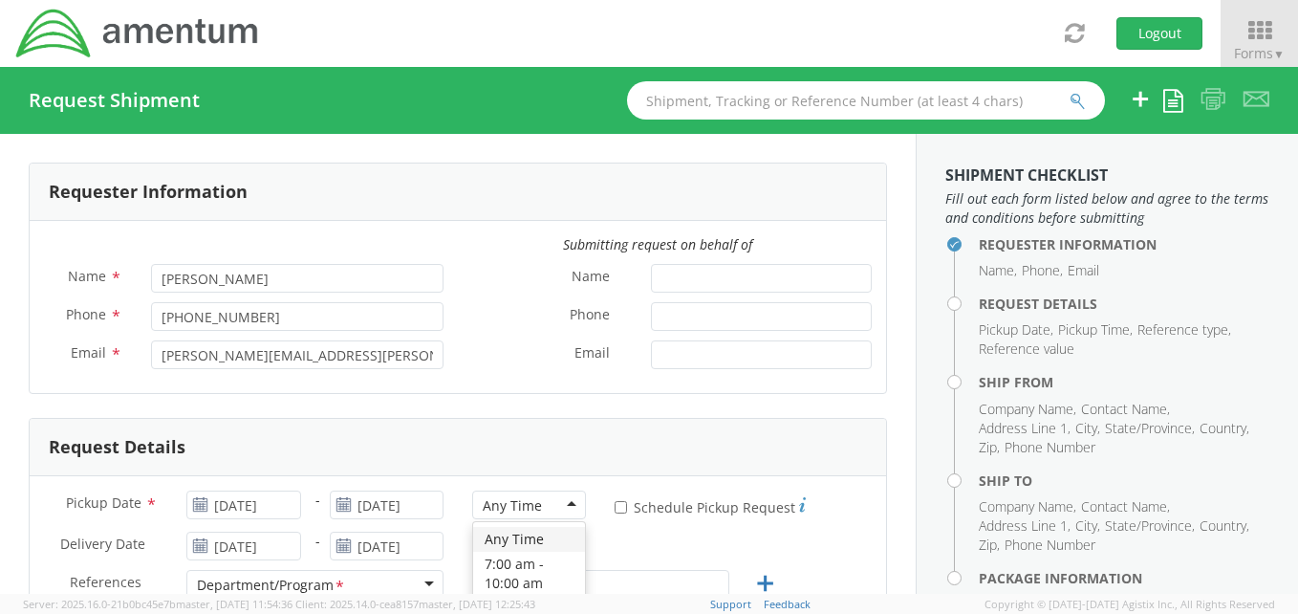
click at [565, 498] on div "Any Time" at bounding box center [529, 504] width 114 height 29
click at [670, 272] on input "Name *" at bounding box center [761, 278] width 221 height 29
type input "[PERSON_NAME]"
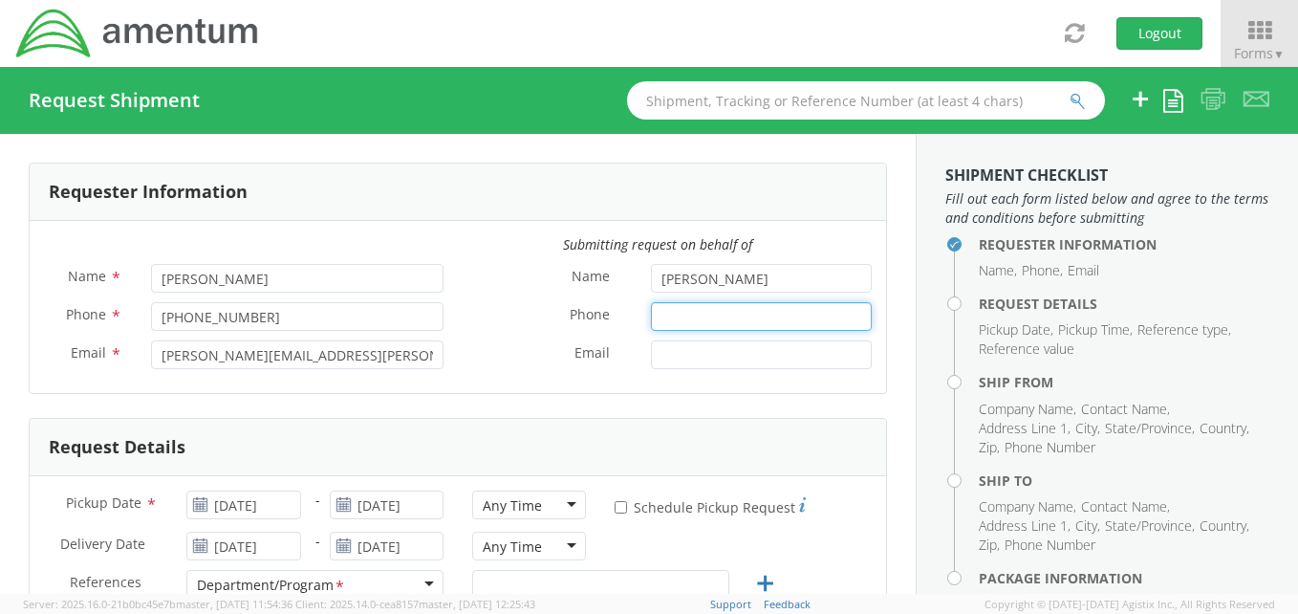
type input "5713294968"
type input "[PERSON_NAME][EMAIL_ADDRESS][PERSON_NAME][DOMAIN_NAME]"
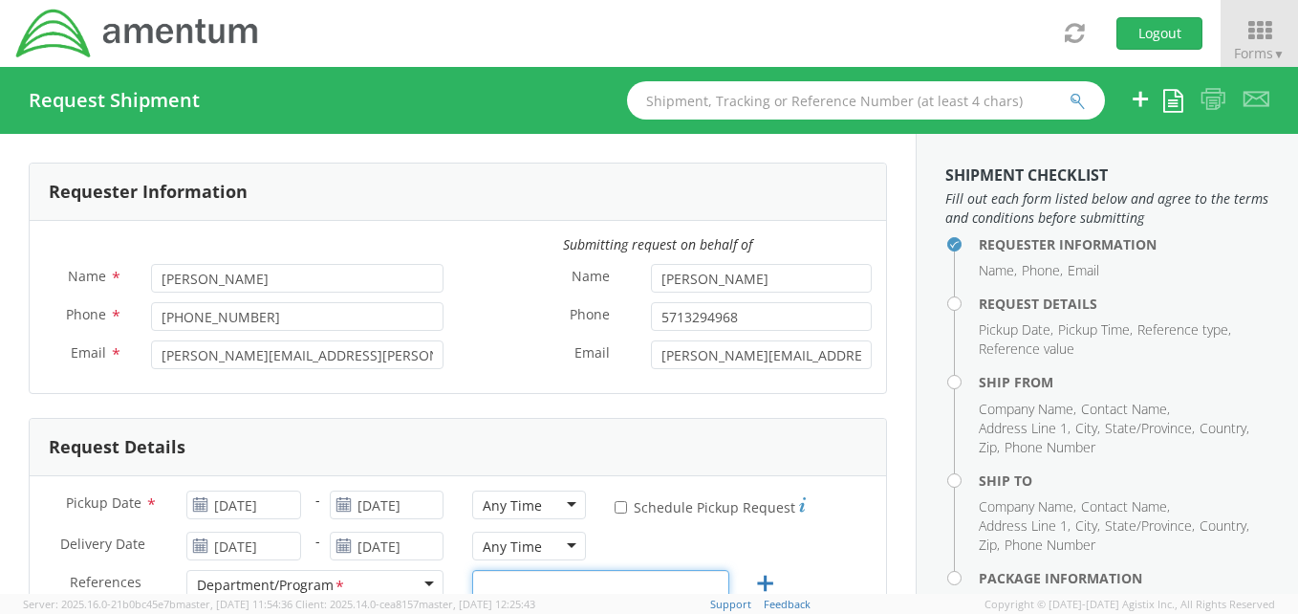
type input "Facility"
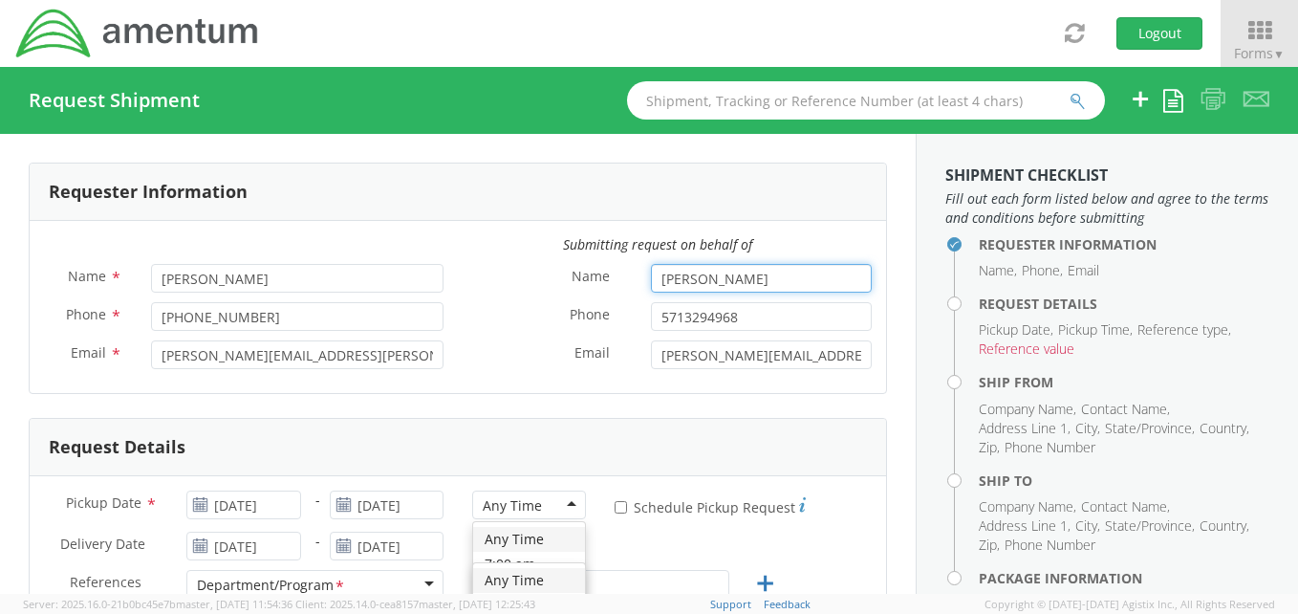
scroll to position [259, 0]
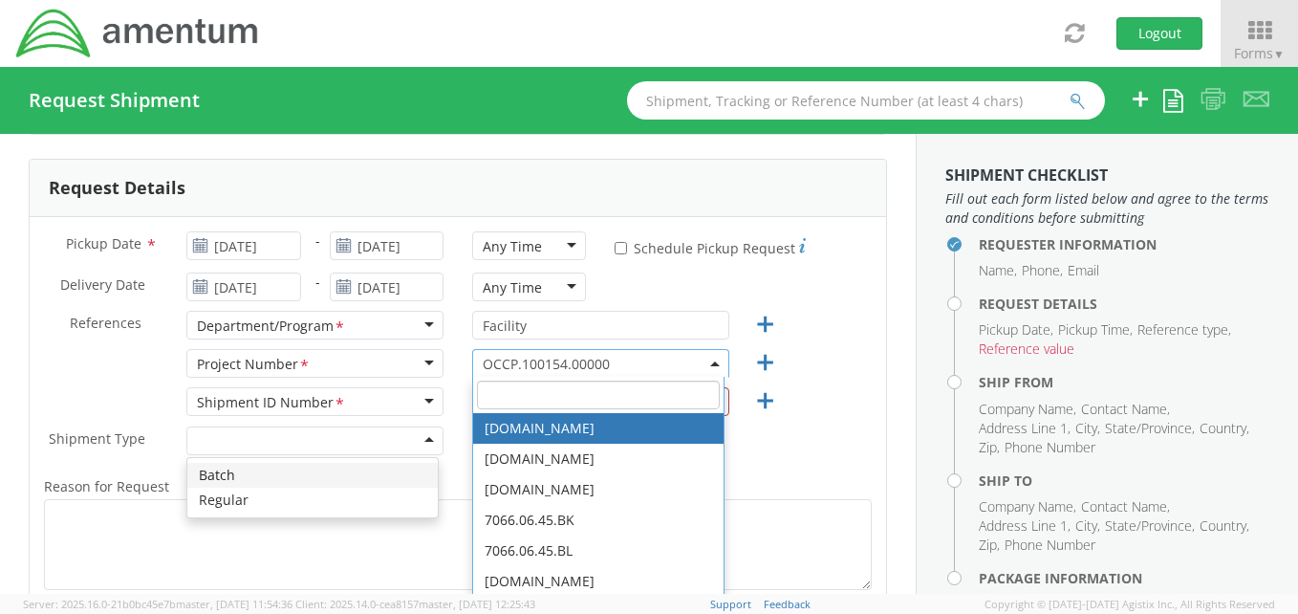
click at [562, 244] on div "Any Time" at bounding box center [529, 245] width 114 height 29
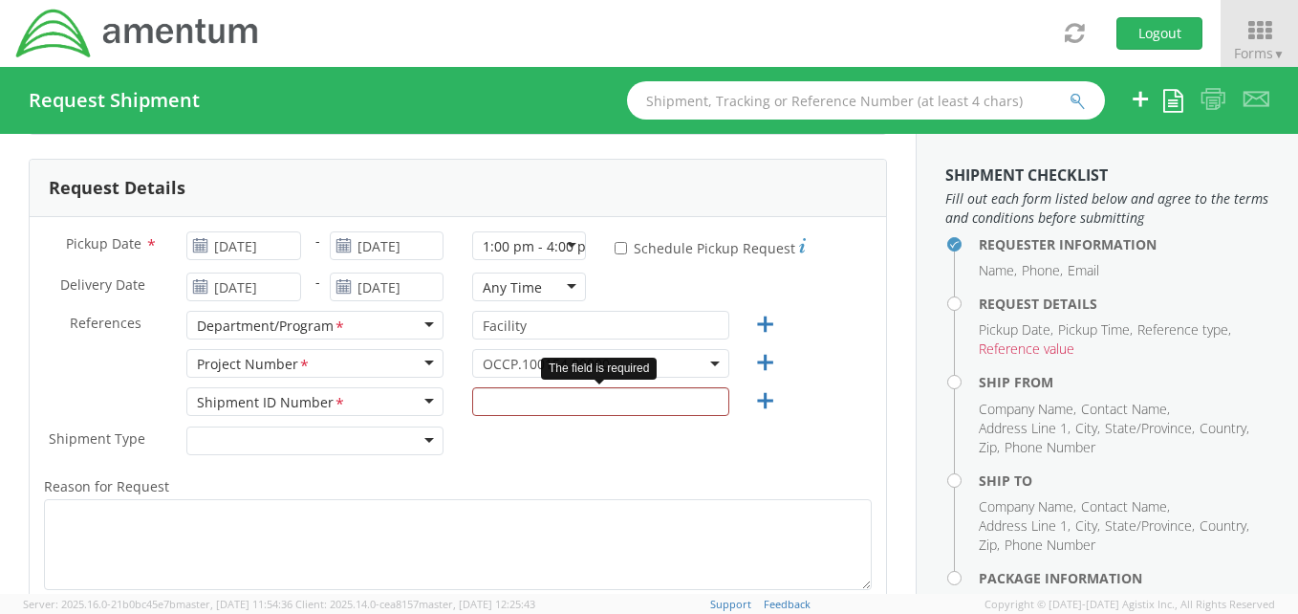
scroll to position [0, 0]
click at [561, 288] on div "Any Time" at bounding box center [529, 286] width 114 height 29
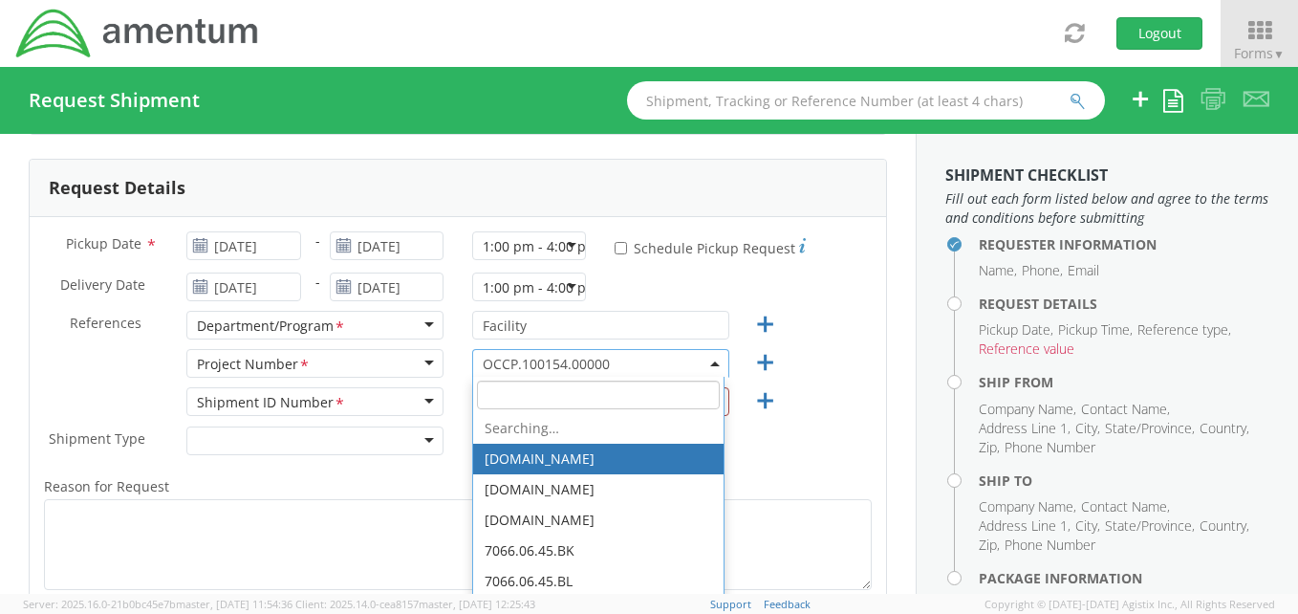
click at [714, 357] on span at bounding box center [716, 363] width 4 height 29
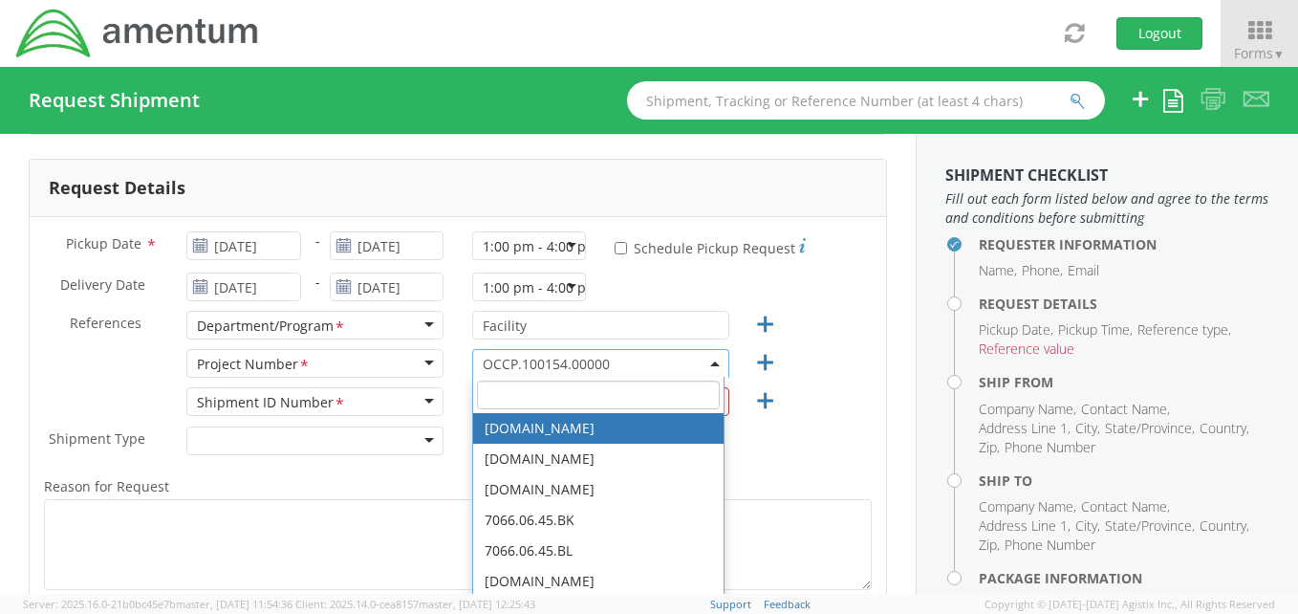
click at [569, 398] on input "search" at bounding box center [598, 394] width 243 height 29
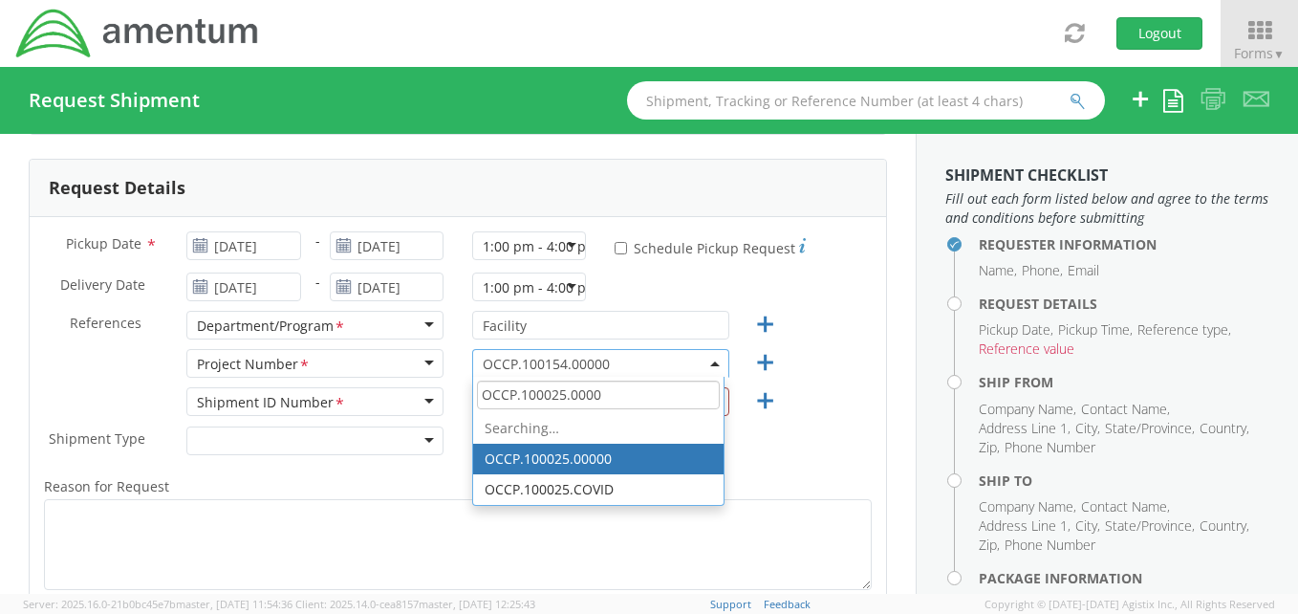
type input "OCCP.100025.00000"
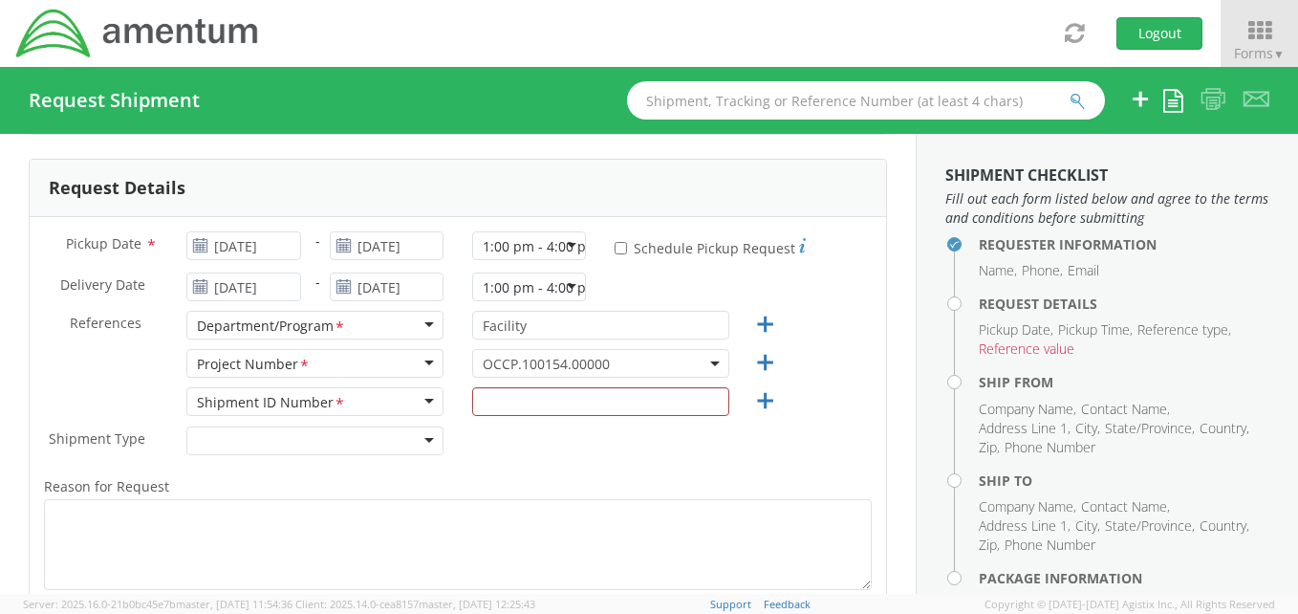
click at [760, 457] on div "Shipment Type * Batch Regular" at bounding box center [458, 445] width 856 height 38
click at [500, 408] on input "text" at bounding box center [600, 401] width 257 height 29
type input "304050"
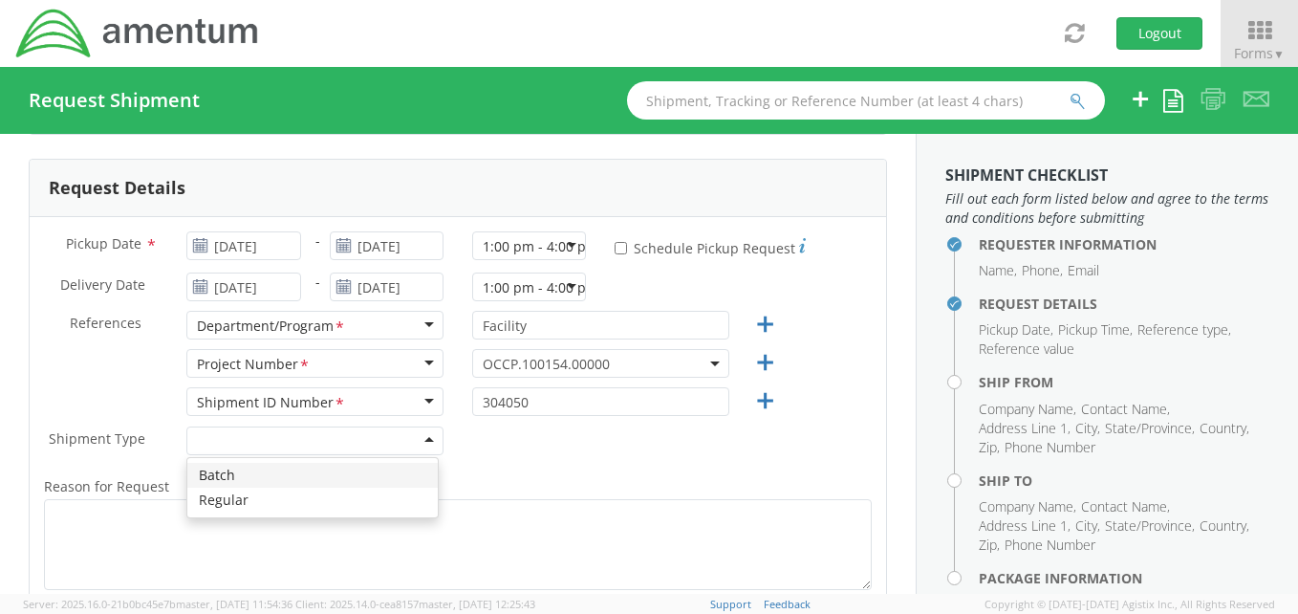
click at [432, 437] on div at bounding box center [314, 440] width 257 height 29
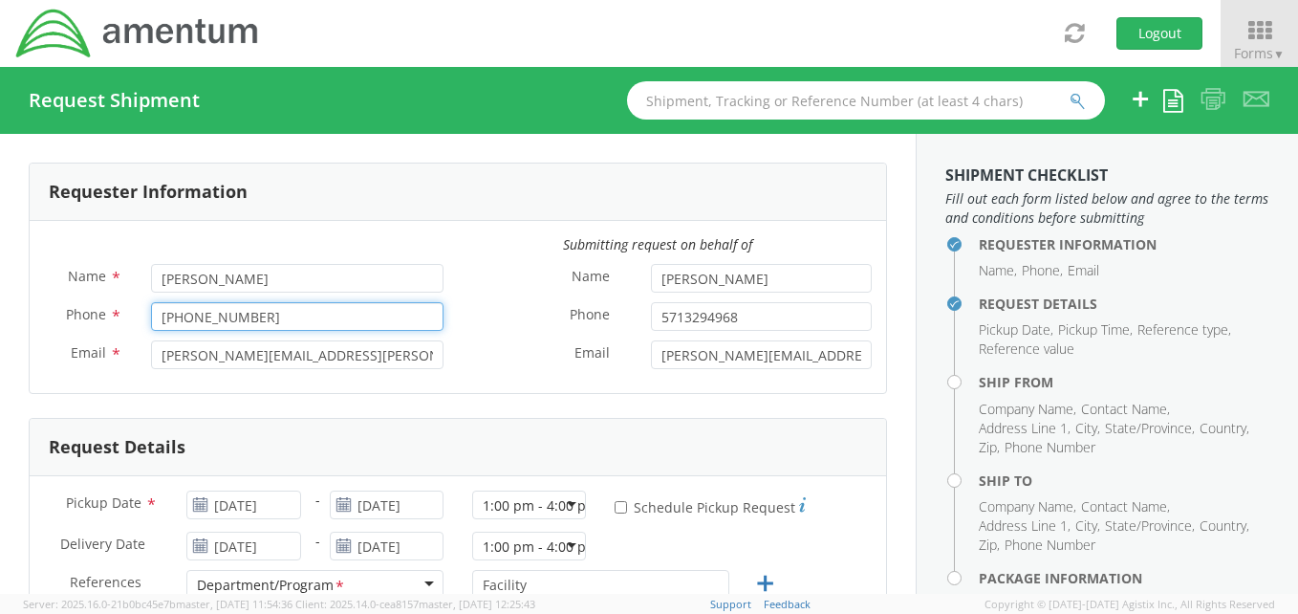
click at [264, 323] on input "[PHONE_NUMBER]" at bounding box center [297, 316] width 292 height 29
type input "7"
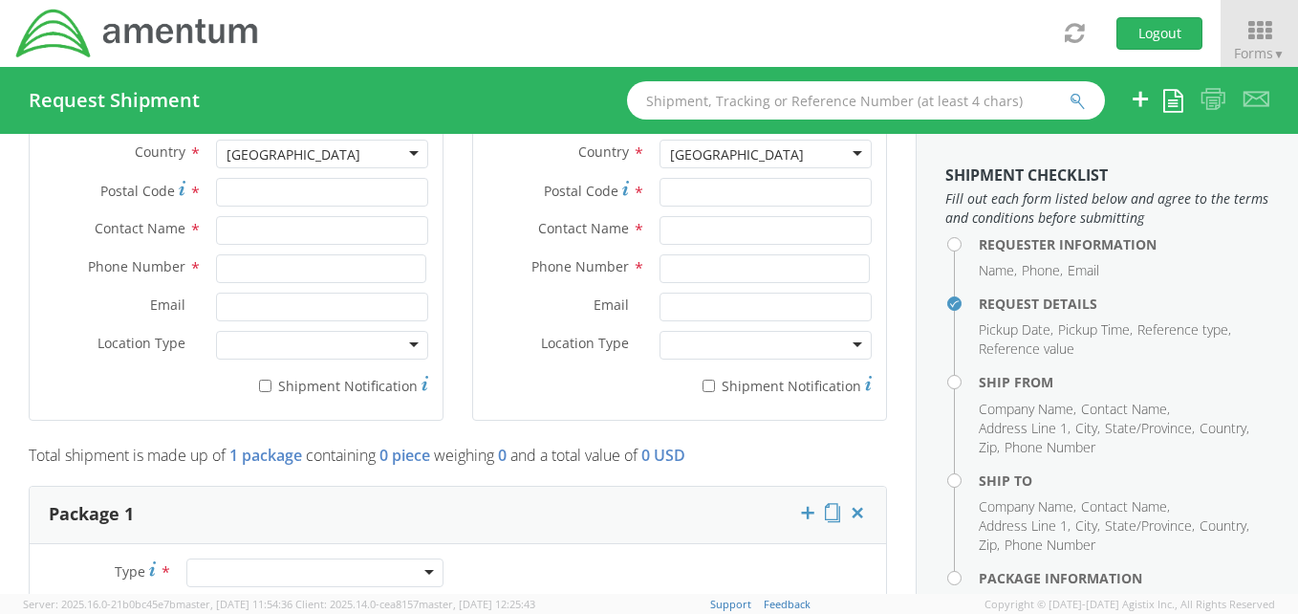
scroll to position [803, 0]
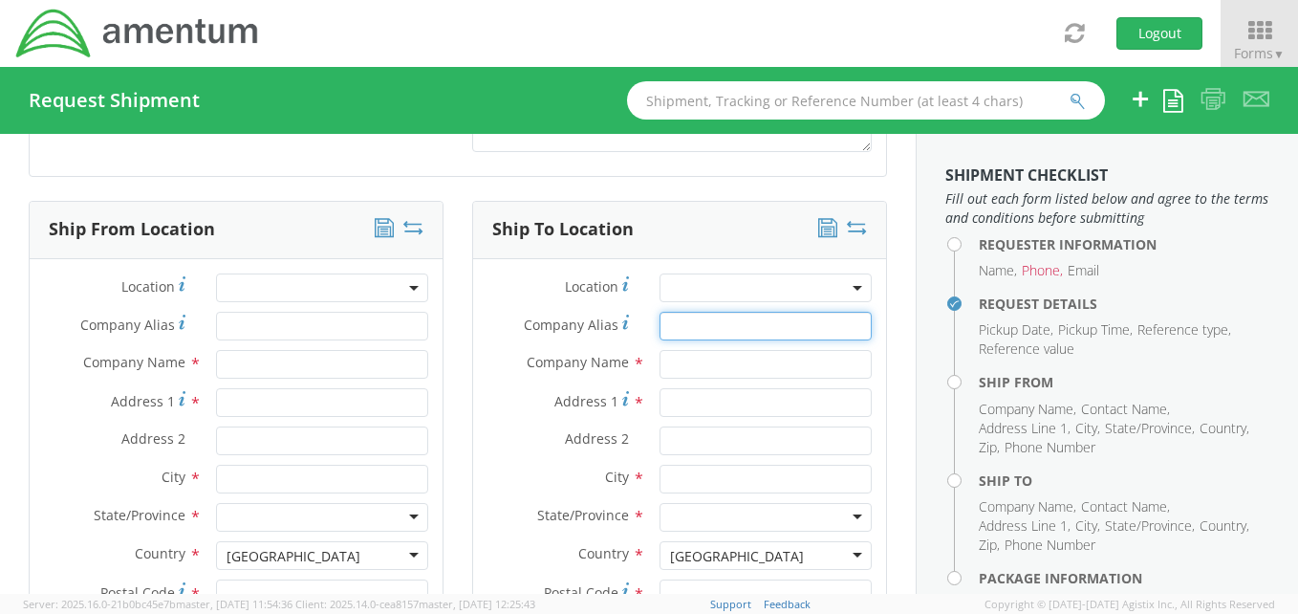
click at [686, 326] on input "Company Alias *" at bounding box center [765, 326] width 212 height 29
type input "AMENTUM Suite 700"
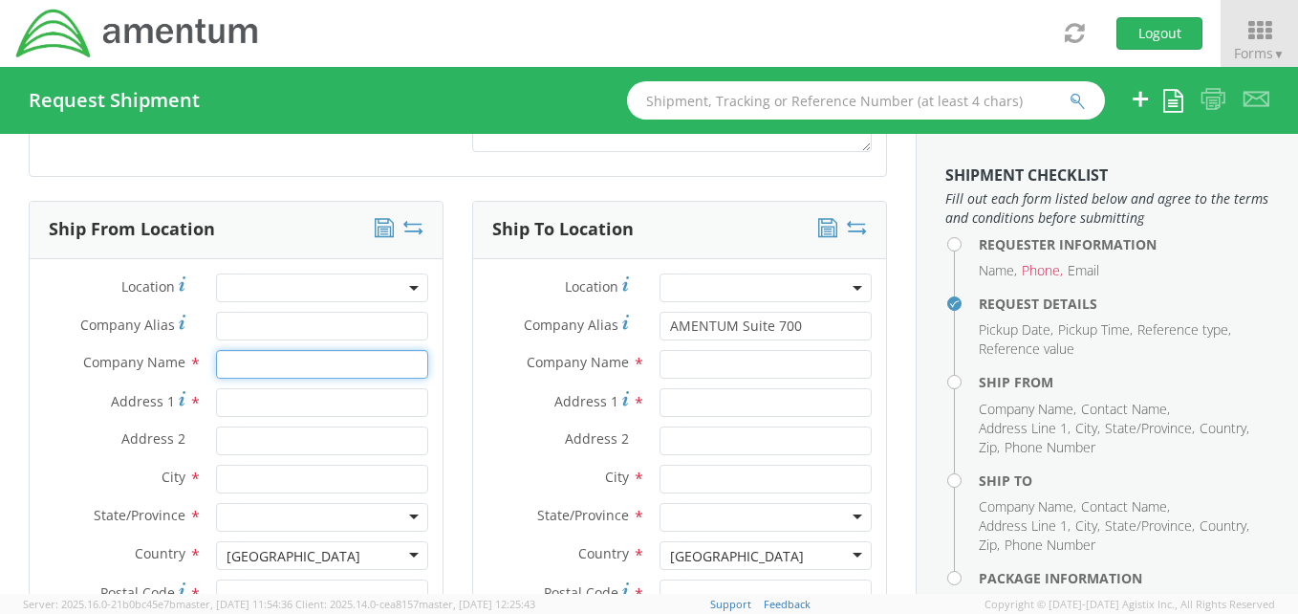
type input "Ame3ntum"
type input "[STREET_ADDRESS]"
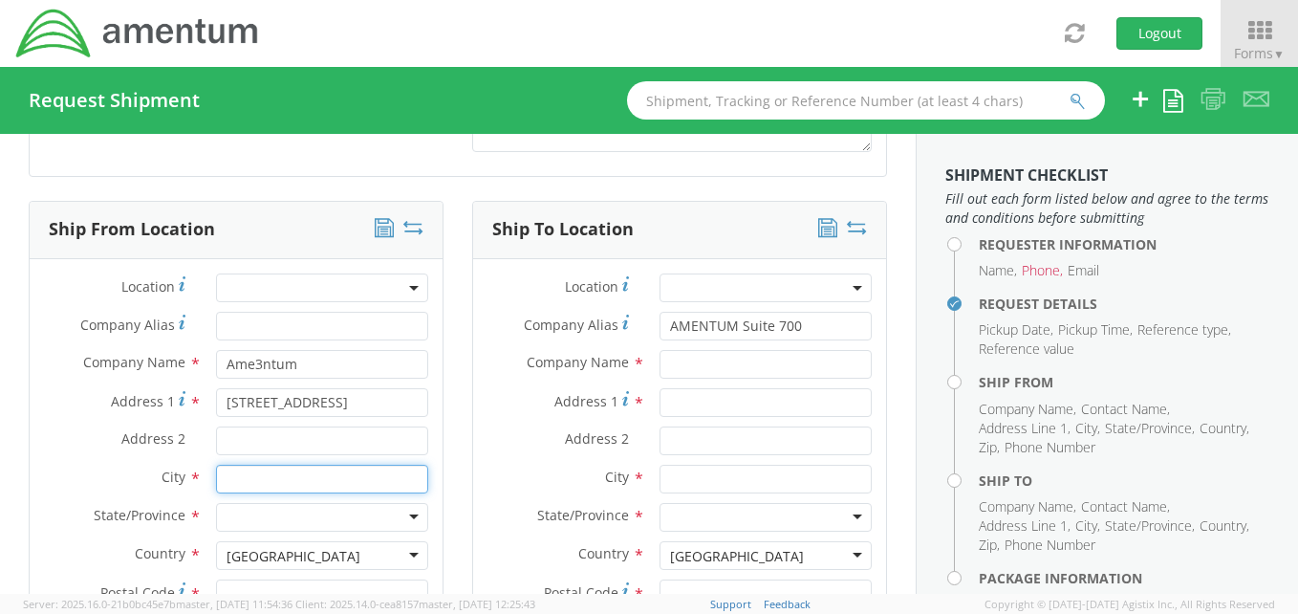
type input "[US_STATE][GEOGRAPHIC_DATA]"
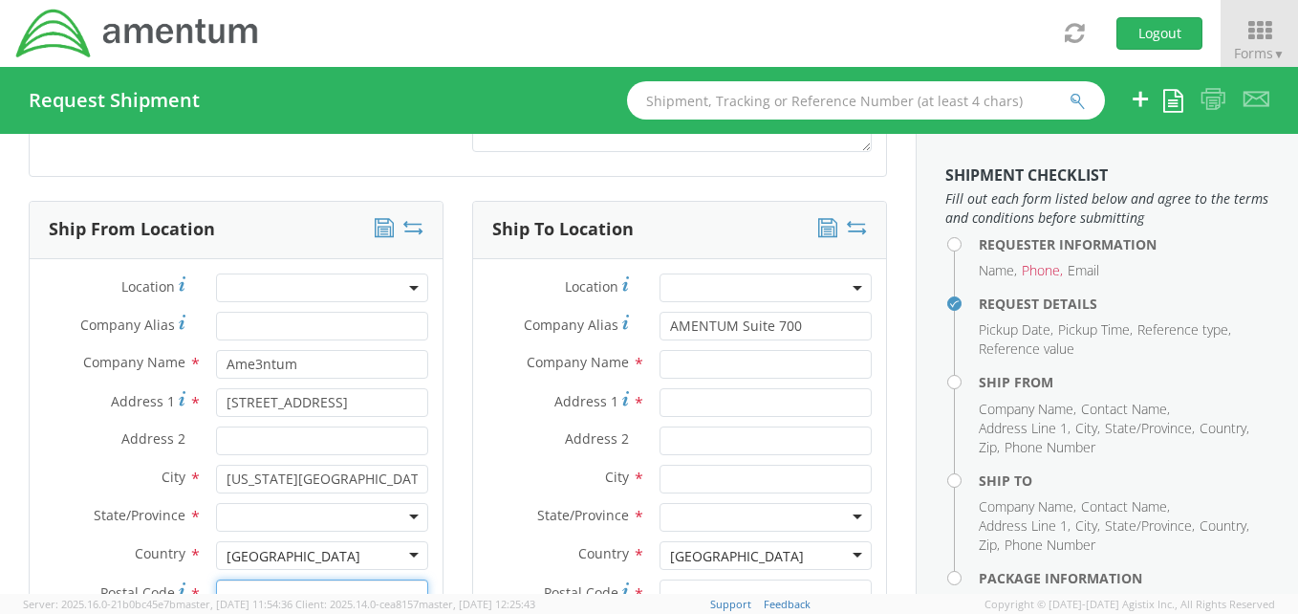
type input "22030"
type input "[PERSON_NAME]"
type input "301-4370650"
type input "[PERSON_NAME][EMAIL_ADDRESS][PERSON_NAME][DOMAIN_NAME]"
type input "Amentum"
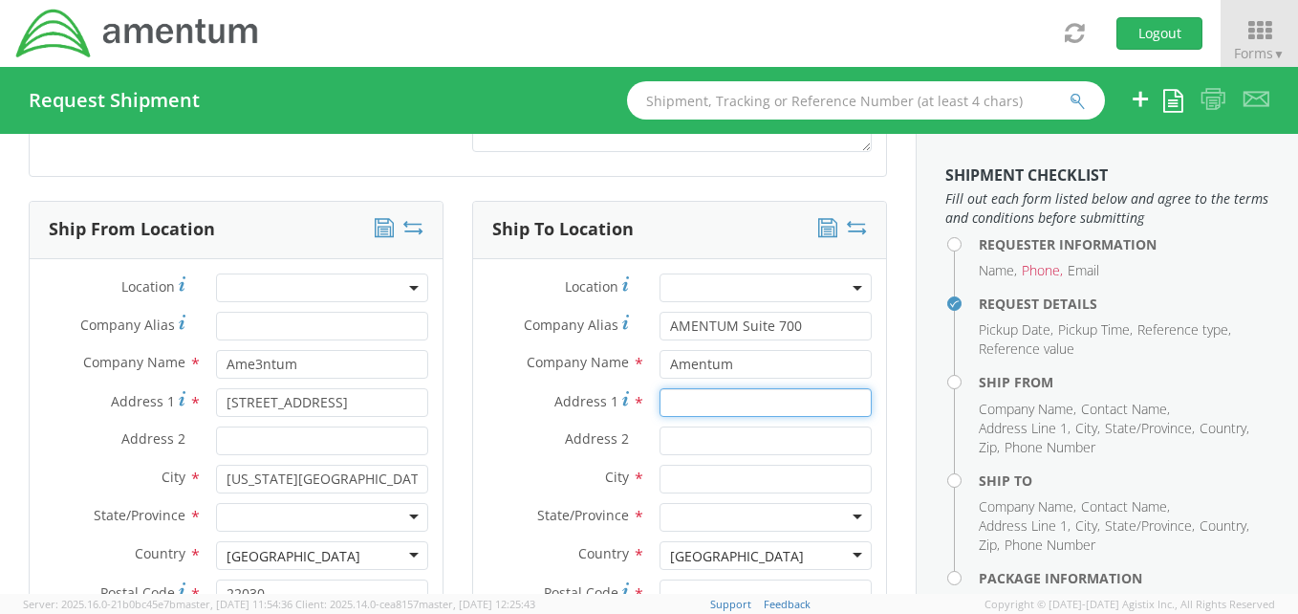
type input "300 M ST SE"
type input "Suite 880"
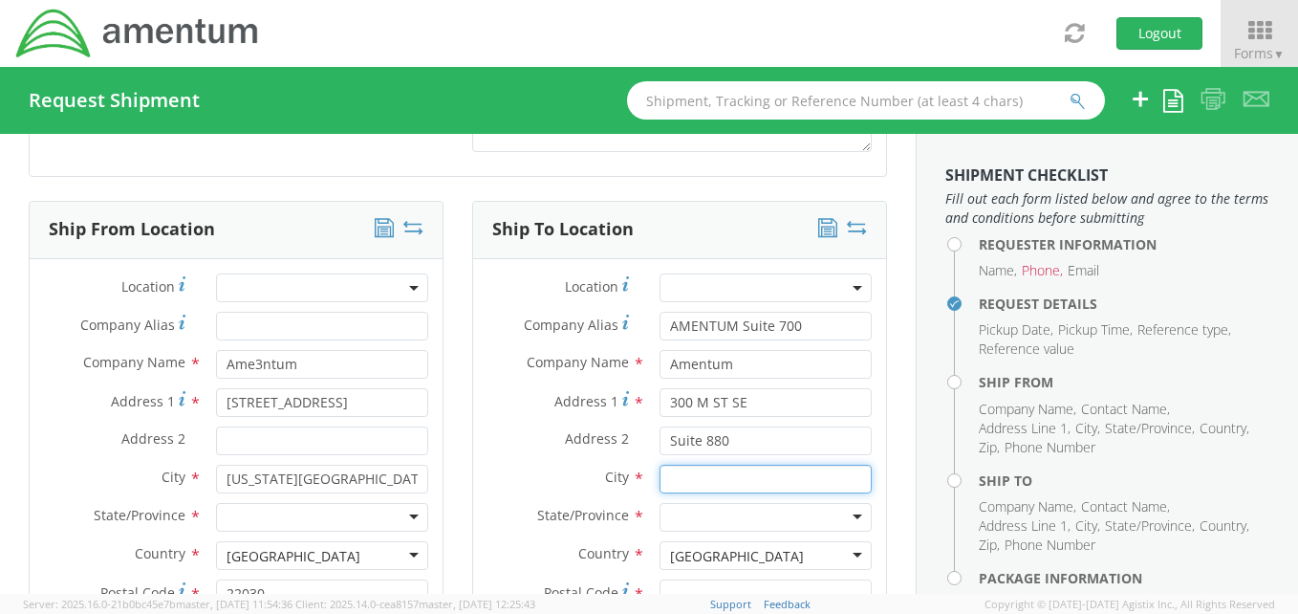
type input "[US_STATE]"
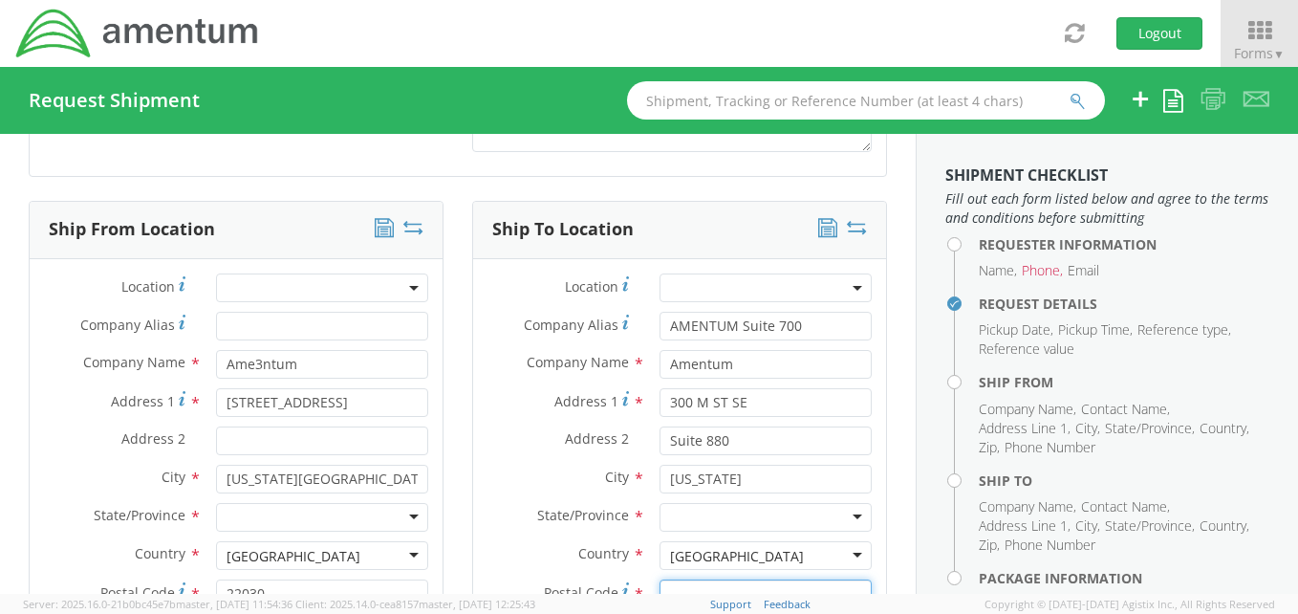
type input "20003"
type input "[PERSON_NAME]"
type input "[PHONE_NUMBER]"
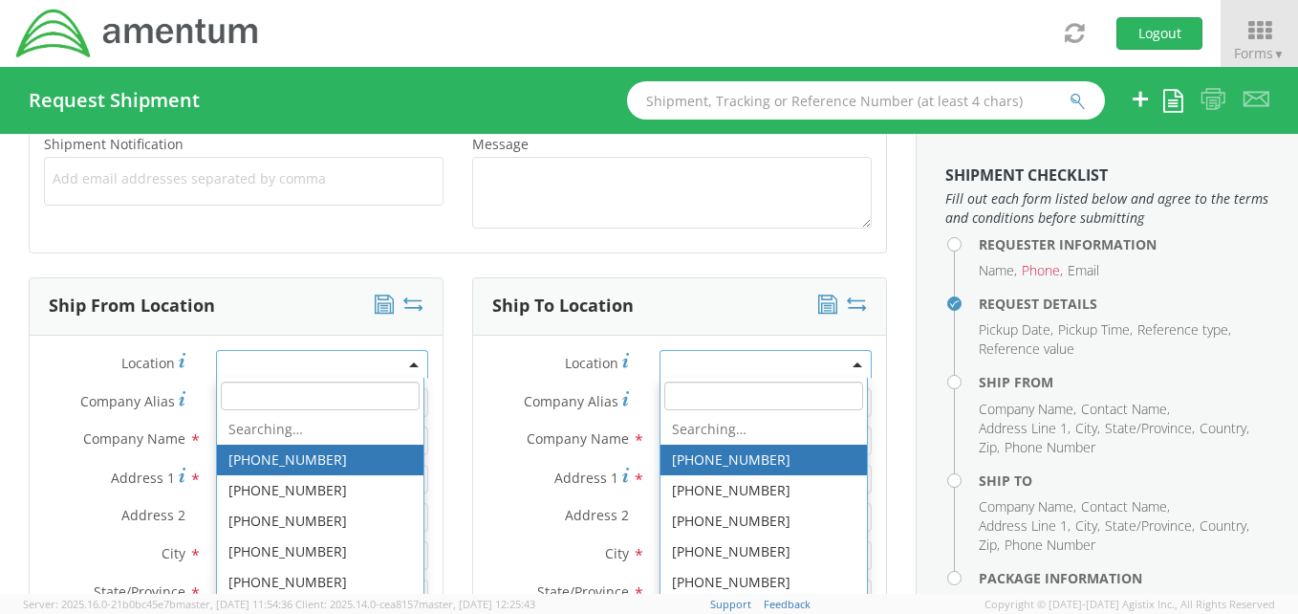
scroll to position [726, 0]
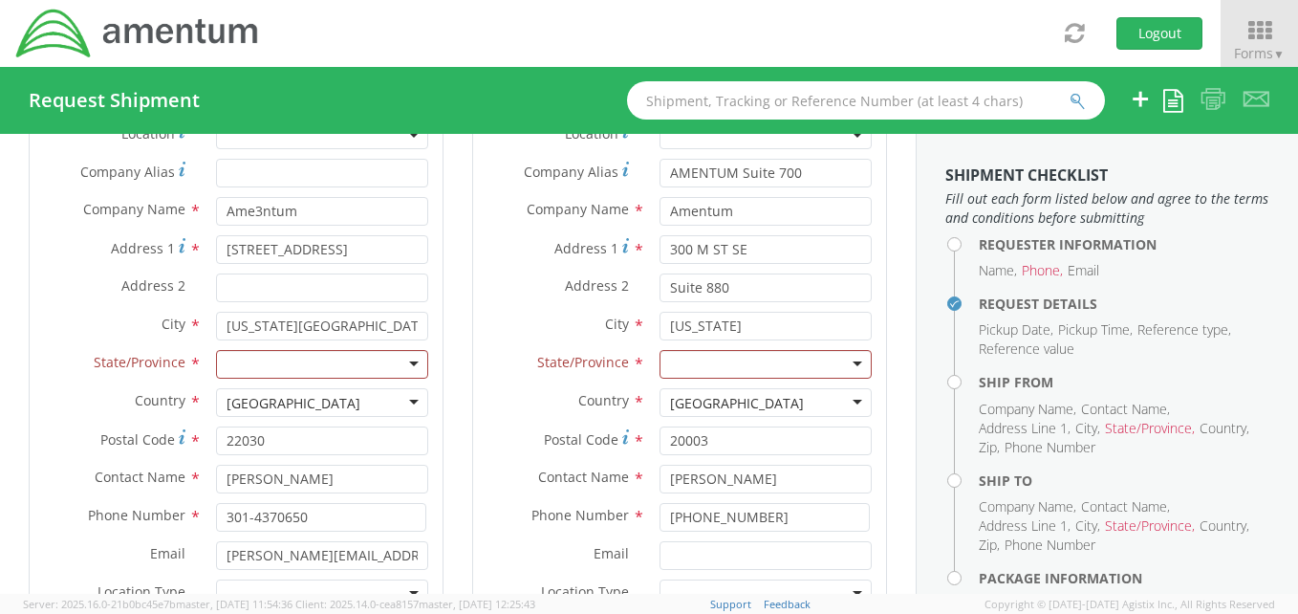
scroll to position [994, 0]
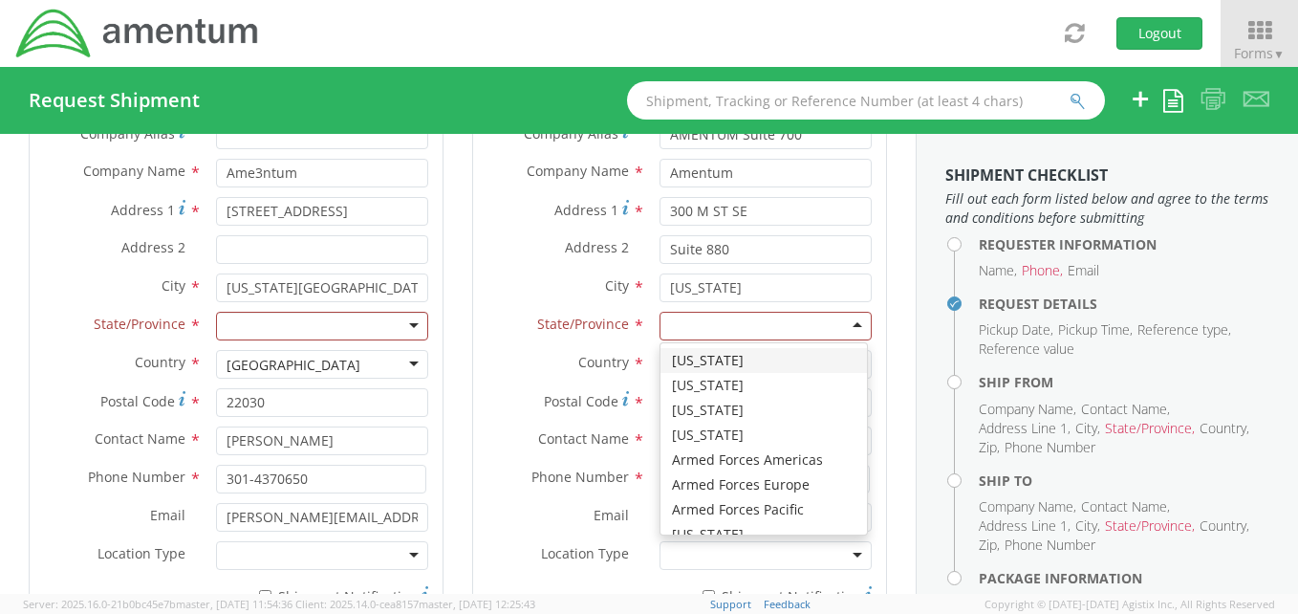
click at [844, 326] on div at bounding box center [765, 326] width 212 height 29
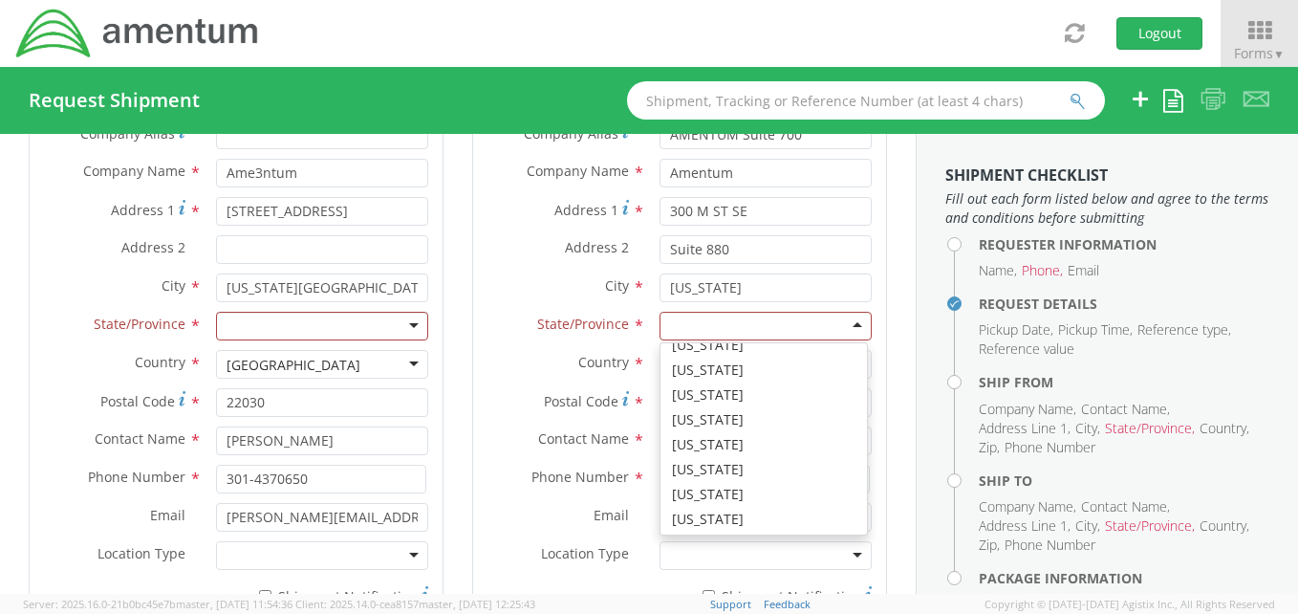
scroll to position [1210, 0]
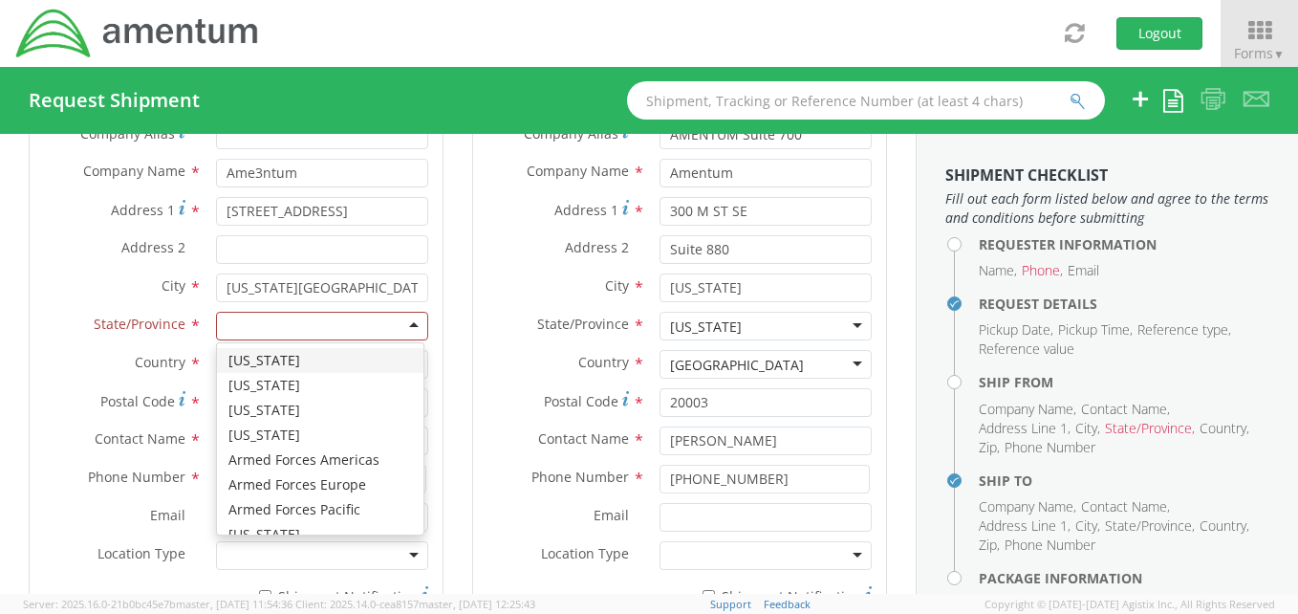
click at [414, 323] on div at bounding box center [322, 326] width 212 height 29
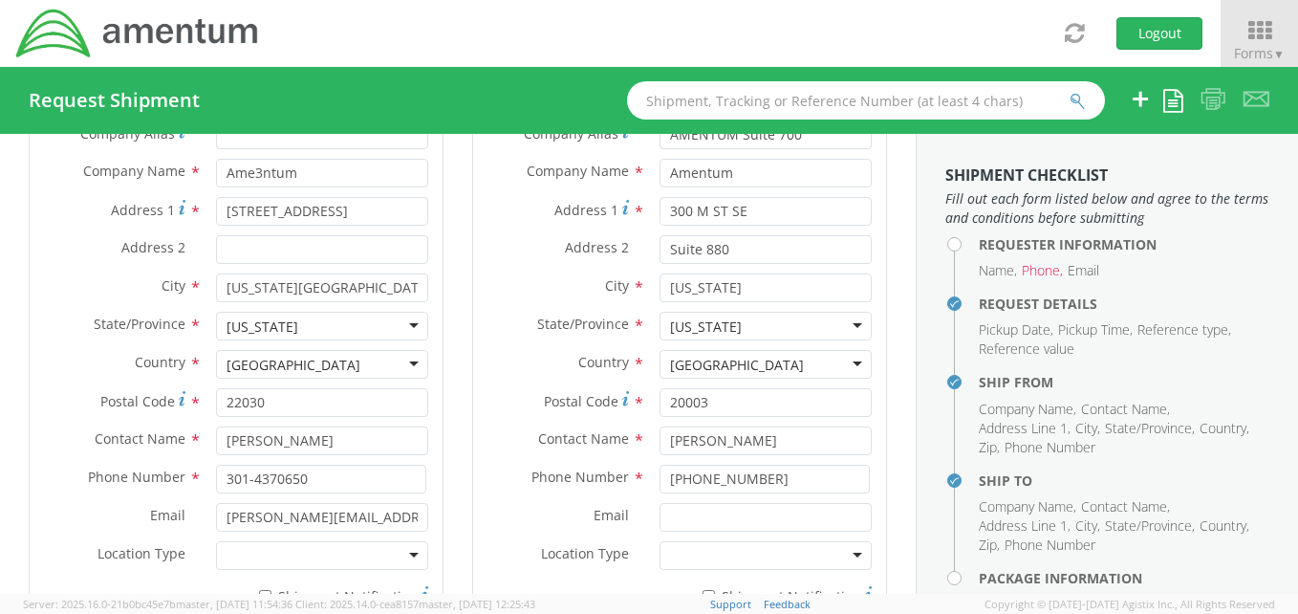
click at [919, 512] on aside "Shipment Checklist Fill out each form listed below and agree to the terms and c…" at bounding box center [1107, 364] width 382 height 460
click at [849, 547] on div at bounding box center [765, 555] width 212 height 29
click at [877, 522] on div "Ship To Location Location * Company Alias * AMENTUM Suite 700 Company Name * Am…" at bounding box center [679, 332] width 443 height 645
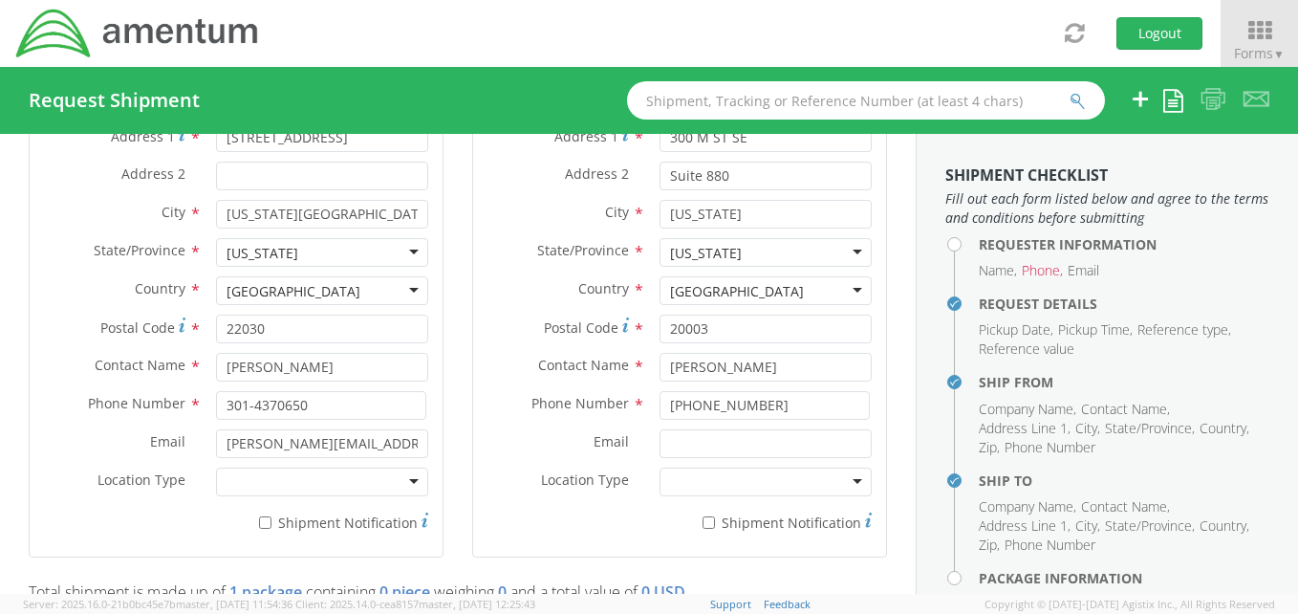
scroll to position [1070, 0]
click at [836, 481] on div at bounding box center [765, 478] width 212 height 29
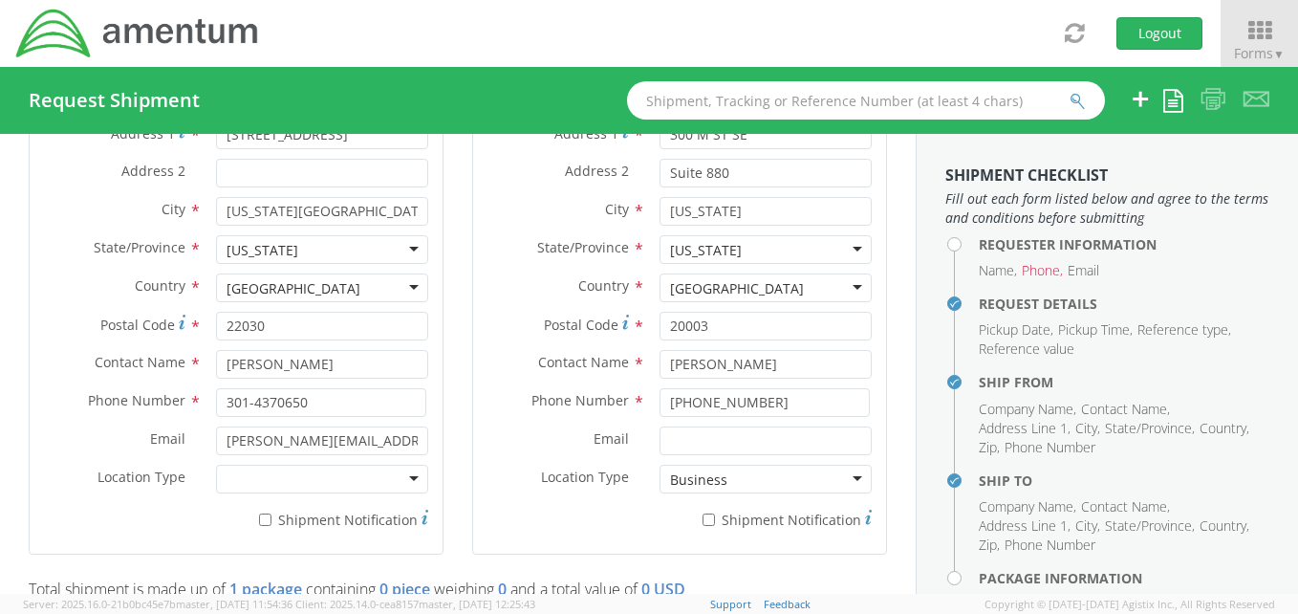
click at [411, 471] on div at bounding box center [322, 478] width 212 height 29
click at [878, 571] on div "Ship To Location Location * Company Alias * AMENTUM Suite 700 Company Name * Am…" at bounding box center [679, 255] width 443 height 645
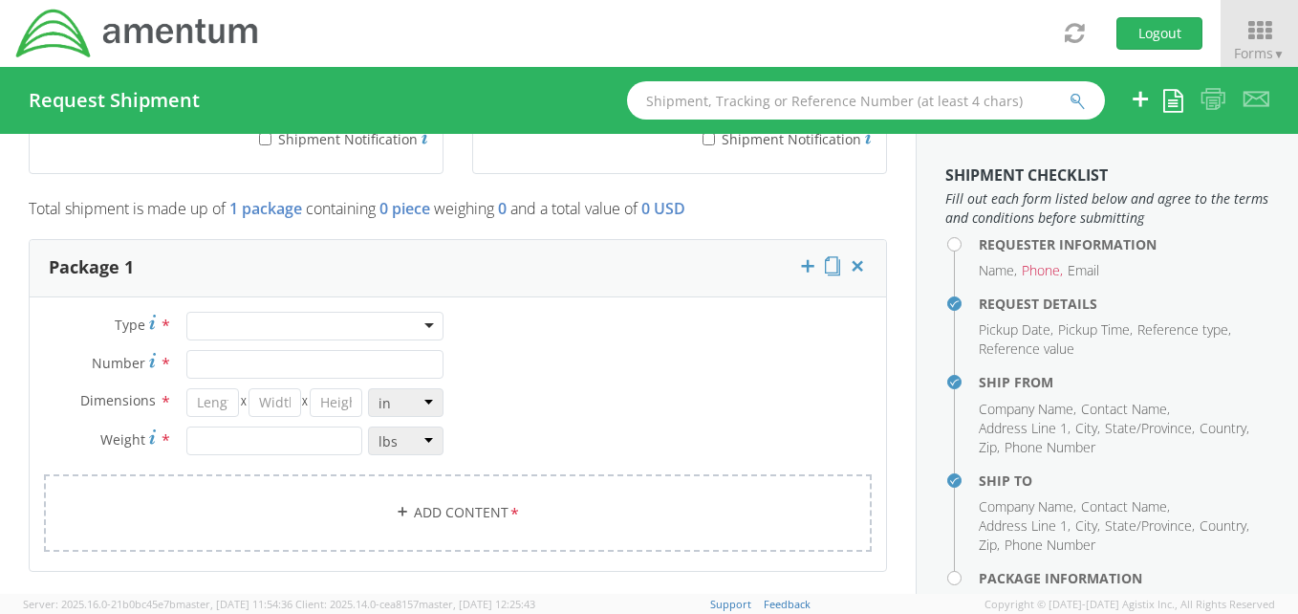
scroll to position [1453, 0]
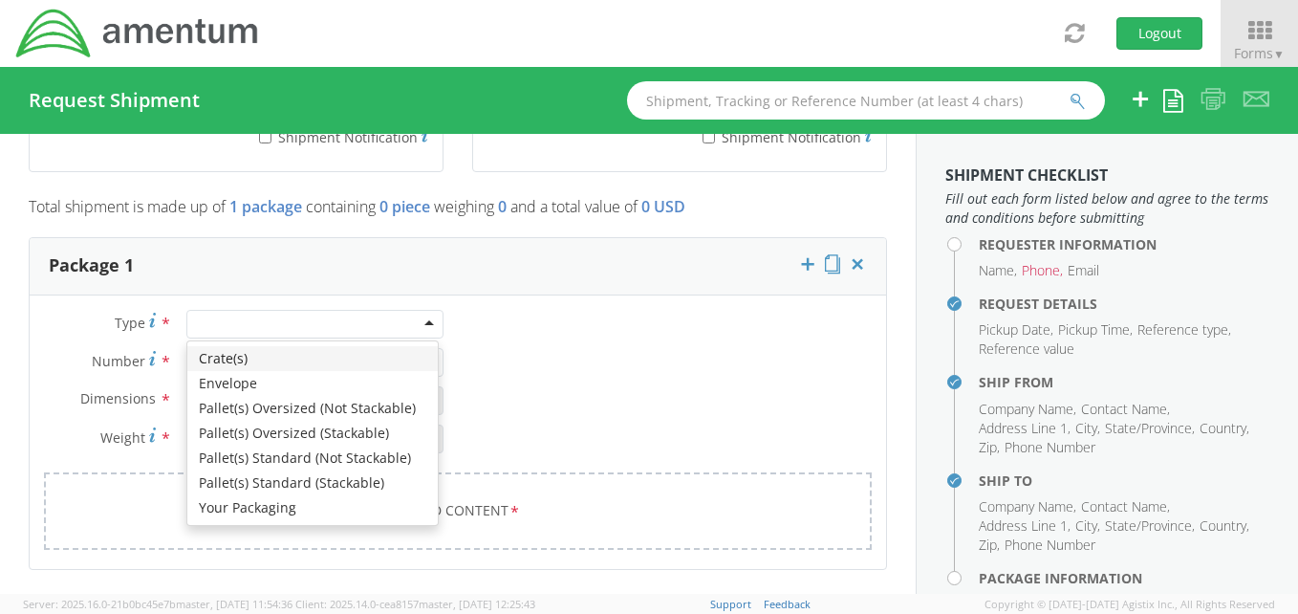
click at [424, 324] on div at bounding box center [314, 324] width 257 height 29
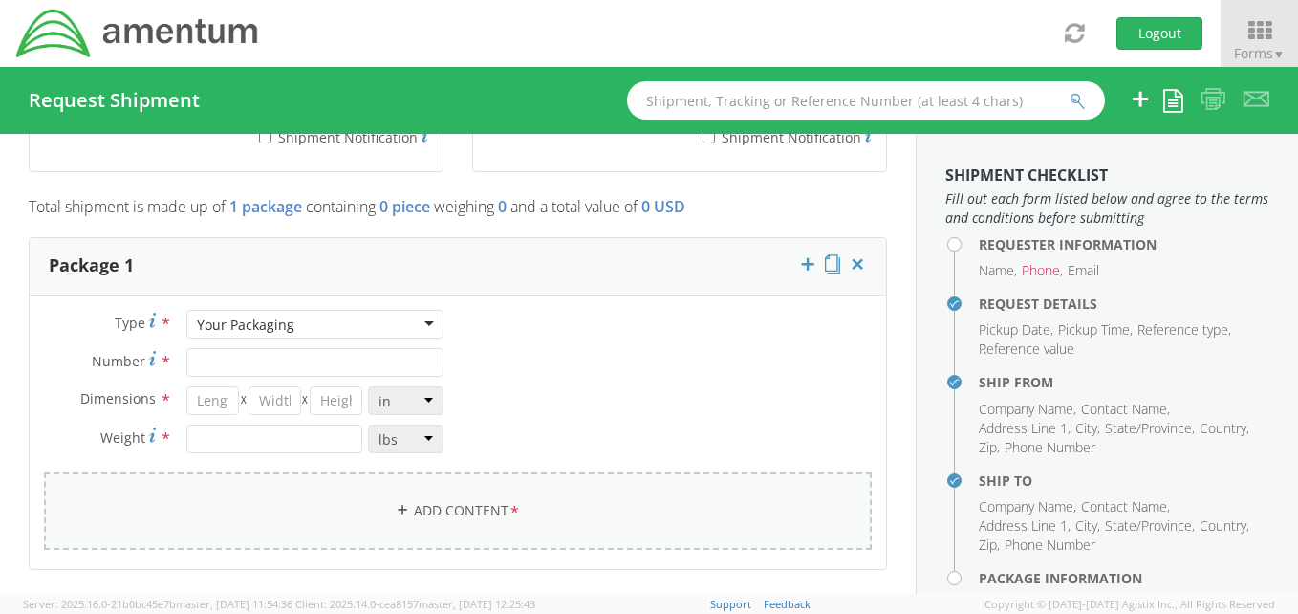
click at [508, 518] on span "*" at bounding box center [514, 511] width 12 height 21
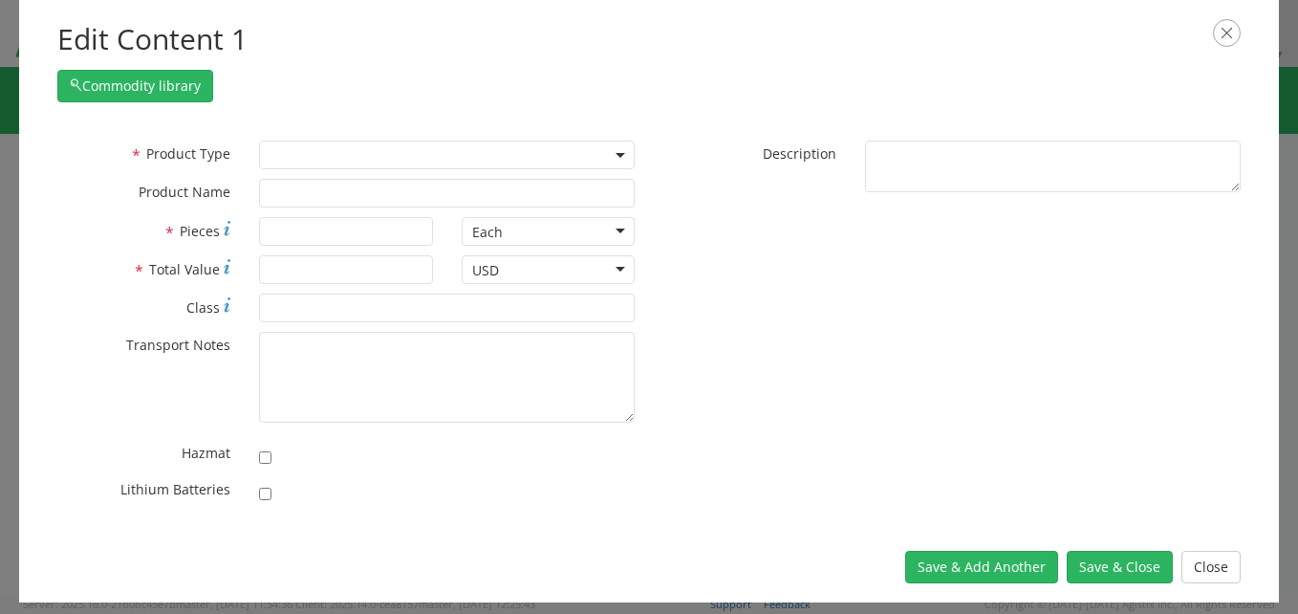
click at [502, 512] on div "* Lithium Batteries" at bounding box center [346, 494] width 606 height 36
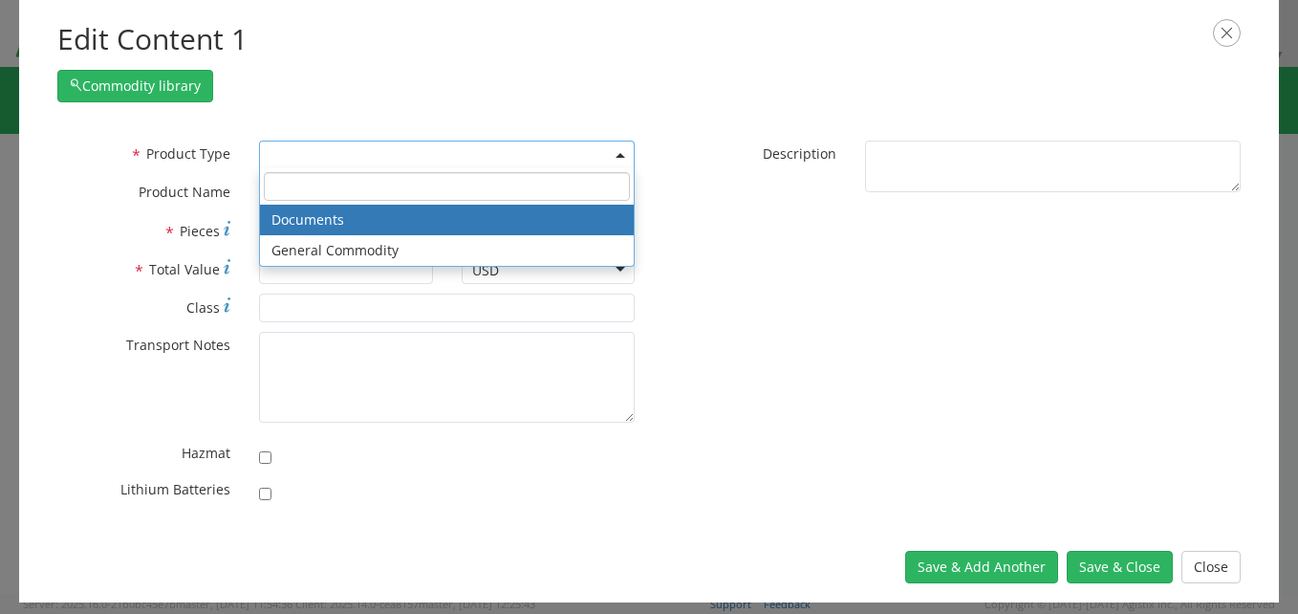
click at [617, 156] on b at bounding box center [620, 155] width 10 height 5
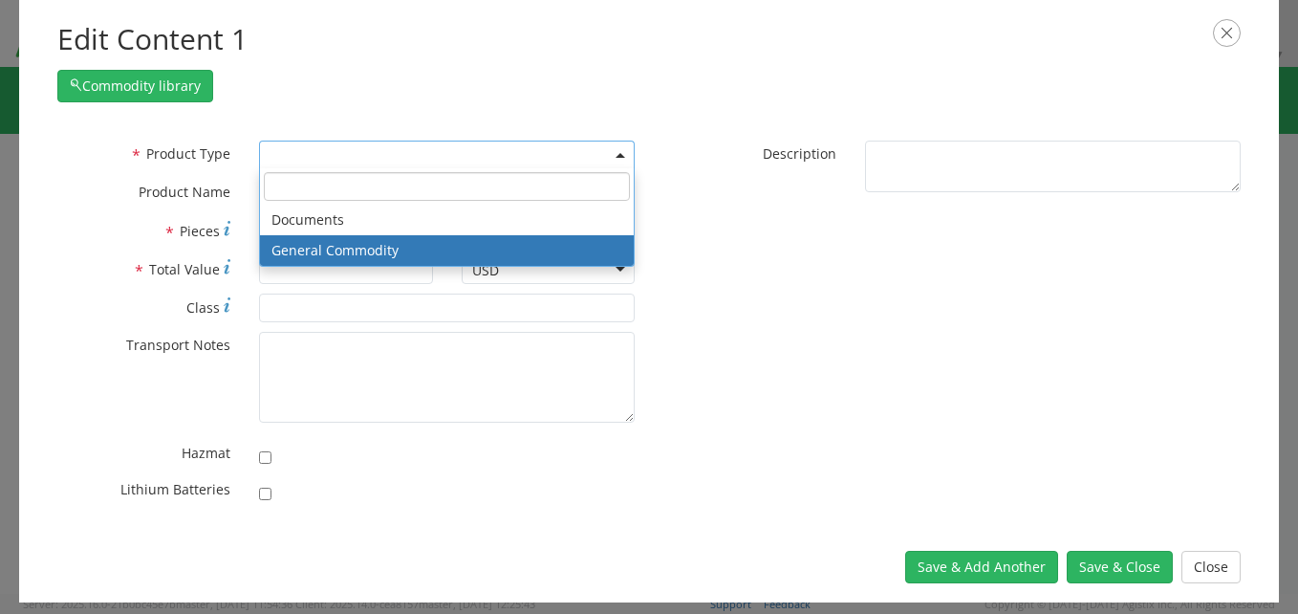
select select "COMMODITY"
type input "General Commodity"
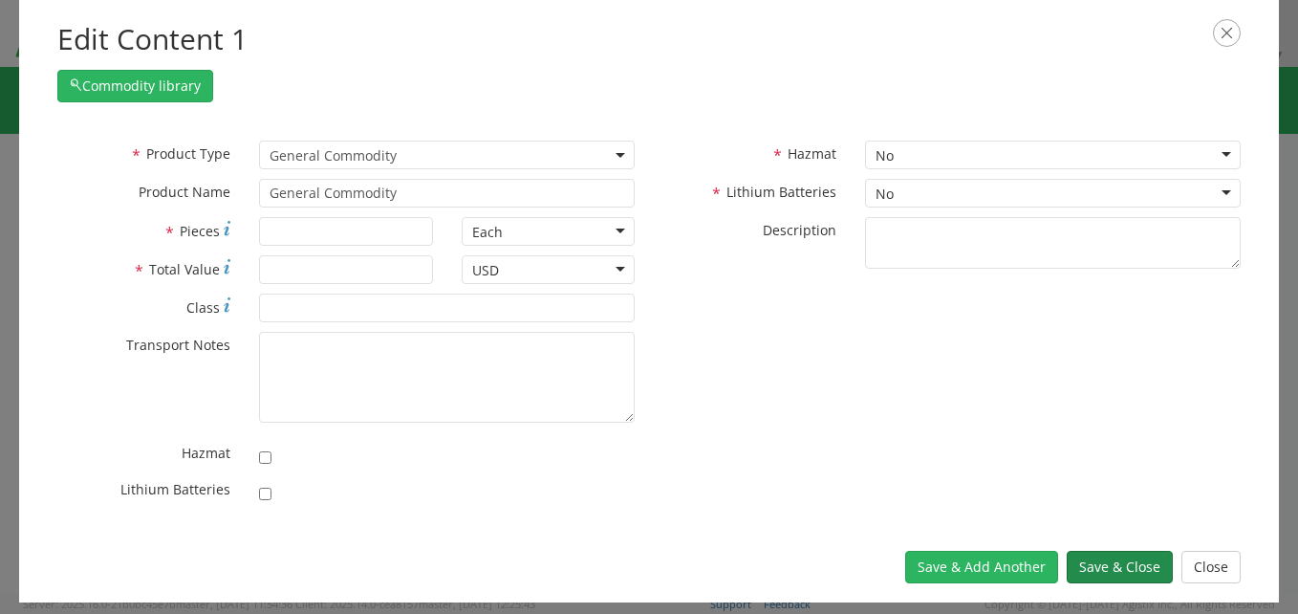
click at [1110, 571] on button "Save & Close" at bounding box center [1120, 566] width 106 height 32
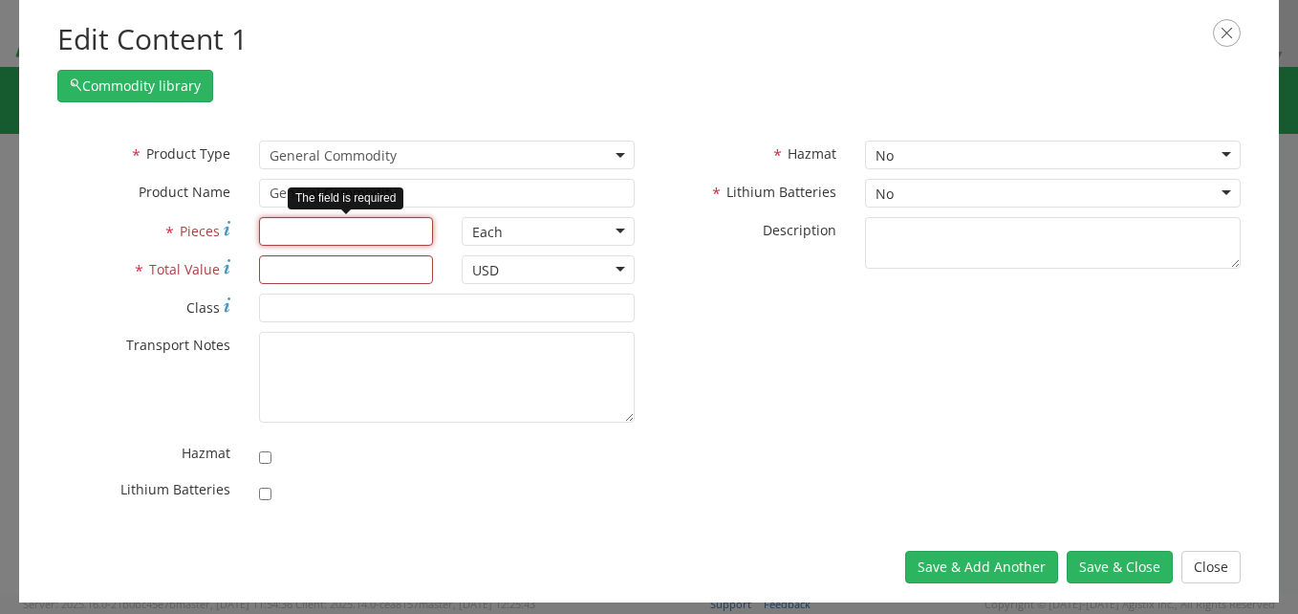
click at [334, 224] on input "* Pieces" at bounding box center [345, 231] width 173 height 29
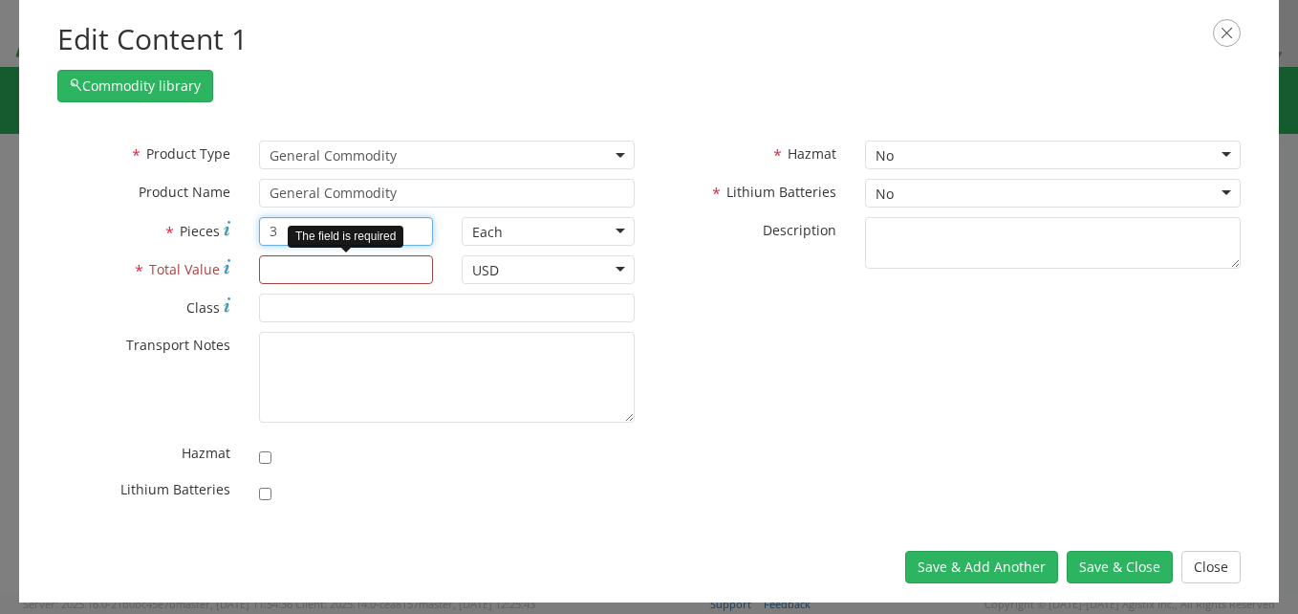
type input "3"
click at [313, 276] on input "* Total Value" at bounding box center [345, 269] width 173 height 29
type input "1,000"
click at [265, 492] on input "checkbox" at bounding box center [265, 493] width 12 height 12
checkbox input "true"
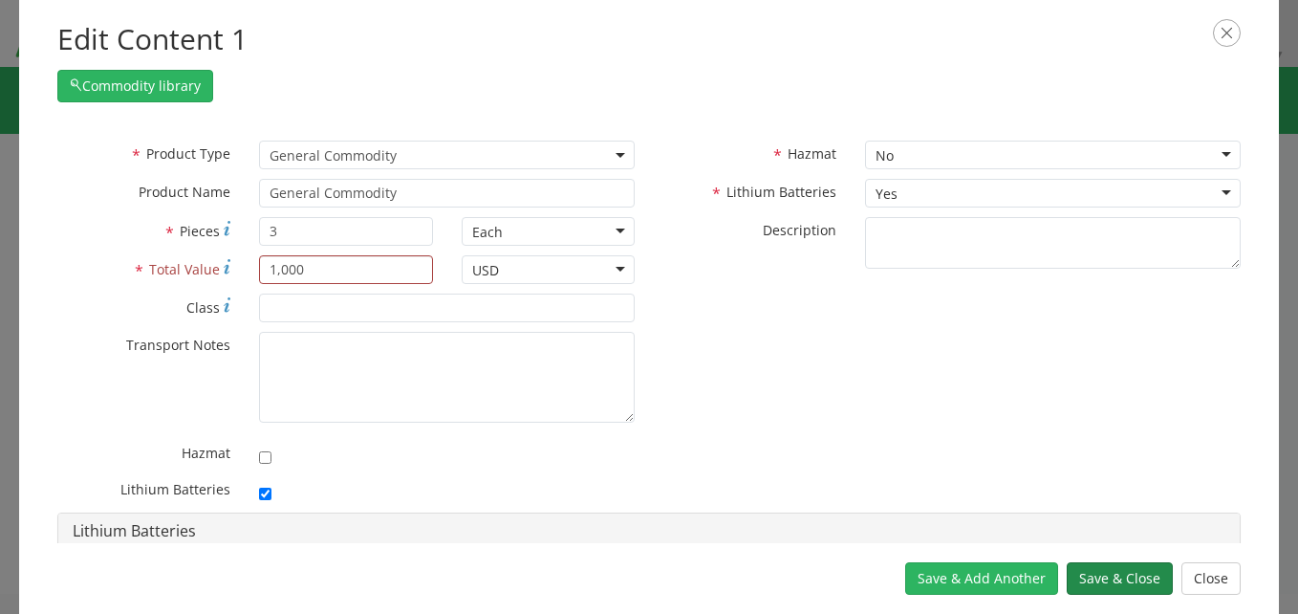
click at [1120, 576] on button "Save & Close" at bounding box center [1120, 578] width 106 height 32
click at [1128, 576] on button "Save & Close" at bounding box center [1120, 578] width 106 height 32
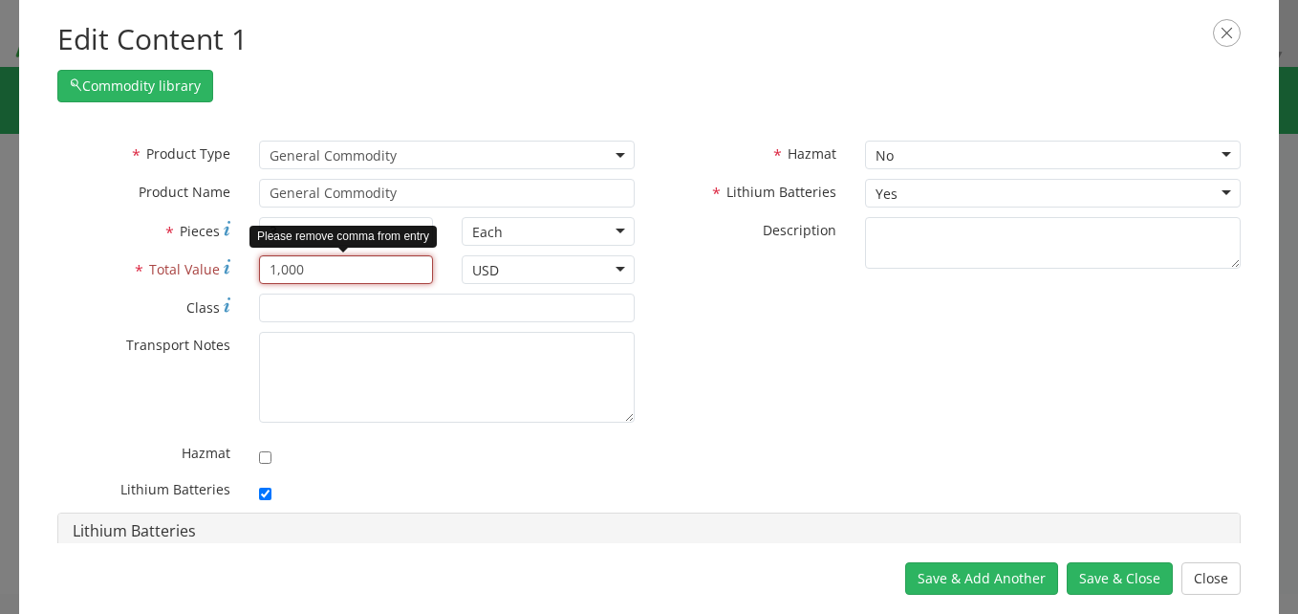
click at [260, 272] on input "1,000" at bounding box center [345, 269] width 173 height 29
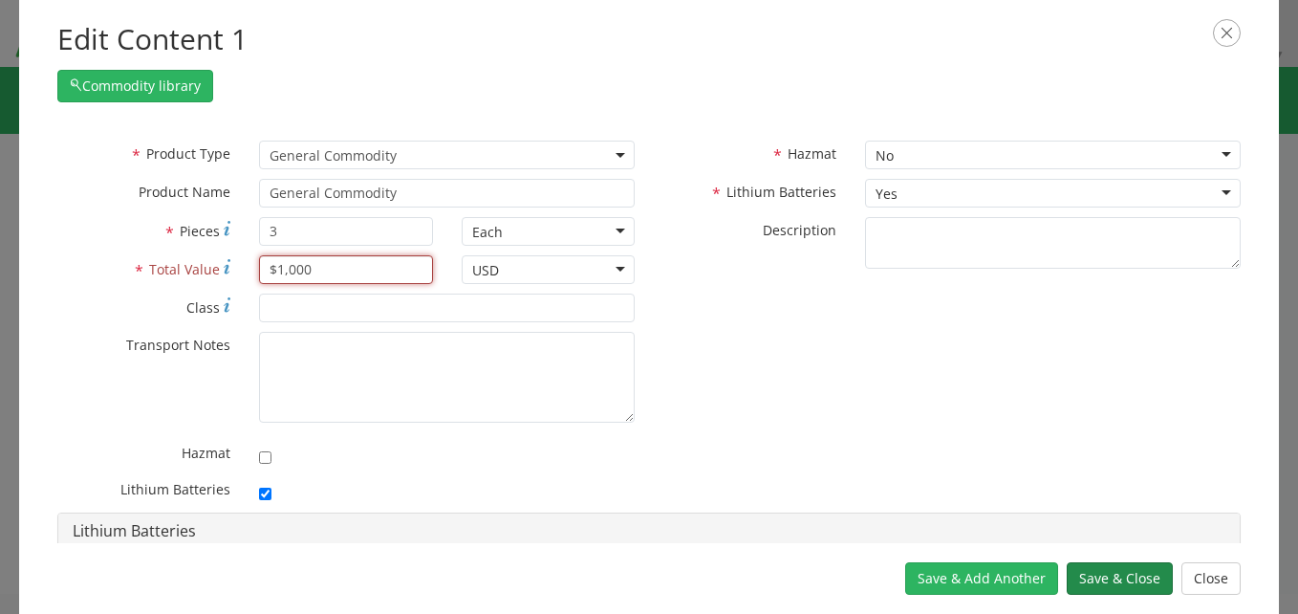
type input "$1,000"
click at [1117, 576] on button "Save & Close" at bounding box center [1120, 578] width 106 height 32
drag, startPoint x: 1117, startPoint y: 575, endPoint x: 1147, endPoint y: 548, distance: 40.6
click at [1132, 563] on button "Save & Close" at bounding box center [1120, 578] width 106 height 32
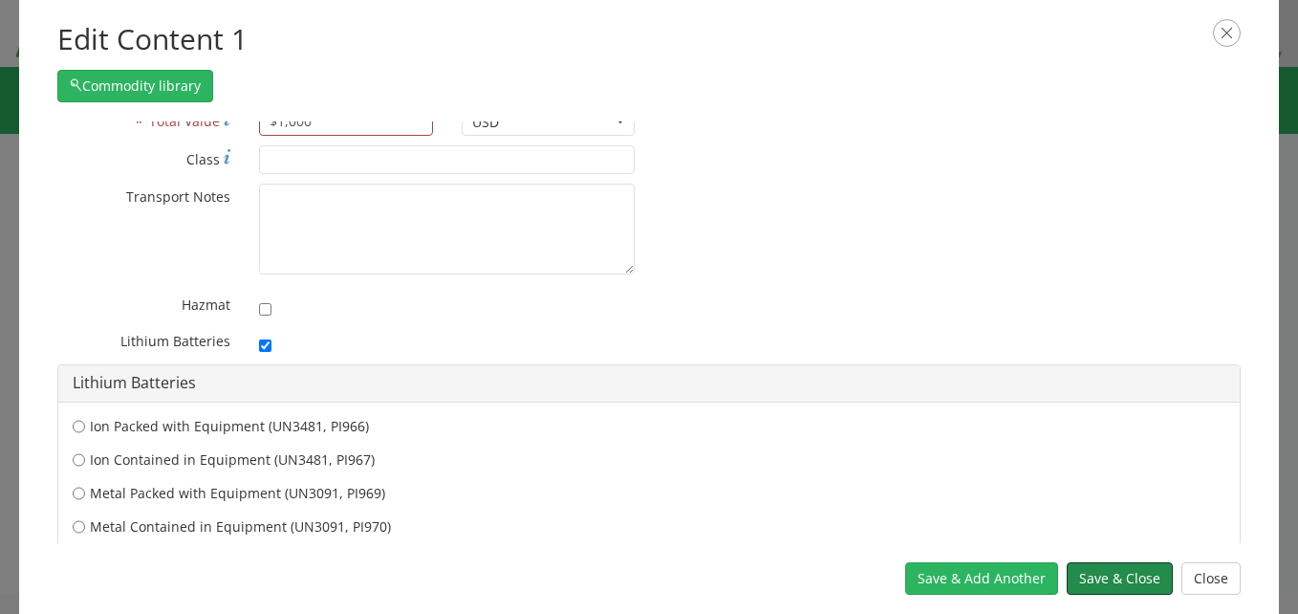
scroll to position [209, 0]
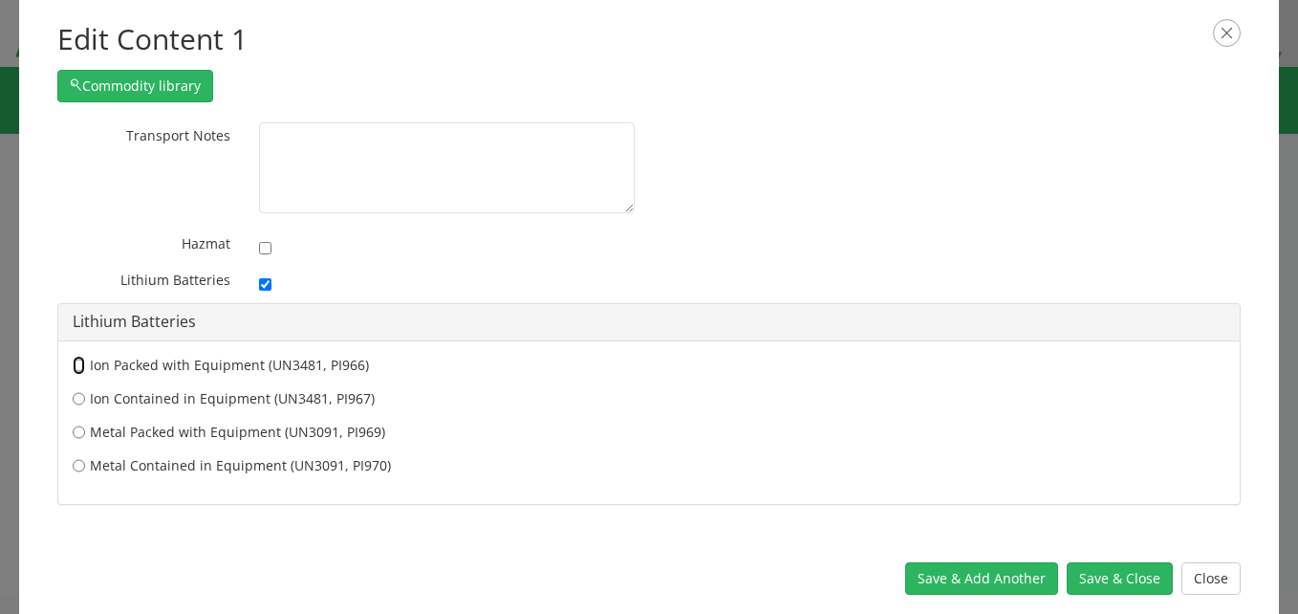
click at [75, 362] on input "Ion Packed with Equipment (UN3481, PI966)" at bounding box center [79, 365] width 12 height 19
radio input "true"
click at [1130, 585] on button "Save & Close" at bounding box center [1120, 578] width 106 height 32
click at [1128, 571] on button "Save & Close" at bounding box center [1120, 578] width 106 height 32
click at [1019, 577] on button "Save & Add Another" at bounding box center [981, 578] width 153 height 32
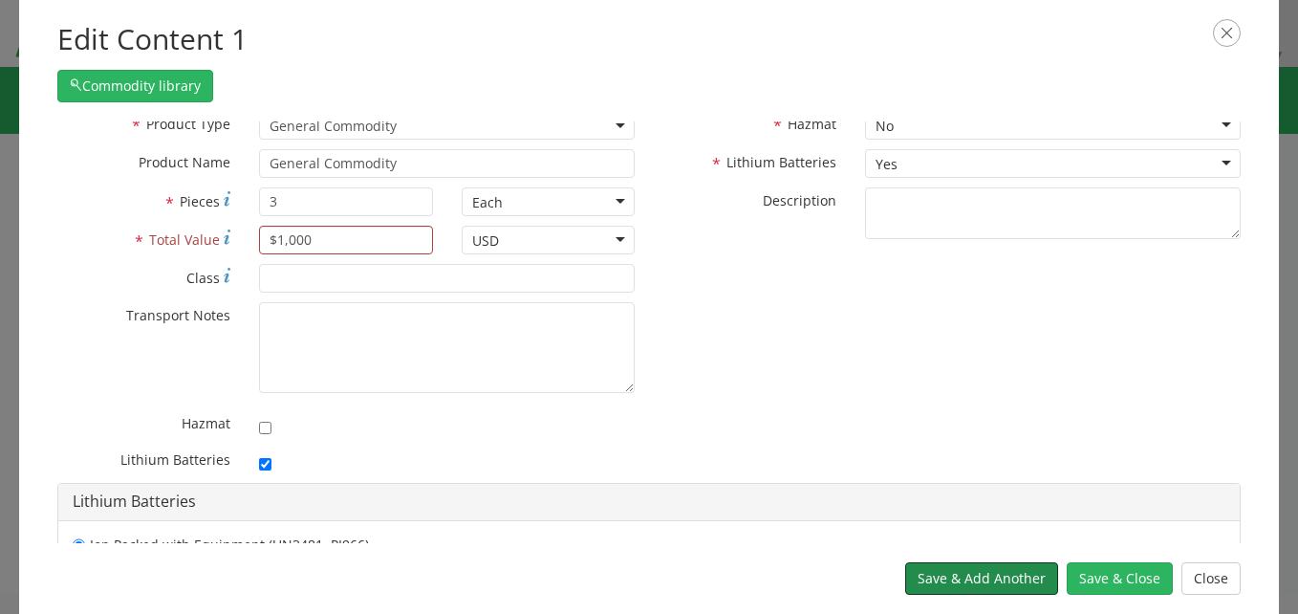
scroll to position [0, 0]
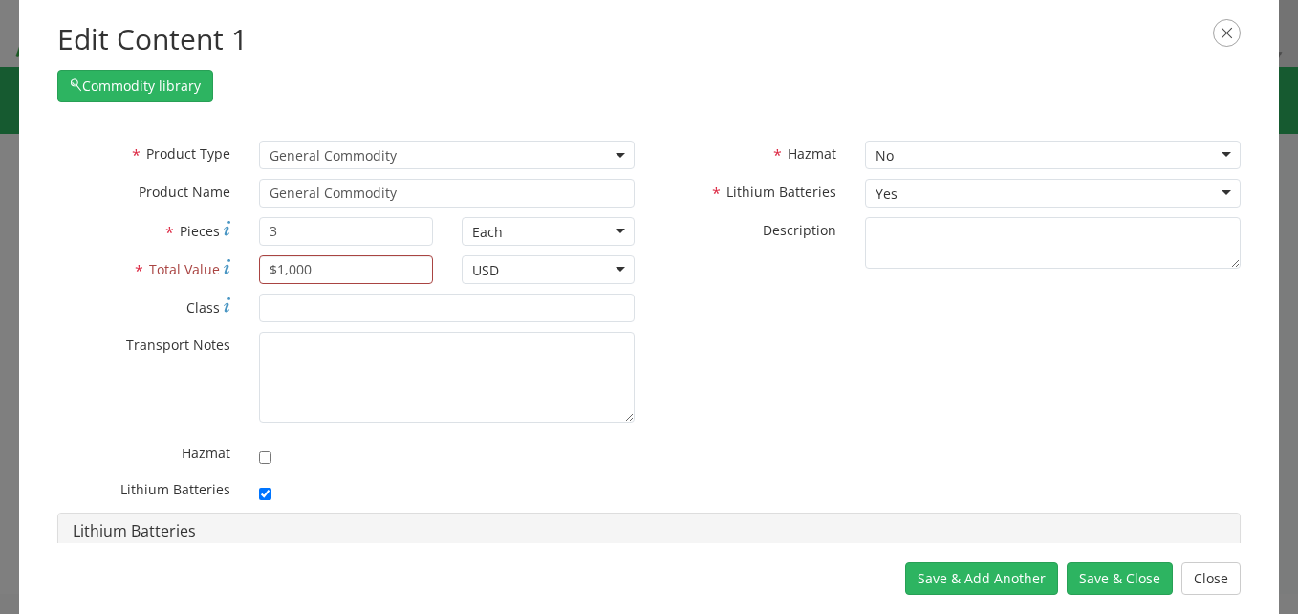
click at [615, 153] on b at bounding box center [620, 155] width 10 height 5
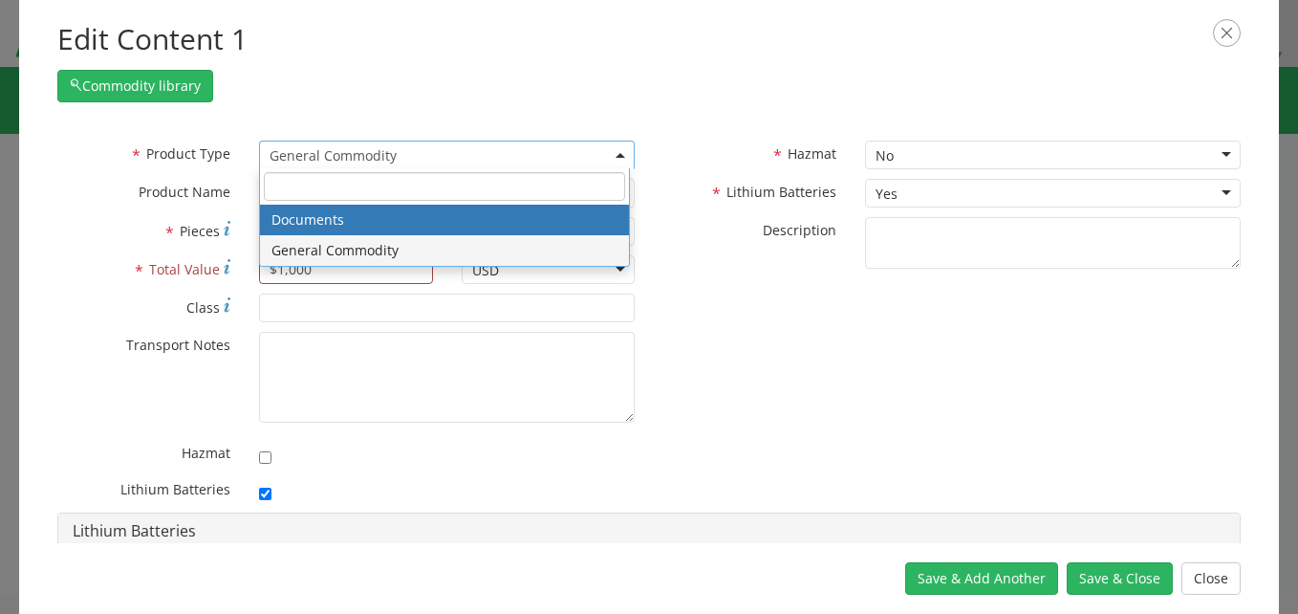
select select "DOCUMENT"
type input "Documents"
type input "1"
type textarea "Documents"
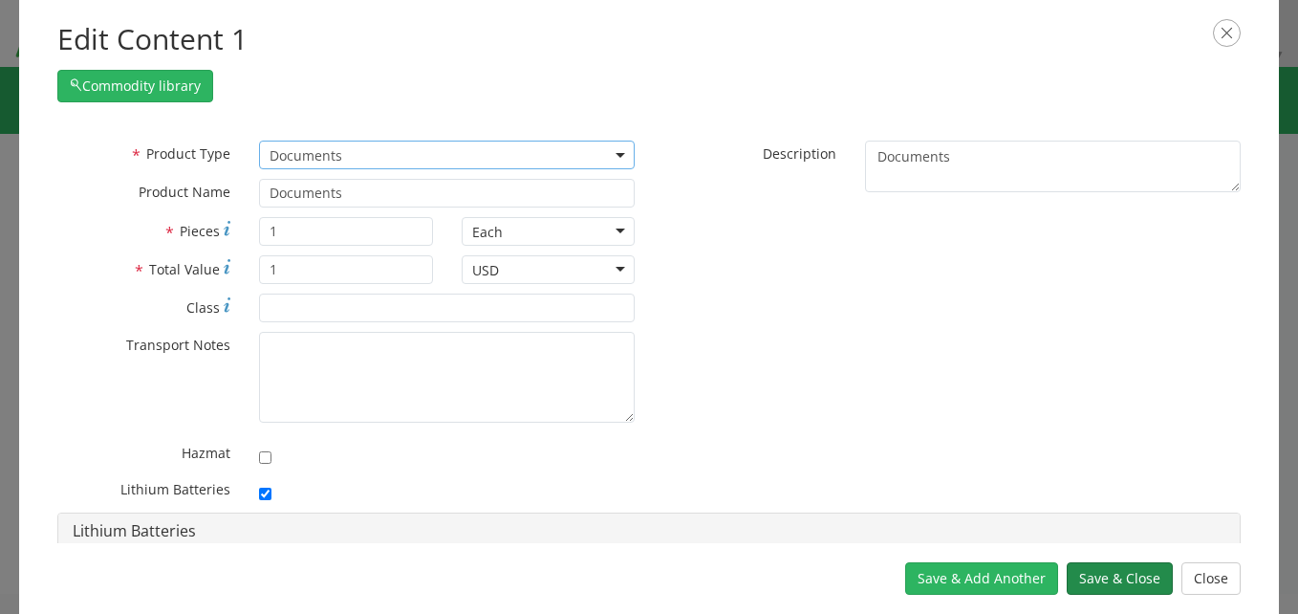
click at [1136, 584] on button "Save & Close" at bounding box center [1120, 578] width 106 height 32
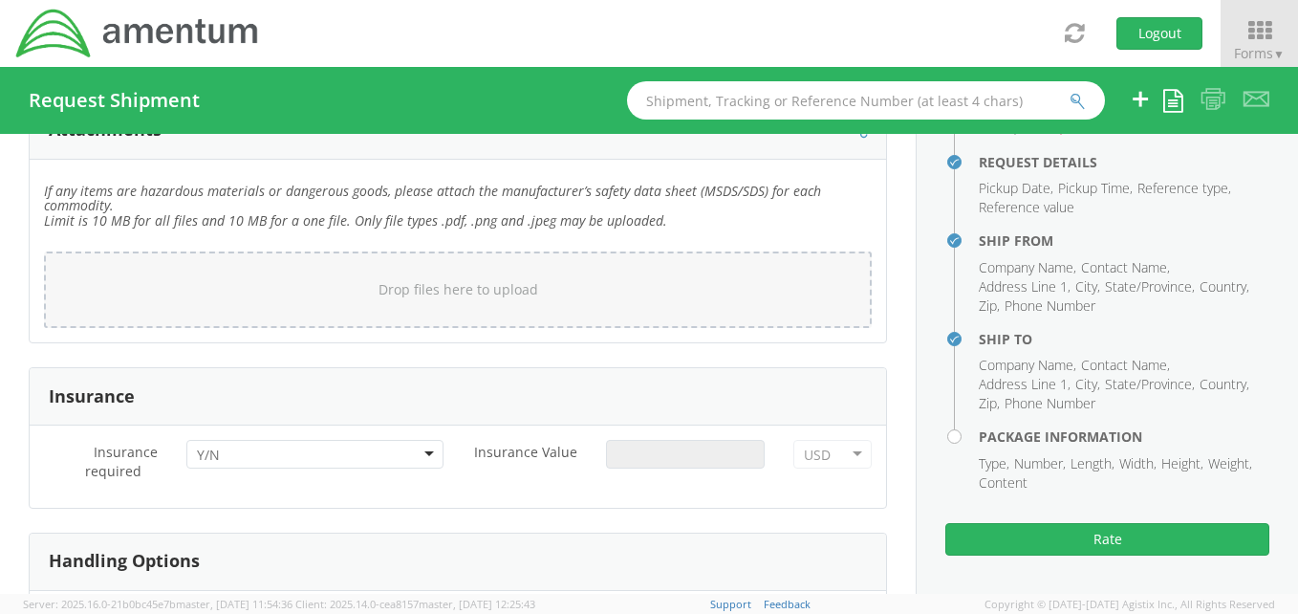
scroll to position [2255, 0]
click at [428, 454] on div at bounding box center [314, 453] width 257 height 29
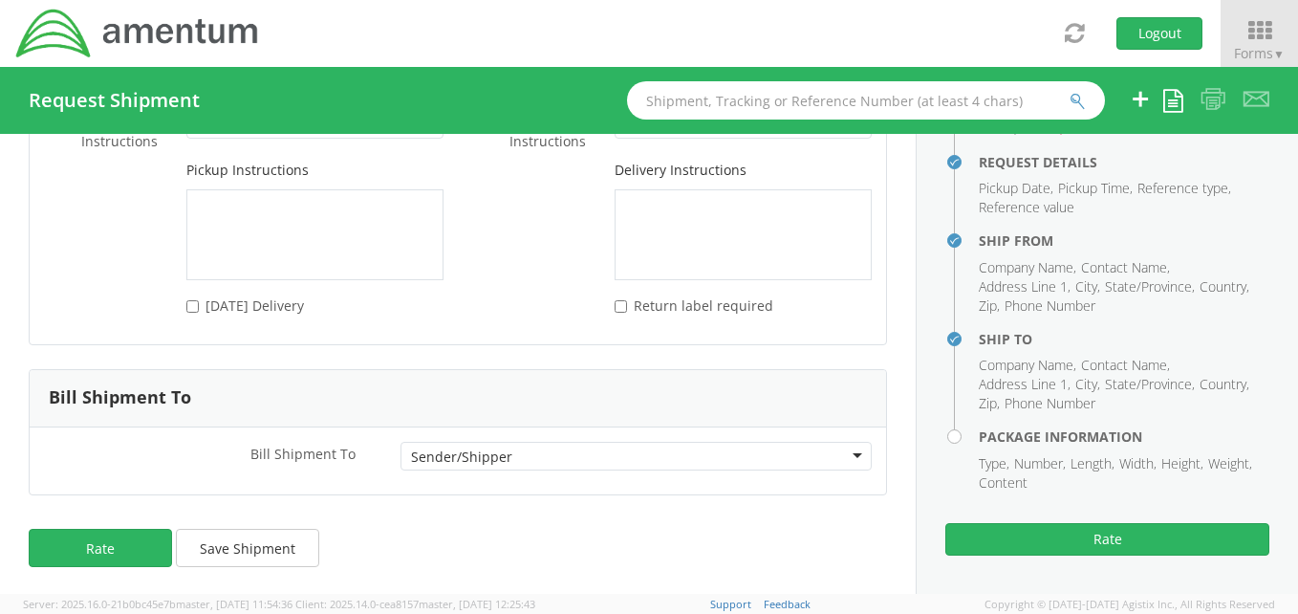
scroll to position [2805, 0]
click at [119, 545] on button "Rate" at bounding box center [100, 546] width 143 height 38
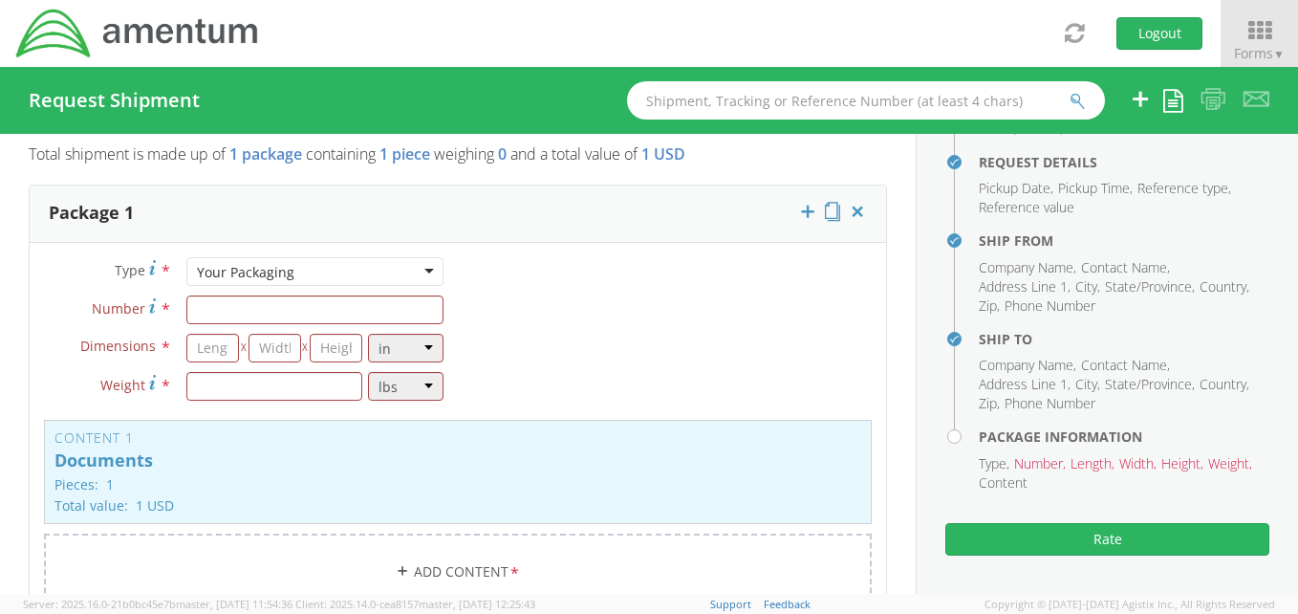
scroll to position [1467, 0]
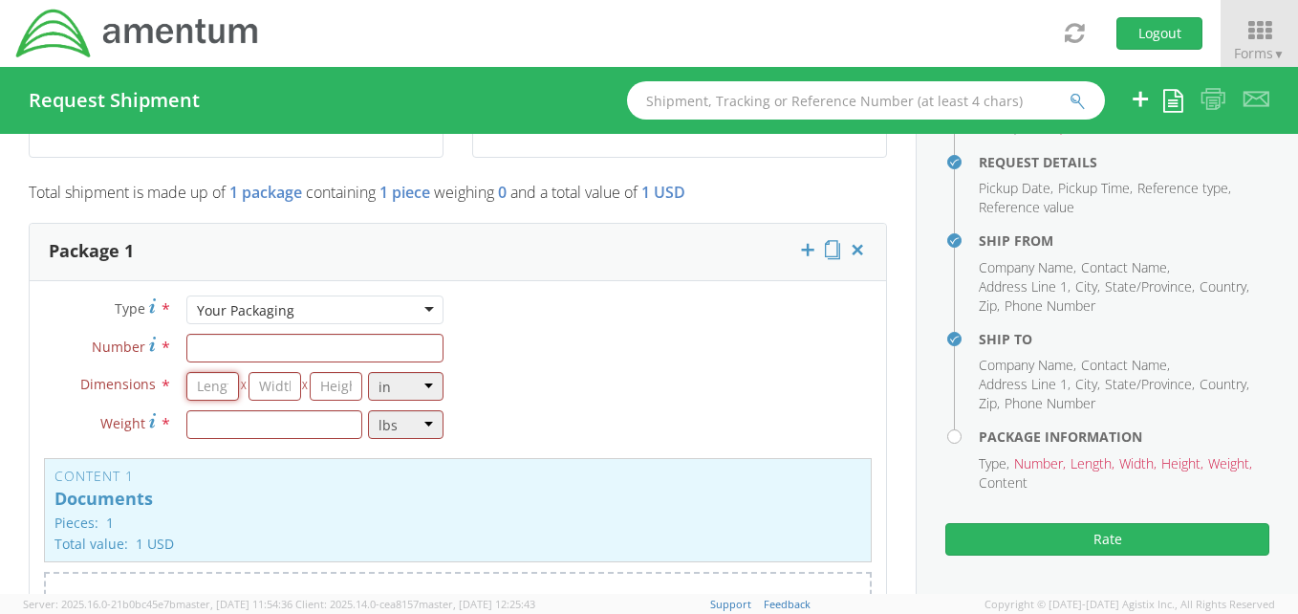
click at [219, 389] on input "number" at bounding box center [212, 386] width 53 height 29
